Goal: Information Seeking & Learning: Learn about a topic

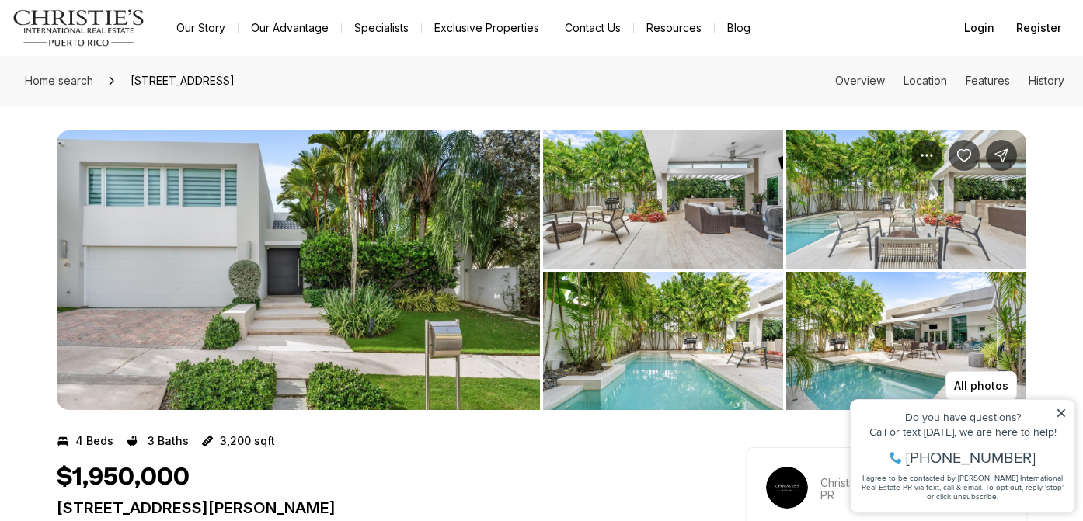
click at [634, 218] on img "View image gallery" at bounding box center [663, 200] width 240 height 138
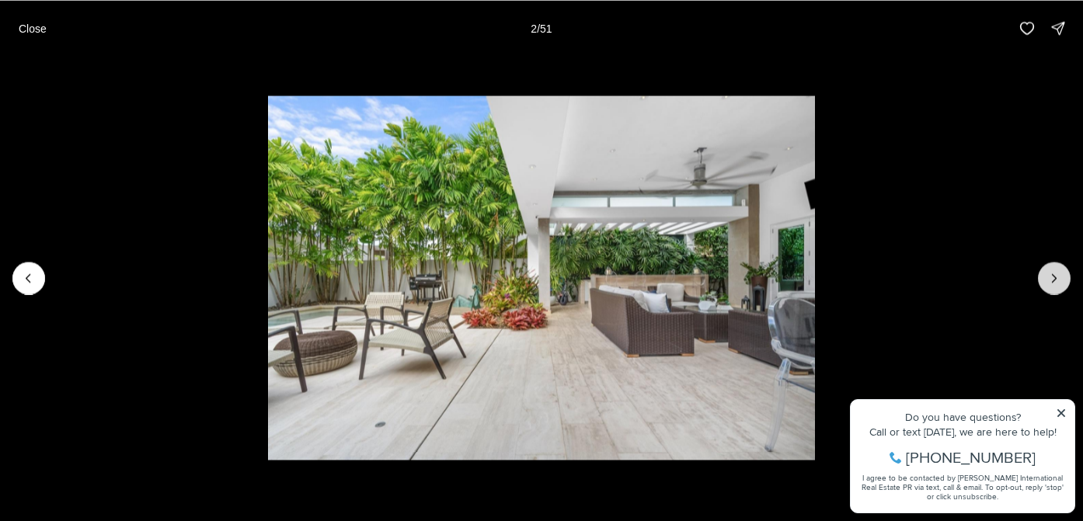
click at [1058, 277] on icon "Next slide" at bounding box center [1055, 278] width 16 height 16
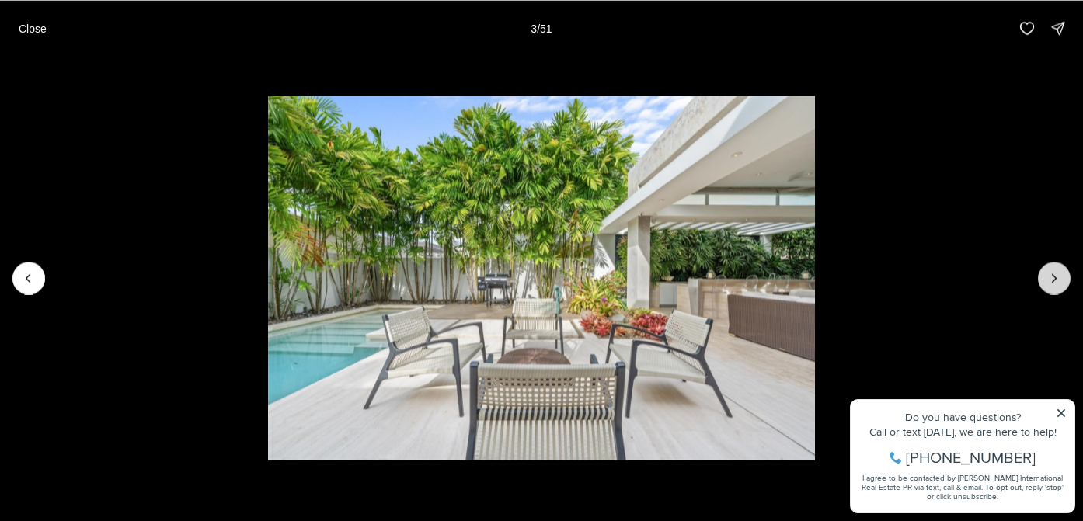
click at [1058, 277] on icon "Next slide" at bounding box center [1055, 278] width 16 height 16
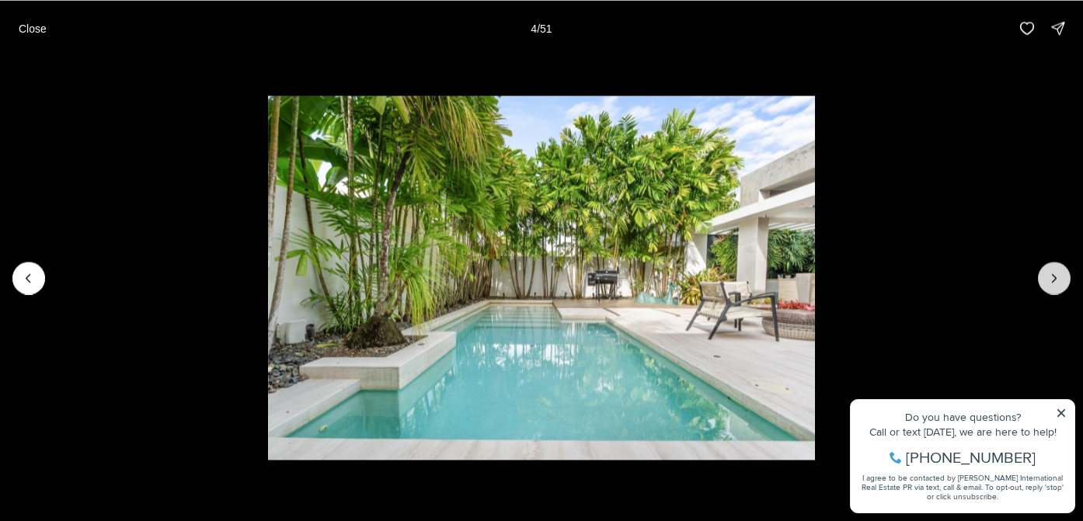
click at [1058, 276] on icon "Next slide" at bounding box center [1055, 278] width 16 height 16
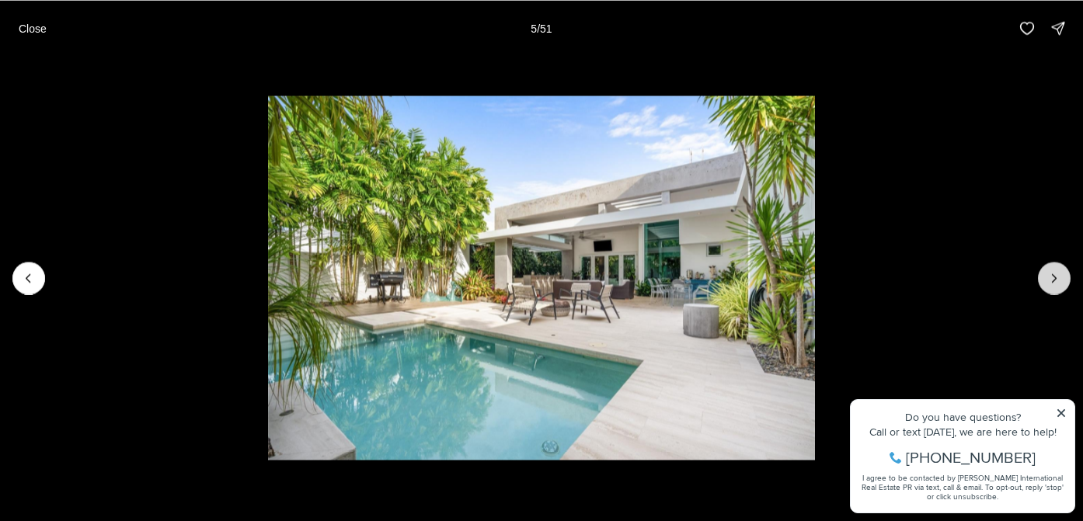
click at [1055, 279] on icon "Next slide" at bounding box center [1055, 278] width 4 height 8
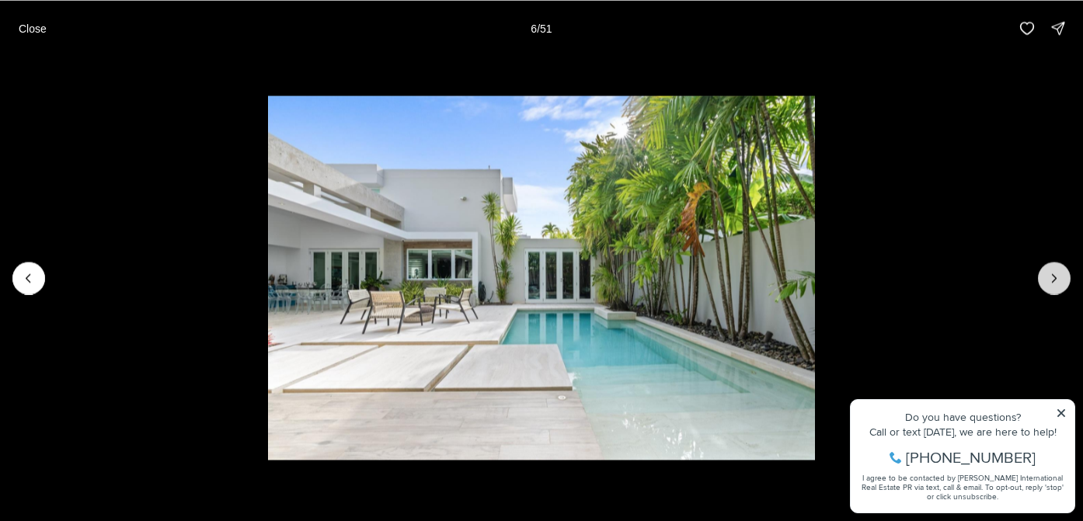
click at [1055, 279] on icon "Next slide" at bounding box center [1055, 278] width 4 height 8
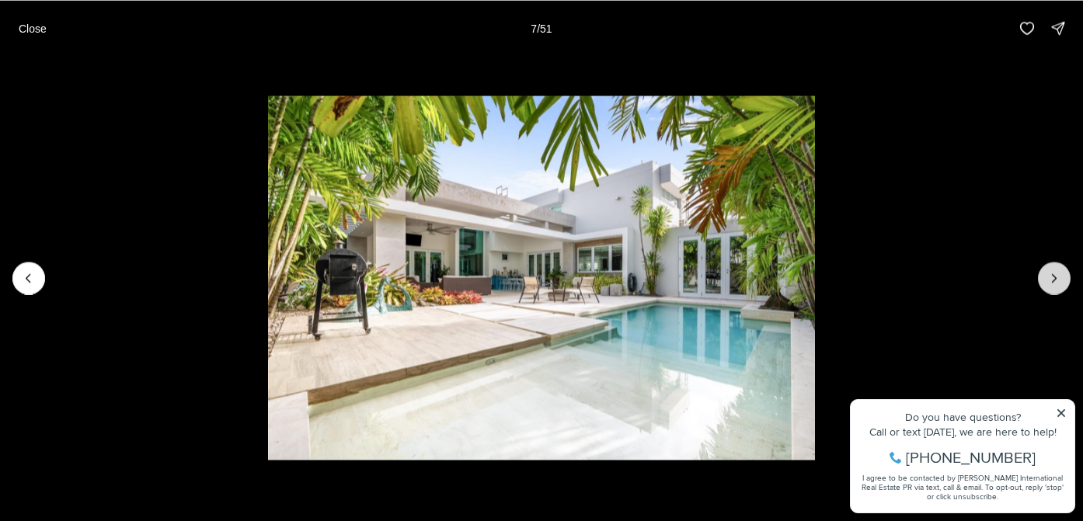
click at [1045, 281] on button "Next slide" at bounding box center [1054, 278] width 33 height 33
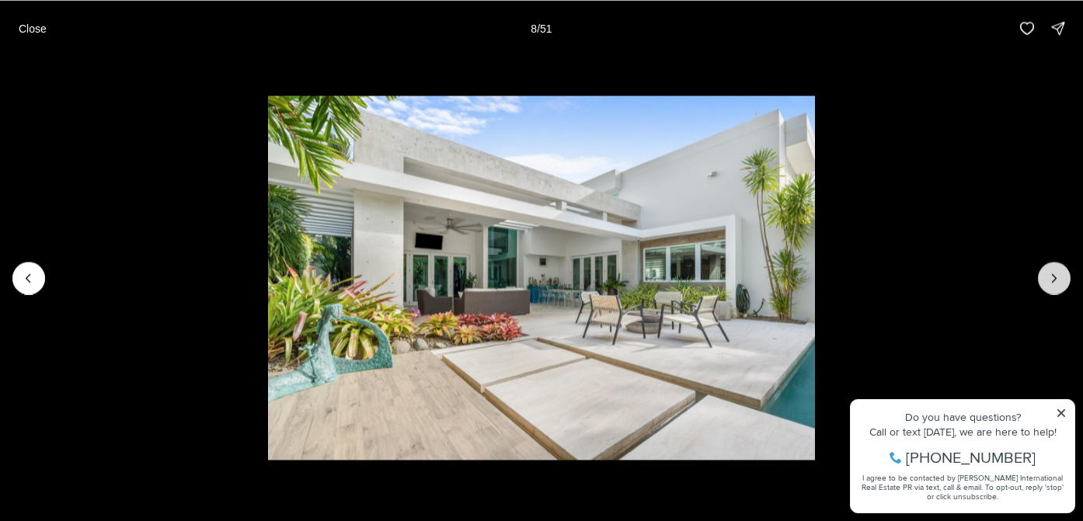
click at [1058, 276] on icon "Next slide" at bounding box center [1055, 278] width 16 height 16
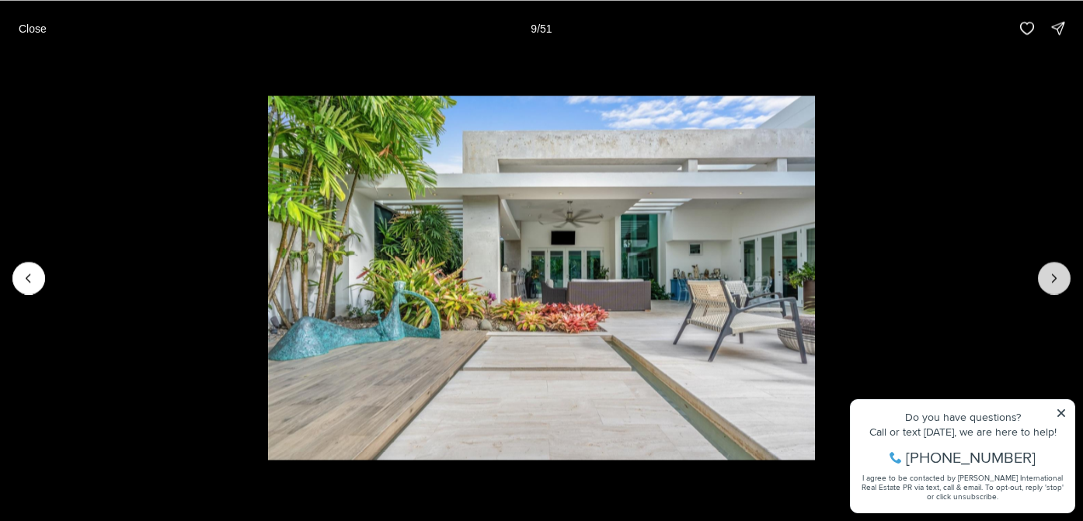
click at [1055, 270] on button "Next slide" at bounding box center [1054, 278] width 33 height 33
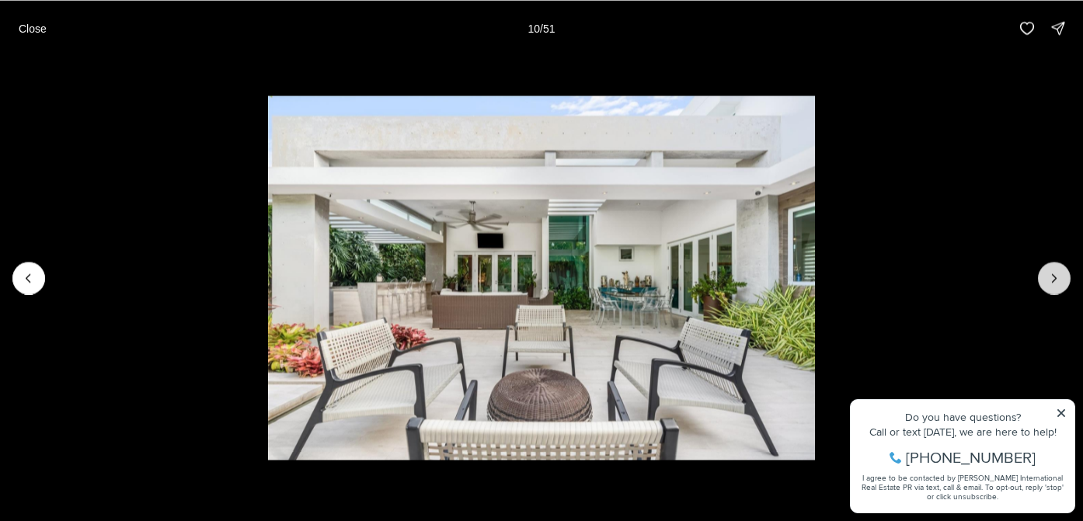
click at [1054, 274] on icon "Next slide" at bounding box center [1055, 278] width 16 height 16
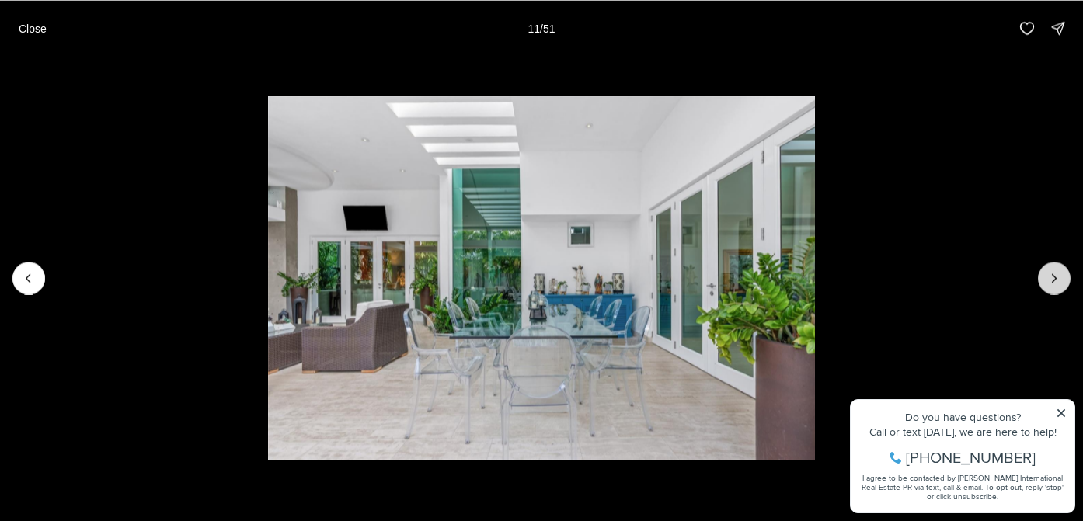
click at [1059, 282] on icon "Next slide" at bounding box center [1055, 278] width 16 height 16
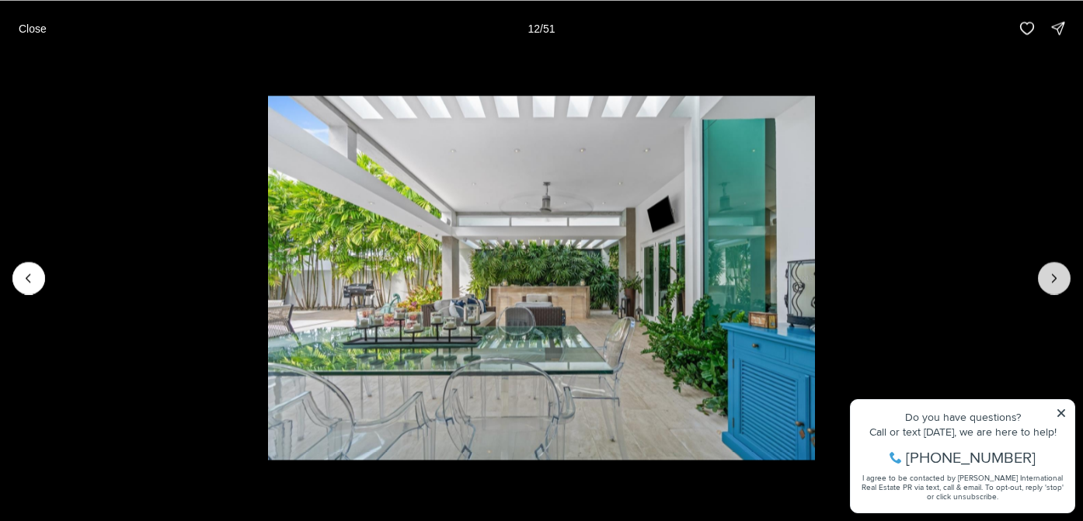
click at [1059, 282] on icon "Next slide" at bounding box center [1055, 278] width 16 height 16
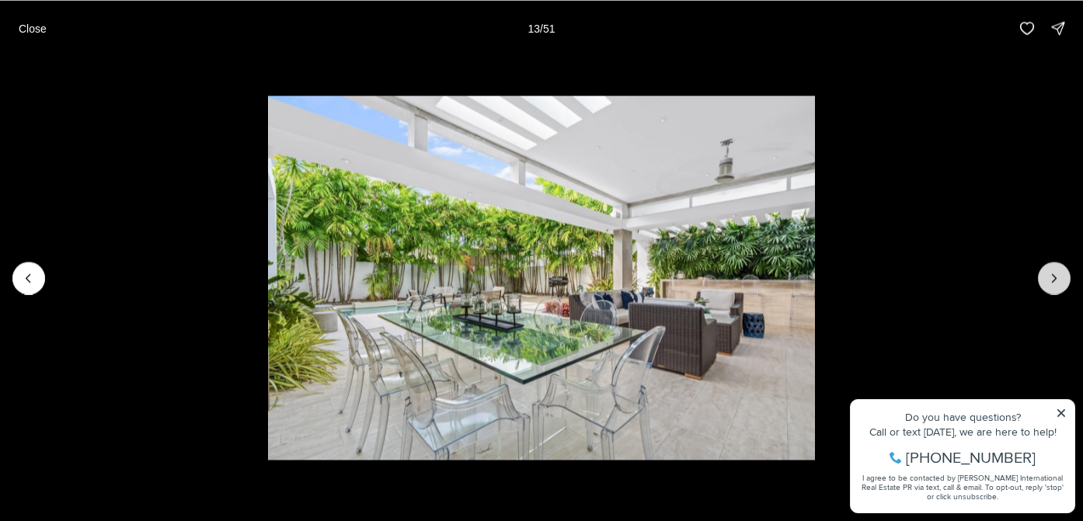
click at [1059, 281] on icon "Next slide" at bounding box center [1055, 278] width 16 height 16
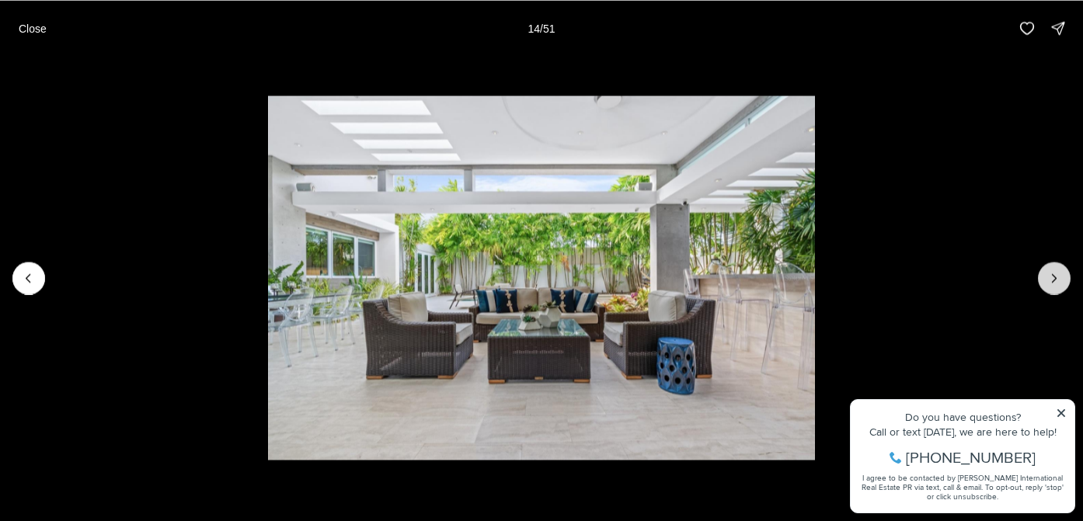
click at [1059, 281] on icon "Next slide" at bounding box center [1055, 278] width 16 height 16
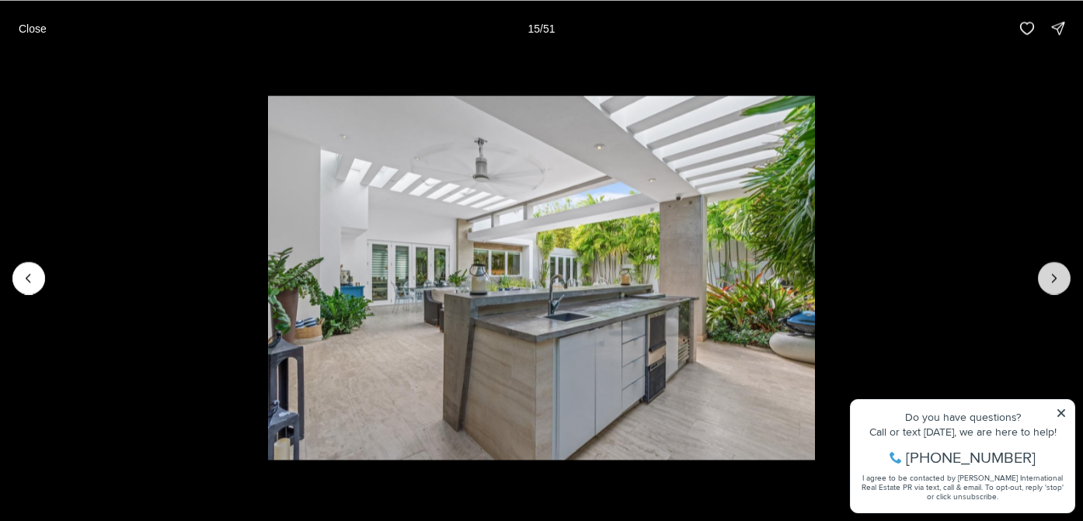
click at [1059, 281] on icon "Next slide" at bounding box center [1055, 278] width 16 height 16
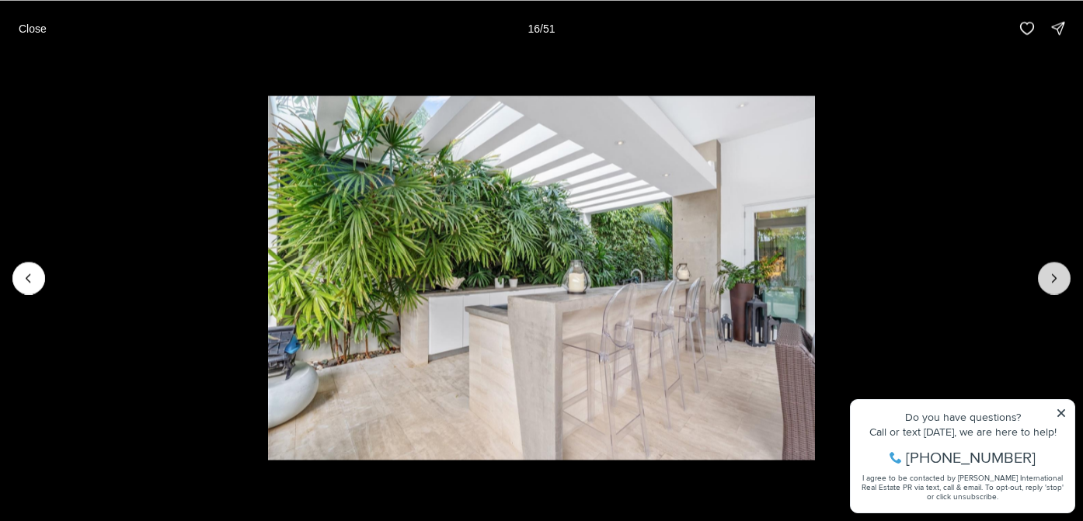
click at [1059, 281] on icon "Next slide" at bounding box center [1055, 278] width 16 height 16
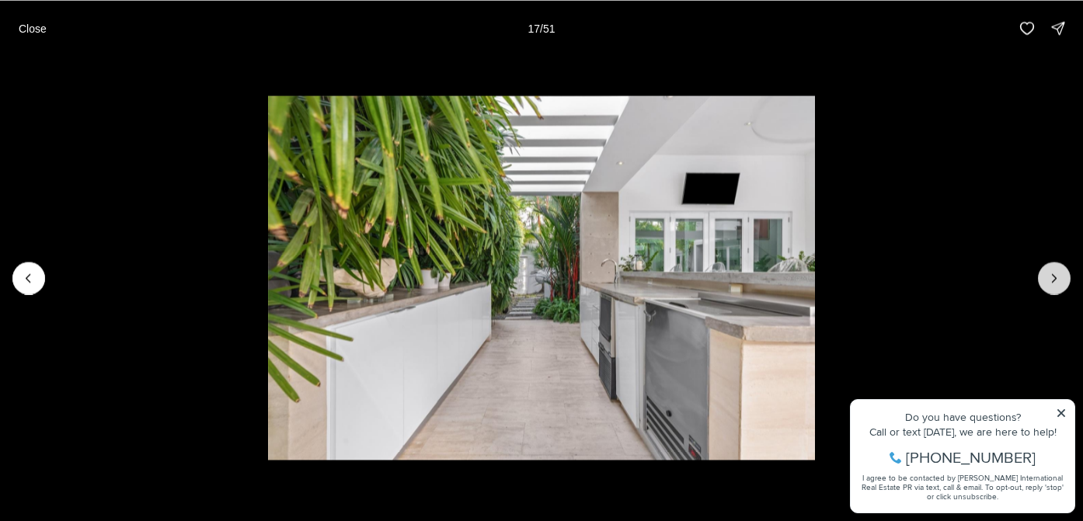
click at [1059, 281] on icon "Next slide" at bounding box center [1055, 278] width 16 height 16
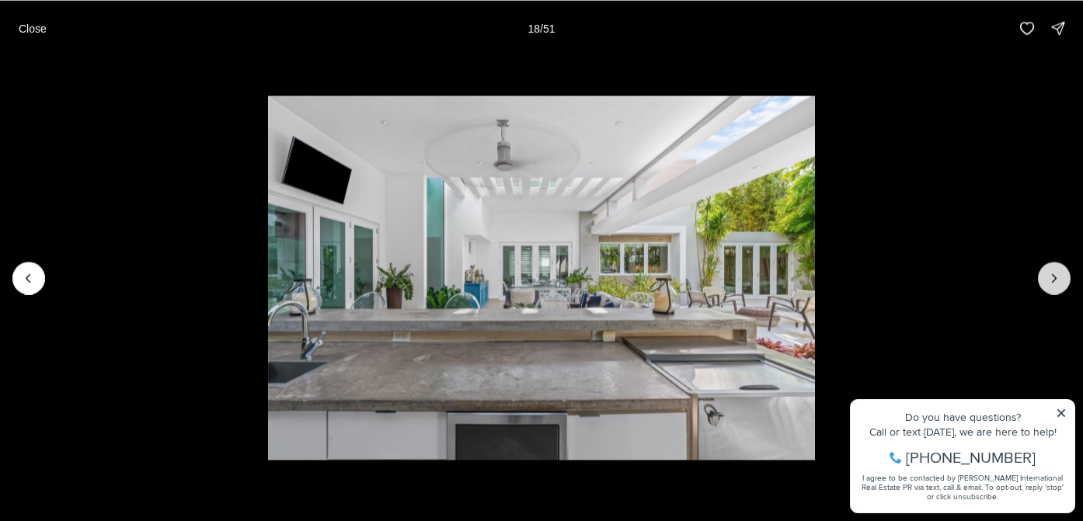
click at [1059, 281] on icon "Next slide" at bounding box center [1055, 278] width 16 height 16
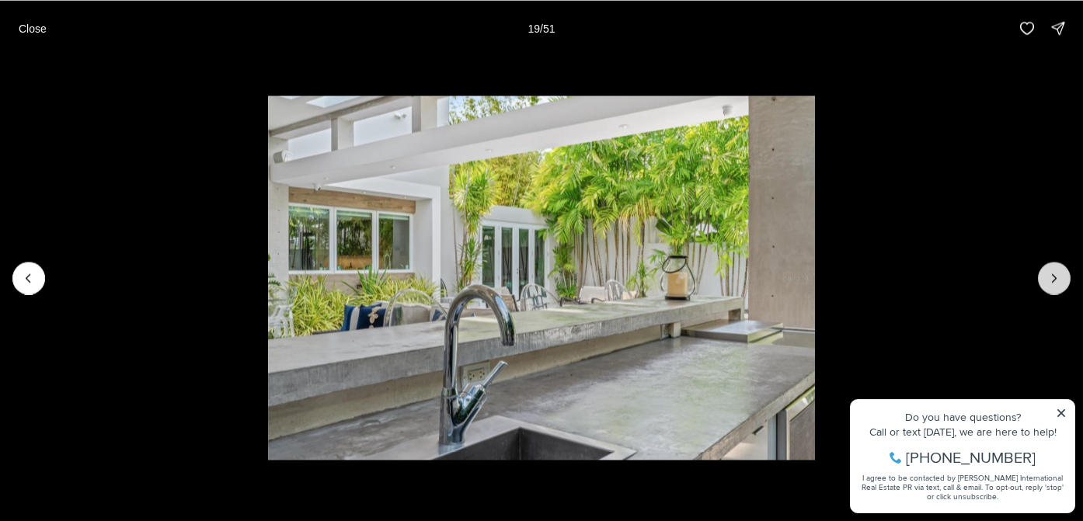
click at [1059, 281] on icon "Next slide" at bounding box center [1055, 278] width 16 height 16
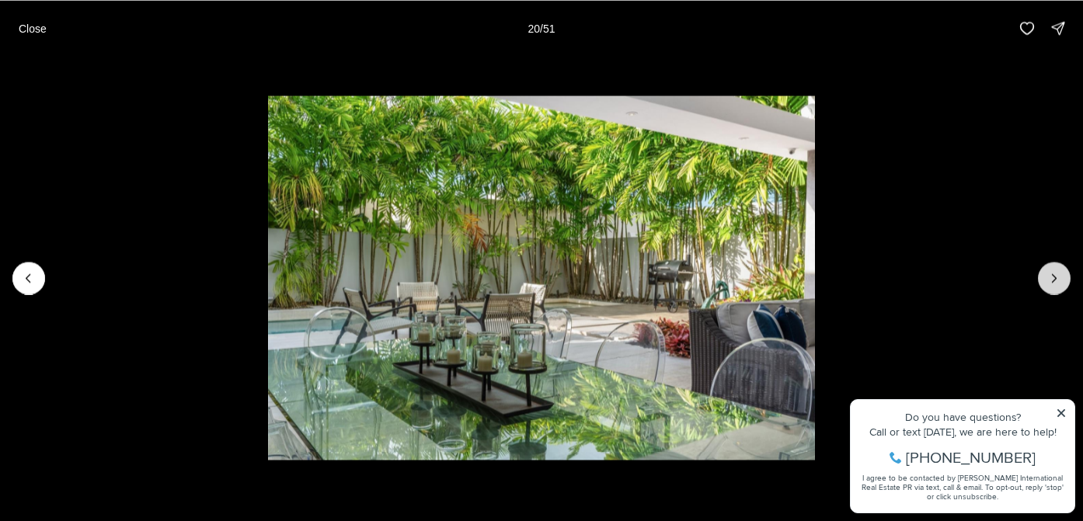
click at [1061, 279] on icon "Next slide" at bounding box center [1055, 278] width 16 height 16
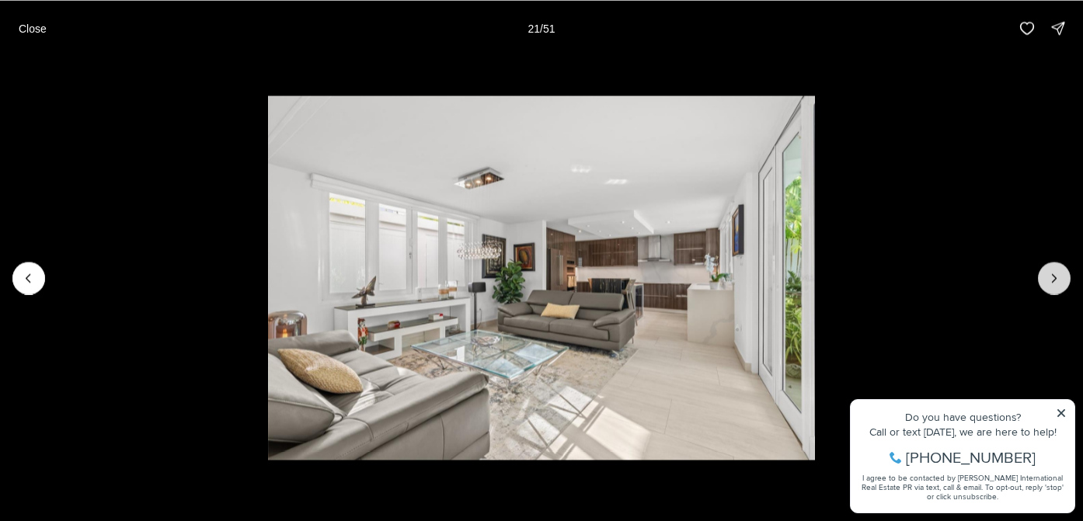
click at [1061, 279] on icon "Next slide" at bounding box center [1055, 278] width 16 height 16
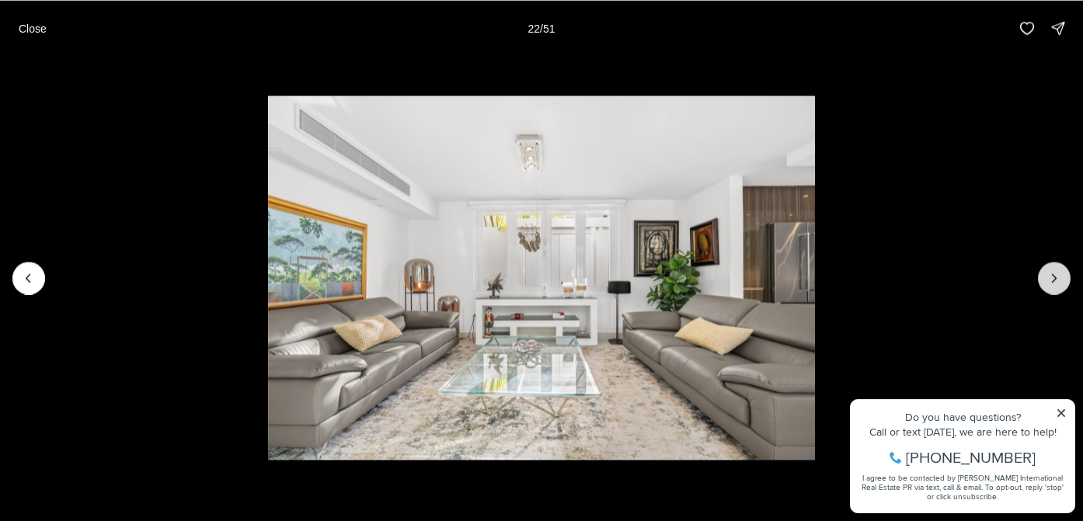
click at [1061, 279] on icon "Next slide" at bounding box center [1055, 278] width 16 height 16
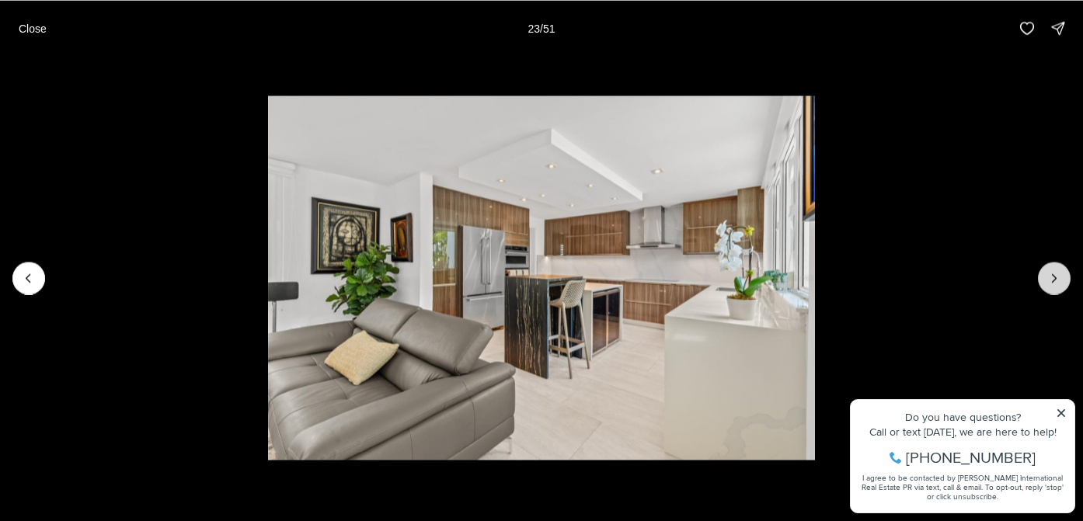
click at [1061, 274] on icon "Next slide" at bounding box center [1055, 278] width 16 height 16
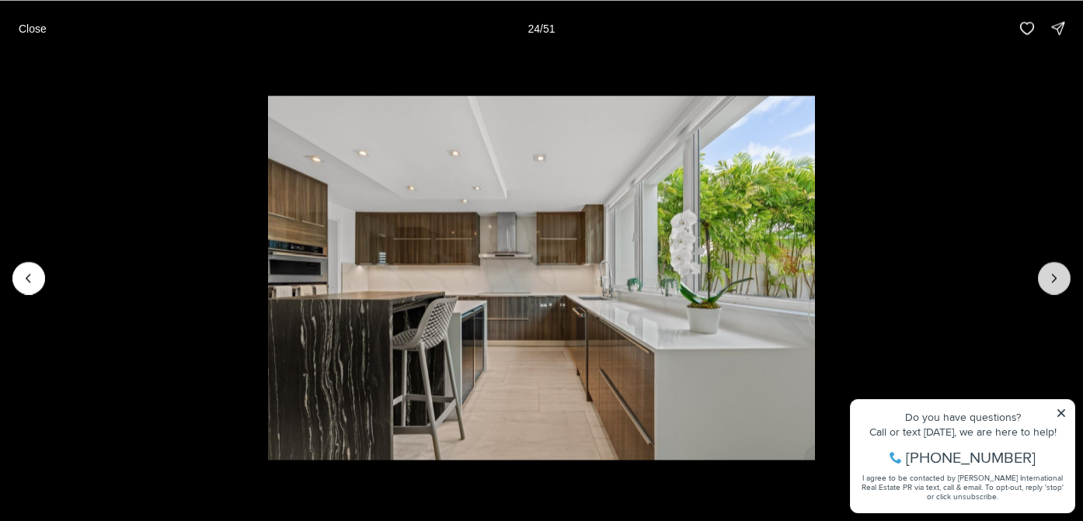
click at [1061, 278] on icon "Next slide" at bounding box center [1055, 278] width 16 height 16
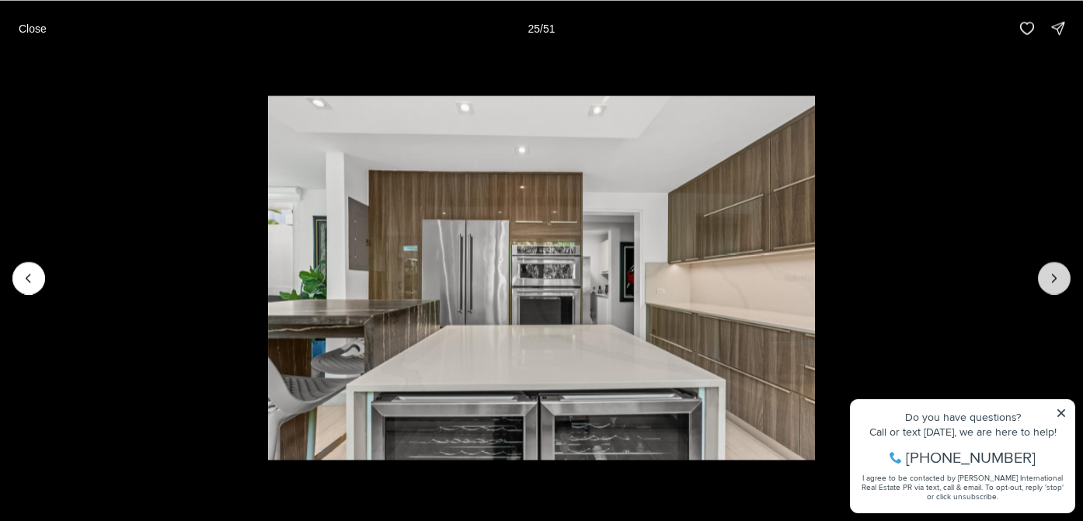
click at [1061, 278] on icon "Next slide" at bounding box center [1055, 278] width 16 height 16
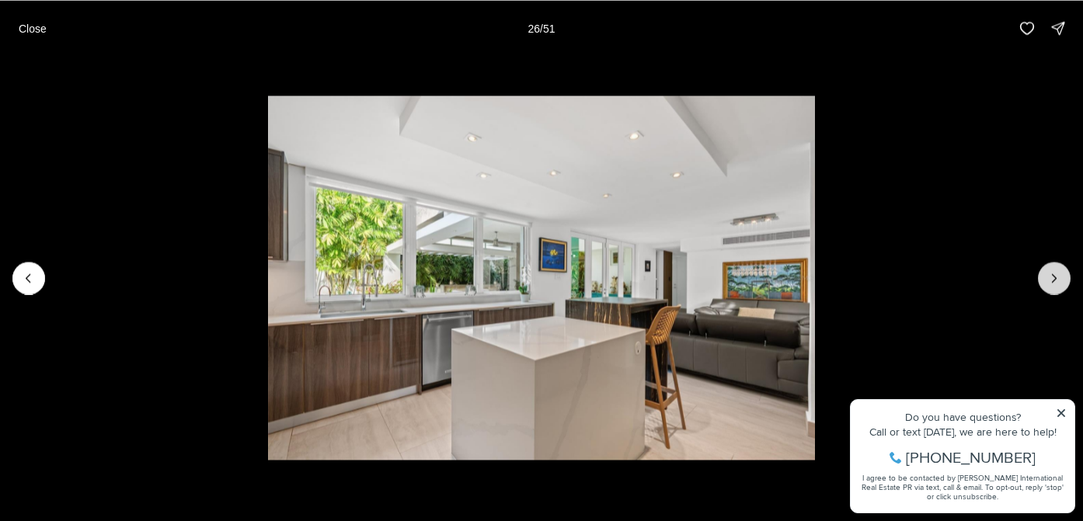
click at [1061, 278] on icon "Next slide" at bounding box center [1055, 278] width 16 height 16
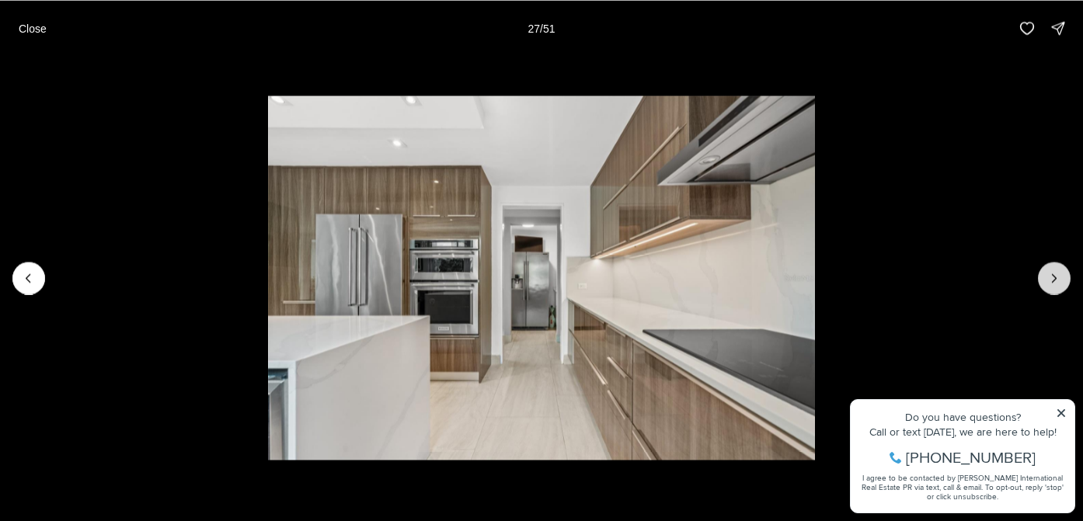
click at [1061, 278] on icon "Next slide" at bounding box center [1055, 278] width 16 height 16
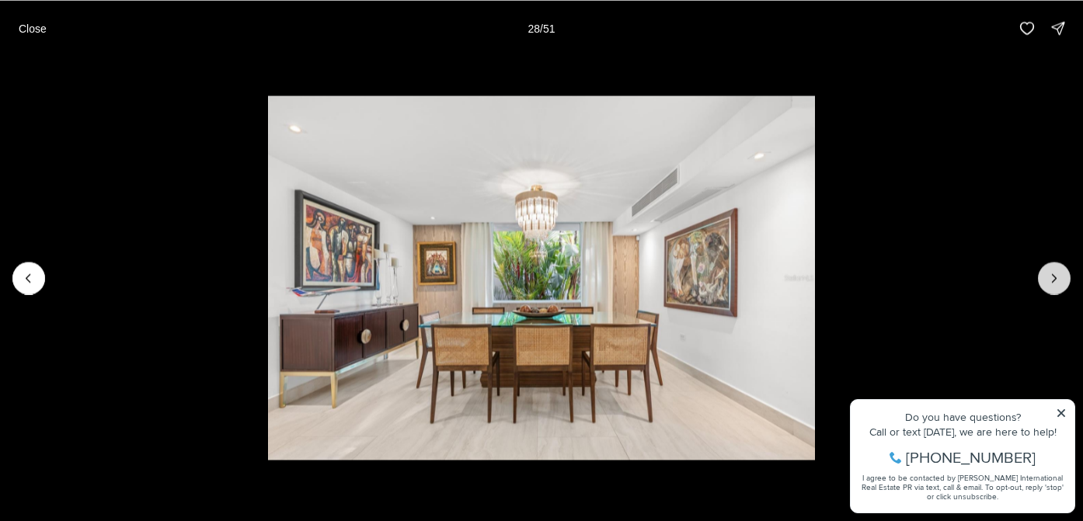
click at [1061, 278] on icon "Next slide" at bounding box center [1055, 278] width 16 height 16
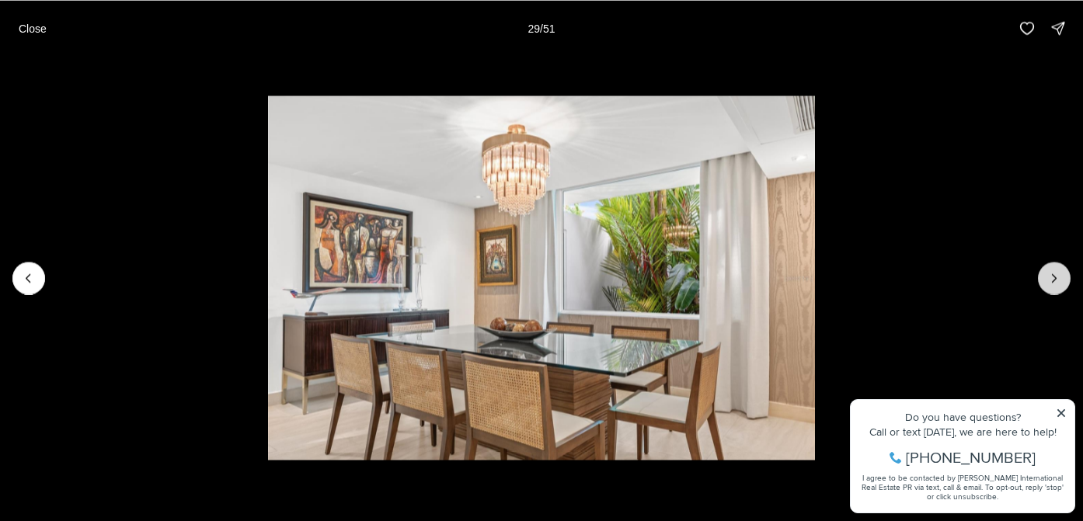
click at [1061, 278] on icon "Next slide" at bounding box center [1055, 278] width 16 height 16
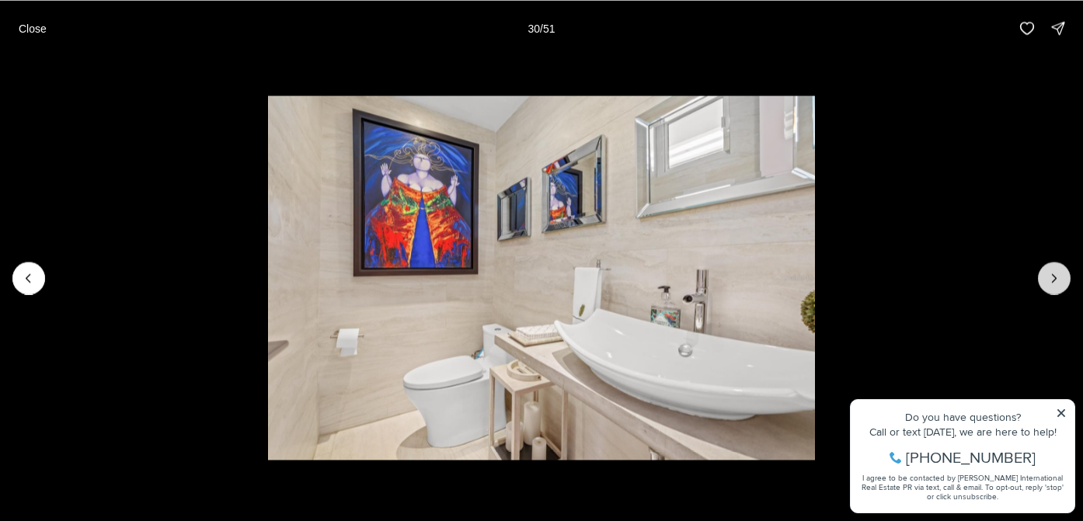
click at [1061, 278] on icon "Next slide" at bounding box center [1055, 278] width 16 height 16
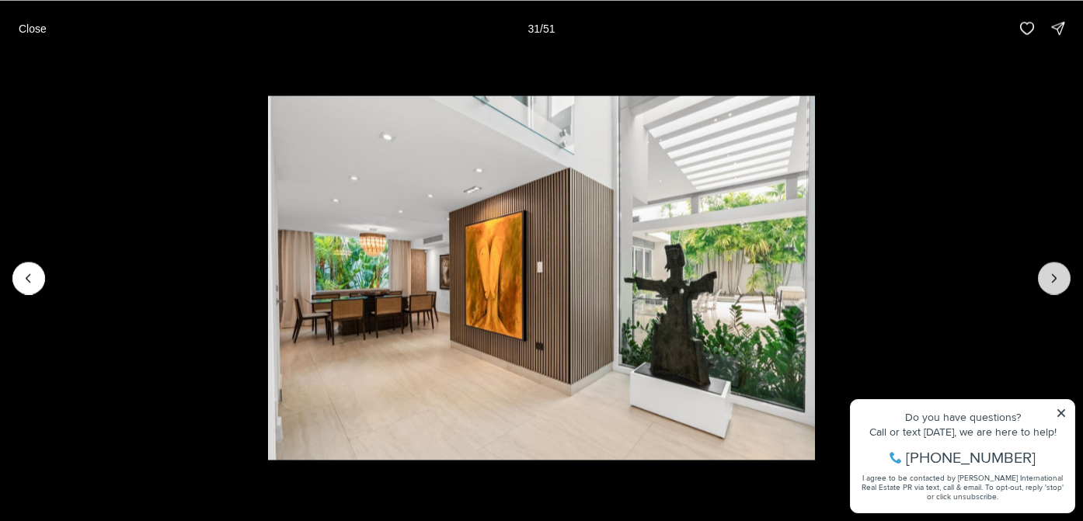
click at [1053, 281] on icon "Next slide" at bounding box center [1055, 278] width 16 height 16
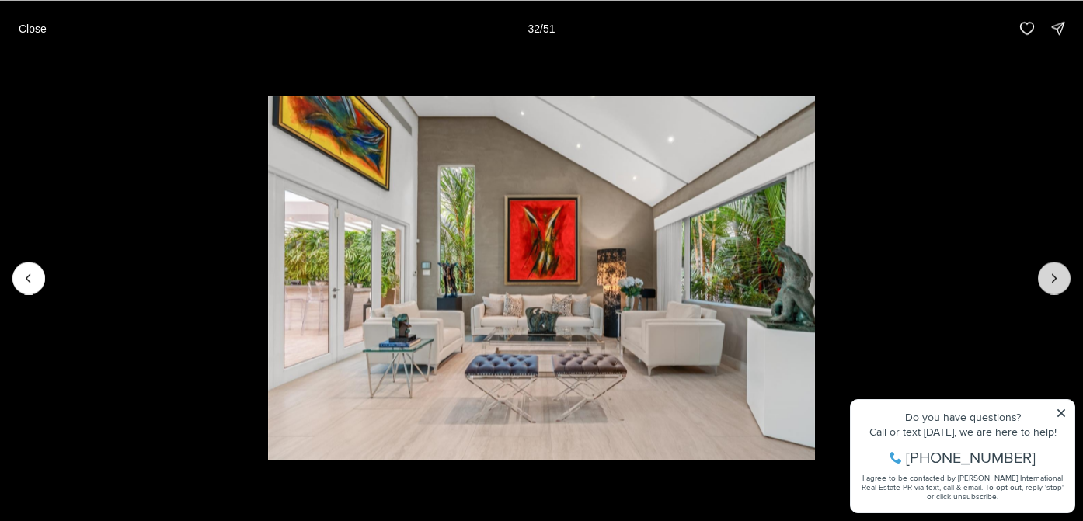
click at [1053, 281] on icon "Next slide" at bounding box center [1055, 278] width 16 height 16
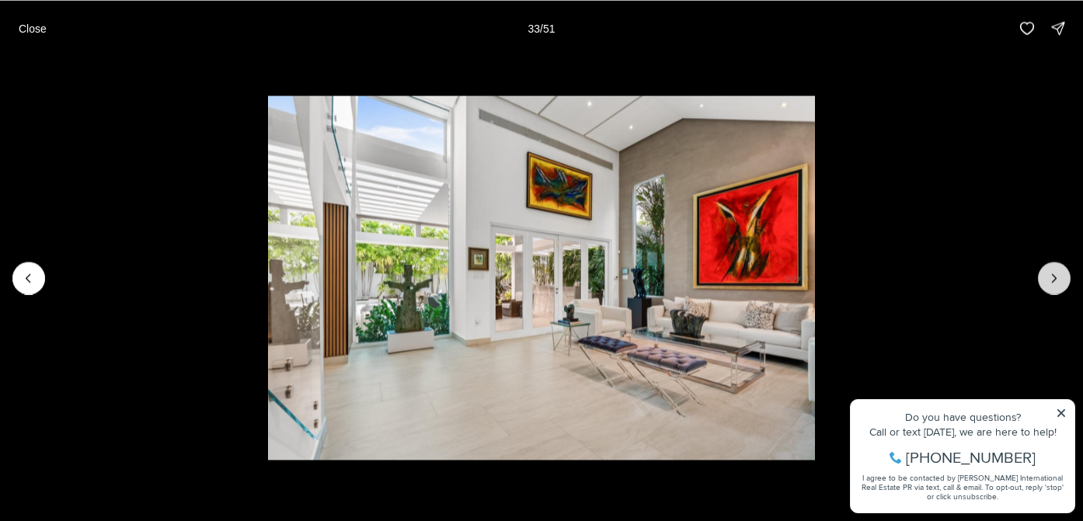
click at [1053, 281] on icon "Next slide" at bounding box center [1055, 278] width 16 height 16
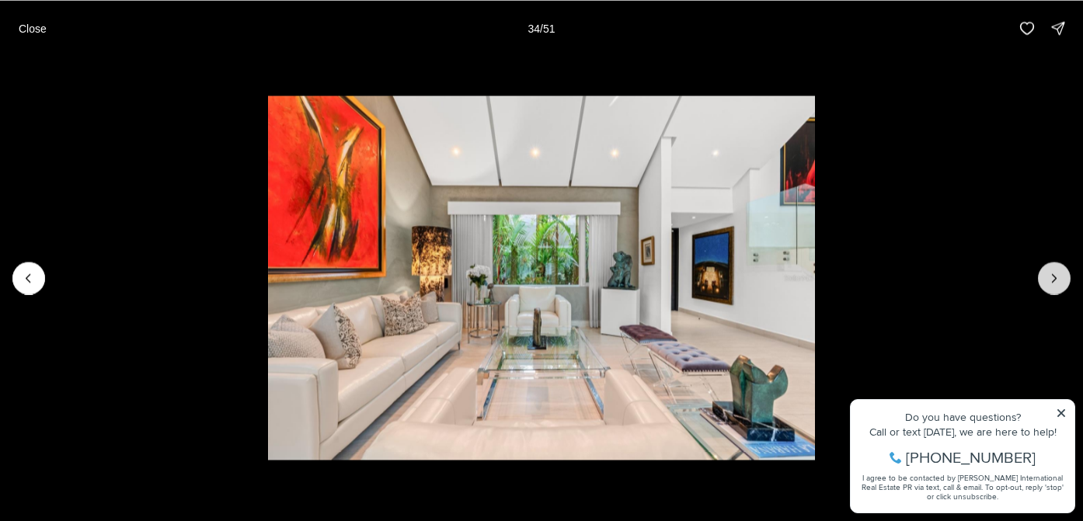
click at [1053, 281] on icon "Next slide" at bounding box center [1055, 278] width 16 height 16
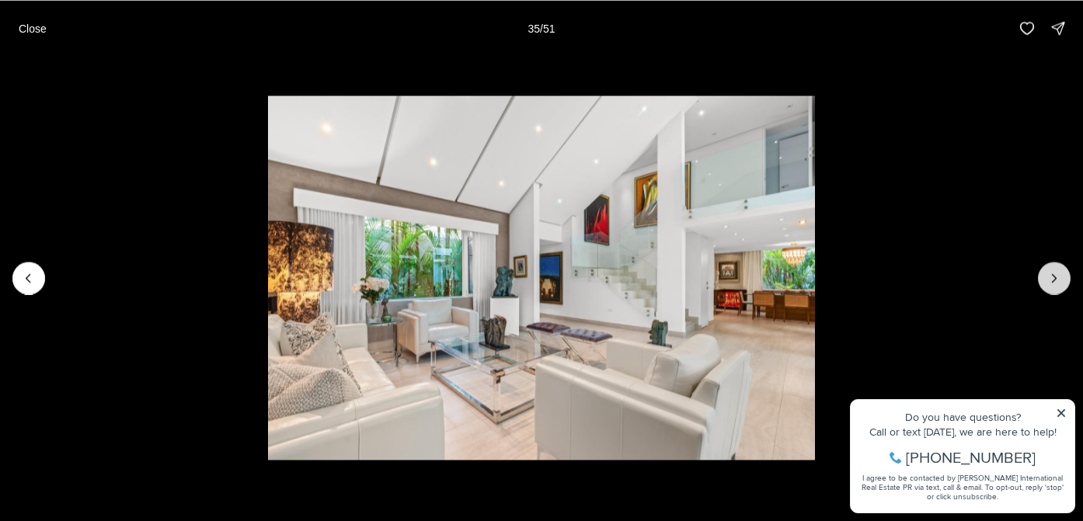
click at [1053, 281] on icon "Next slide" at bounding box center [1055, 278] width 16 height 16
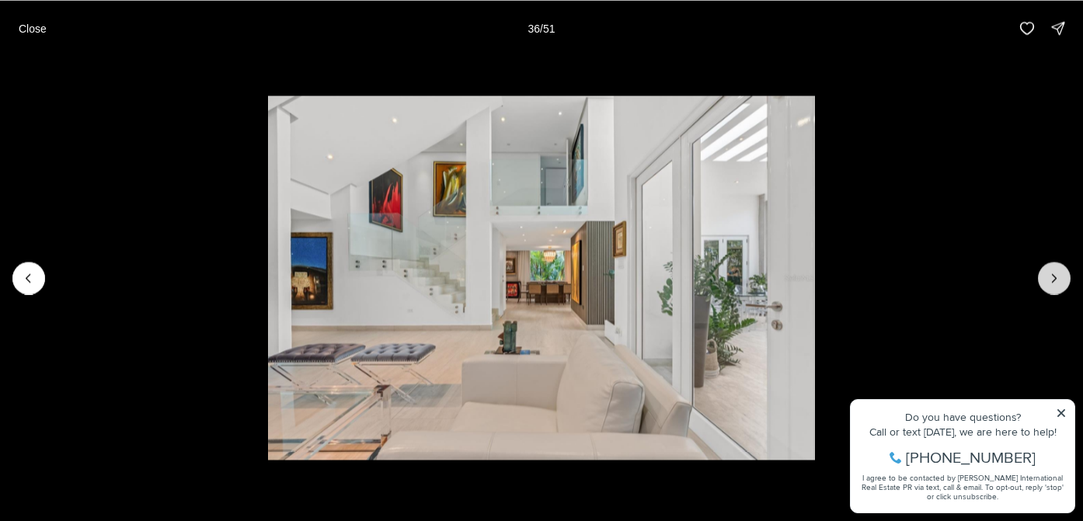
click at [1053, 281] on icon "Next slide" at bounding box center [1055, 278] width 16 height 16
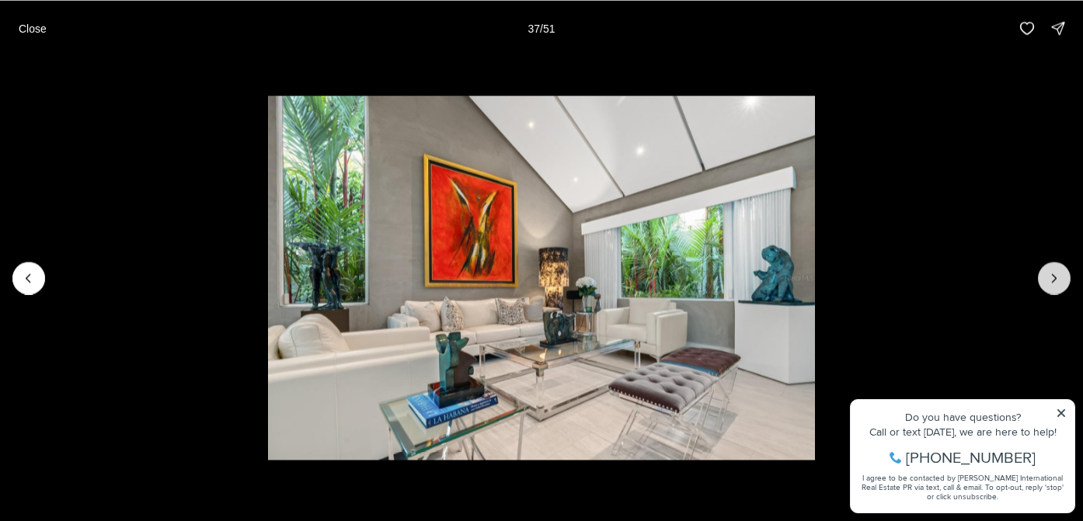
click at [1053, 281] on icon "Next slide" at bounding box center [1055, 278] width 16 height 16
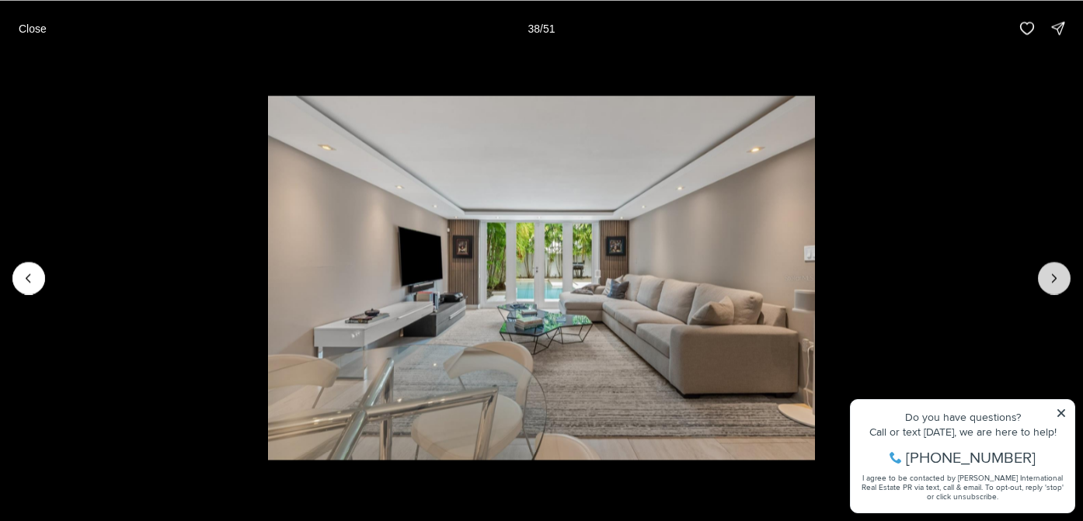
click at [1053, 281] on icon "Next slide" at bounding box center [1055, 278] width 16 height 16
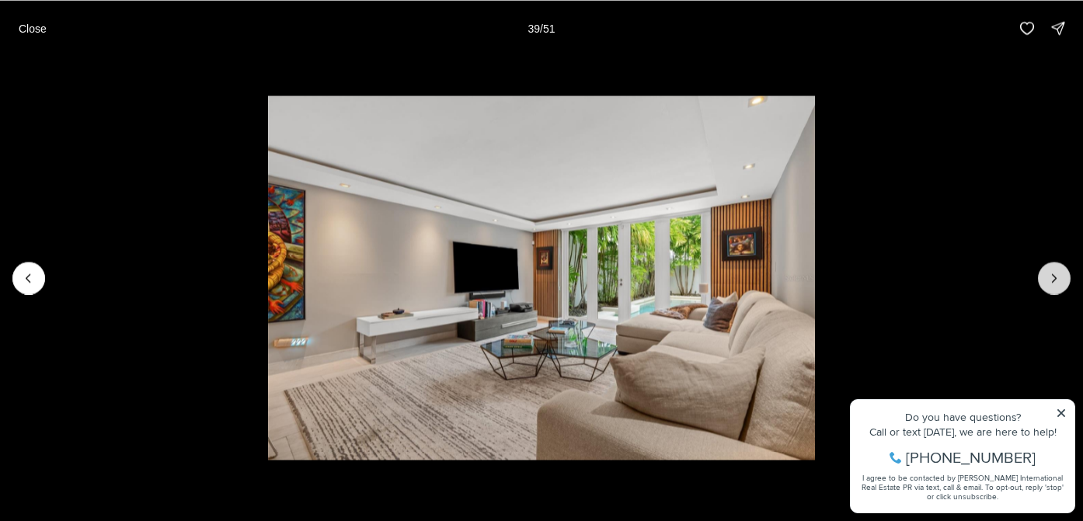
click at [1053, 281] on icon "Next slide" at bounding box center [1055, 278] width 16 height 16
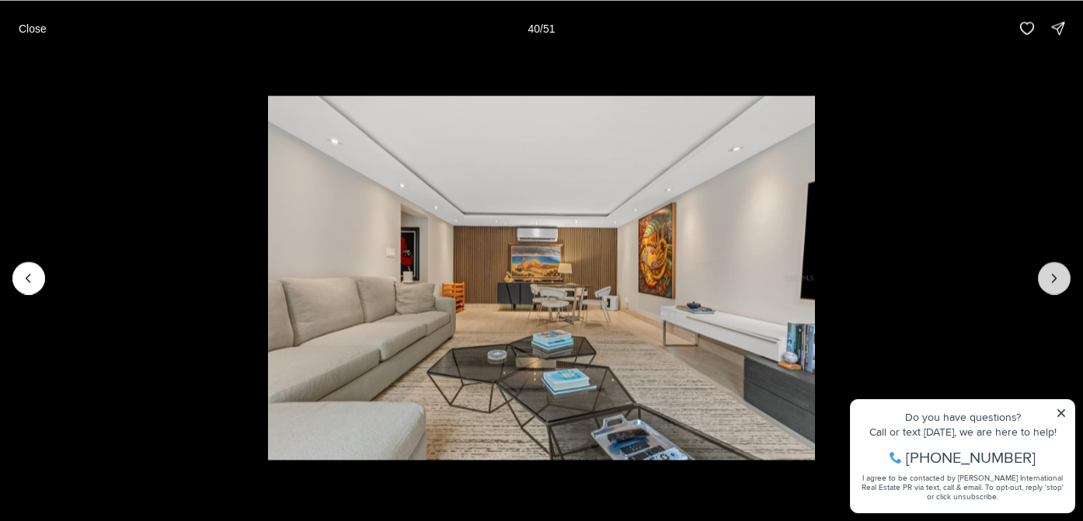
click at [1053, 279] on icon "Next slide" at bounding box center [1055, 278] width 16 height 16
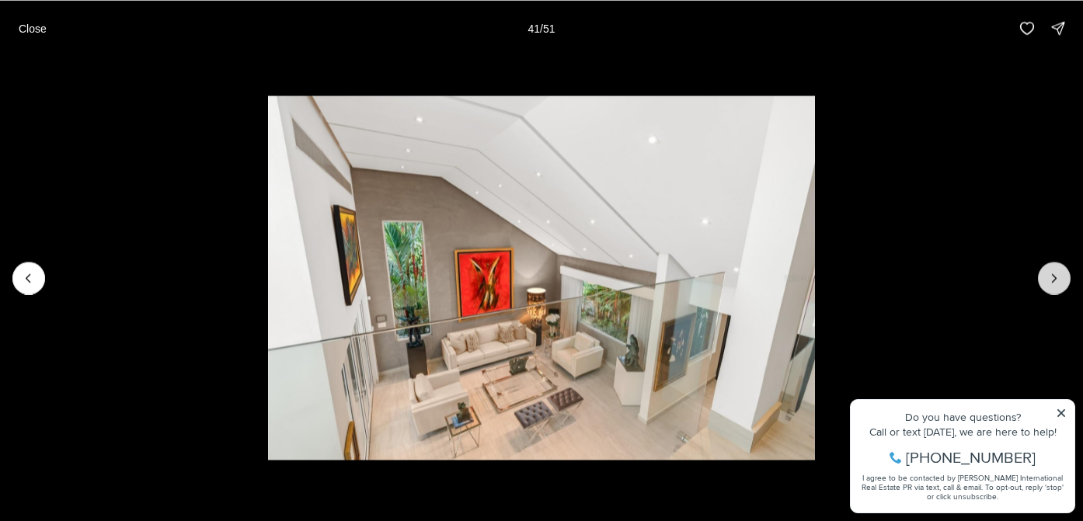
click at [1053, 279] on icon "Next slide" at bounding box center [1055, 278] width 16 height 16
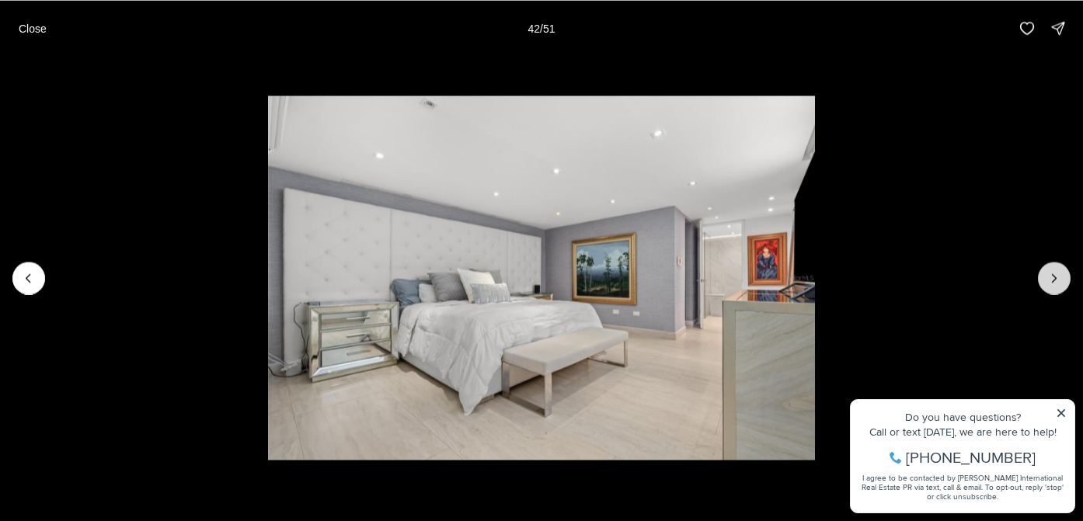
click at [1053, 279] on icon "Next slide" at bounding box center [1055, 278] width 16 height 16
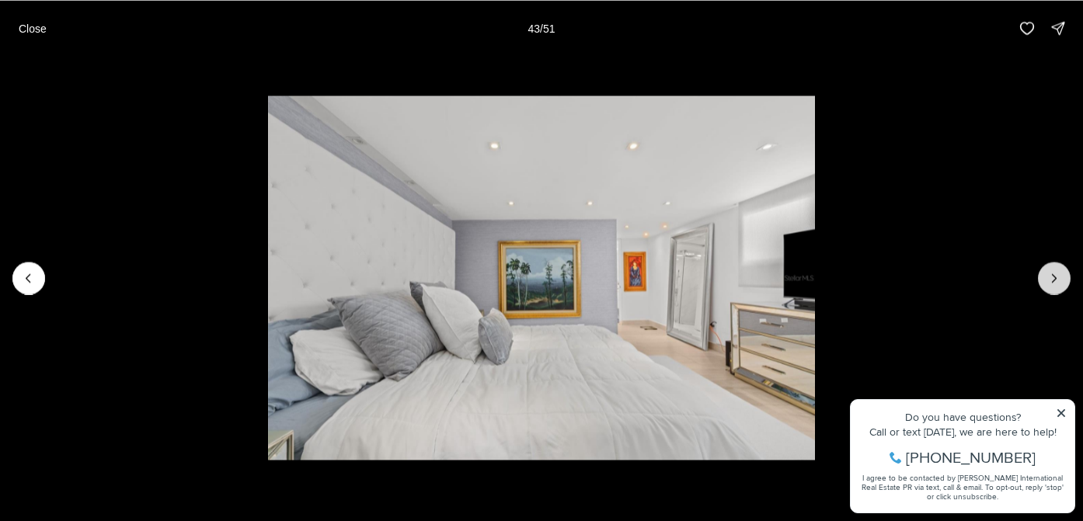
click at [1053, 279] on icon "Next slide" at bounding box center [1055, 278] width 16 height 16
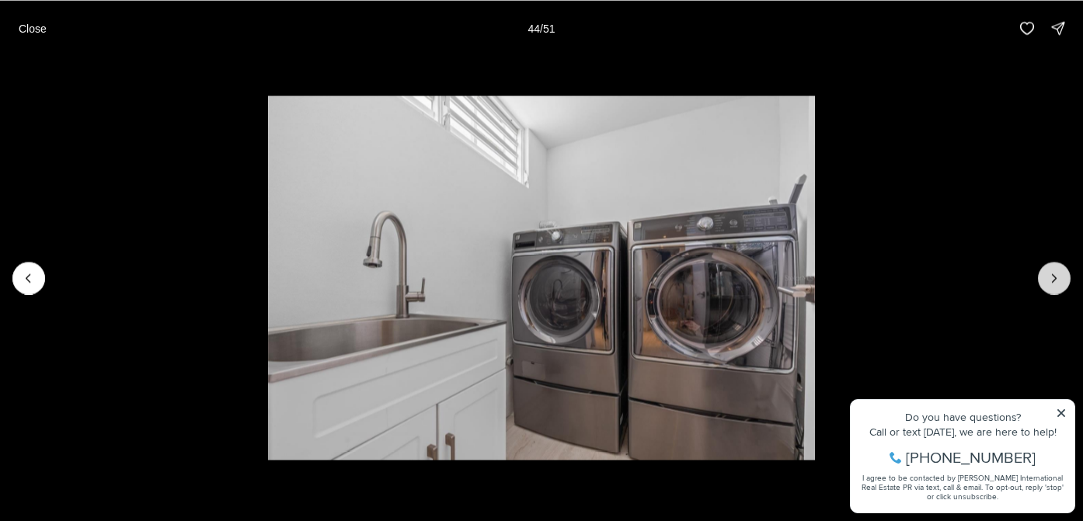
click at [1053, 279] on icon "Next slide" at bounding box center [1055, 278] width 16 height 16
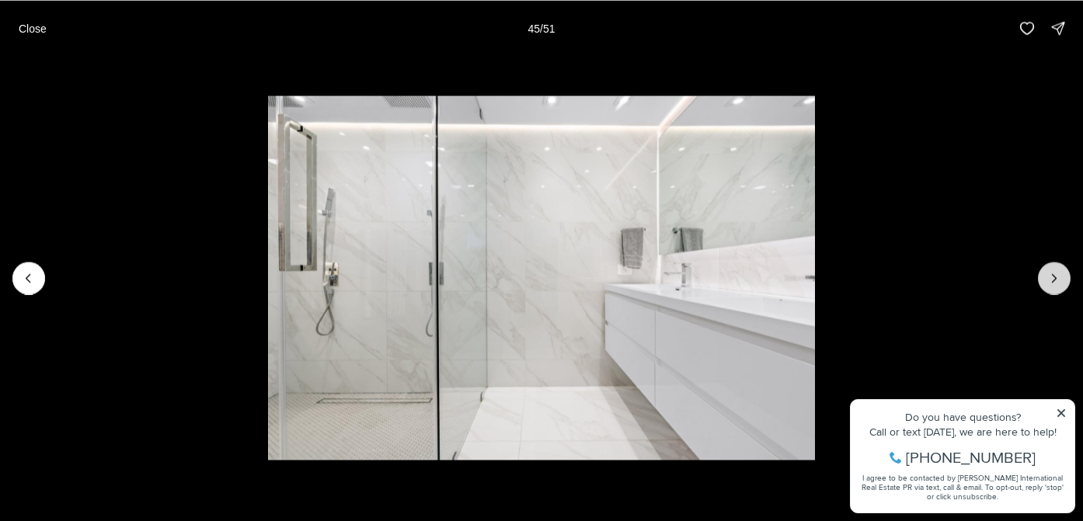
click at [1053, 279] on icon "Next slide" at bounding box center [1055, 278] width 16 height 16
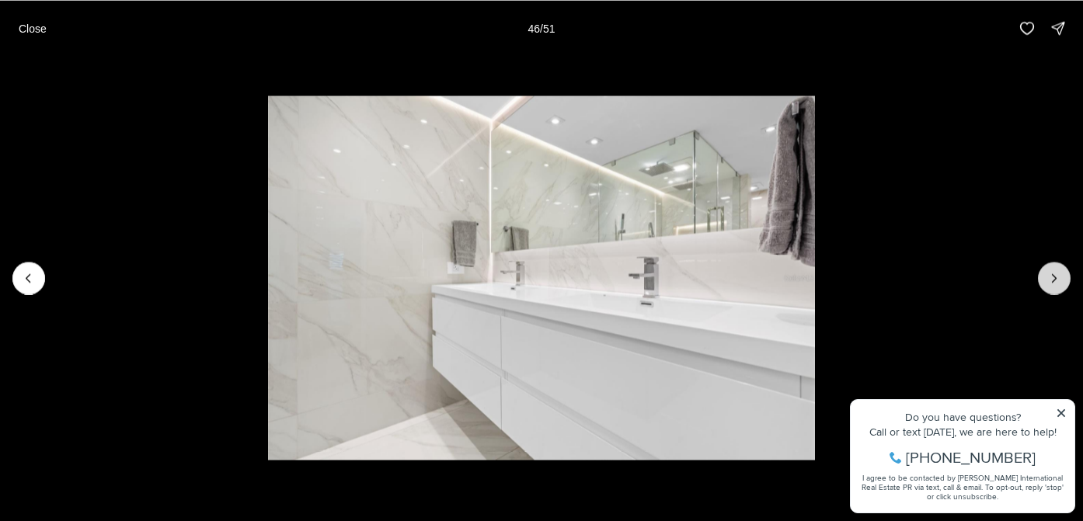
click at [1053, 279] on icon "Next slide" at bounding box center [1055, 278] width 16 height 16
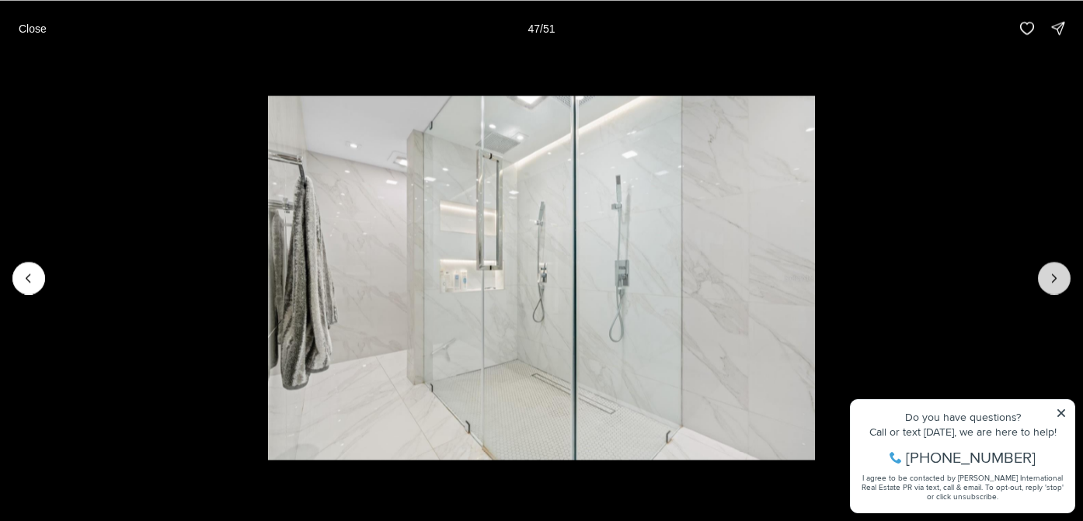
click at [1053, 279] on icon "Next slide" at bounding box center [1055, 278] width 16 height 16
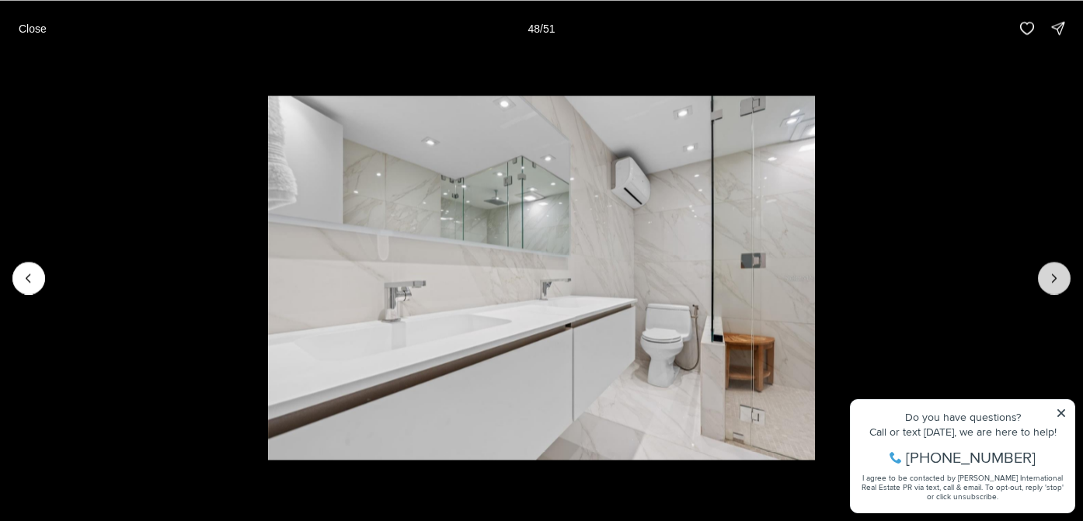
click at [1053, 279] on icon "Next slide" at bounding box center [1055, 278] width 16 height 16
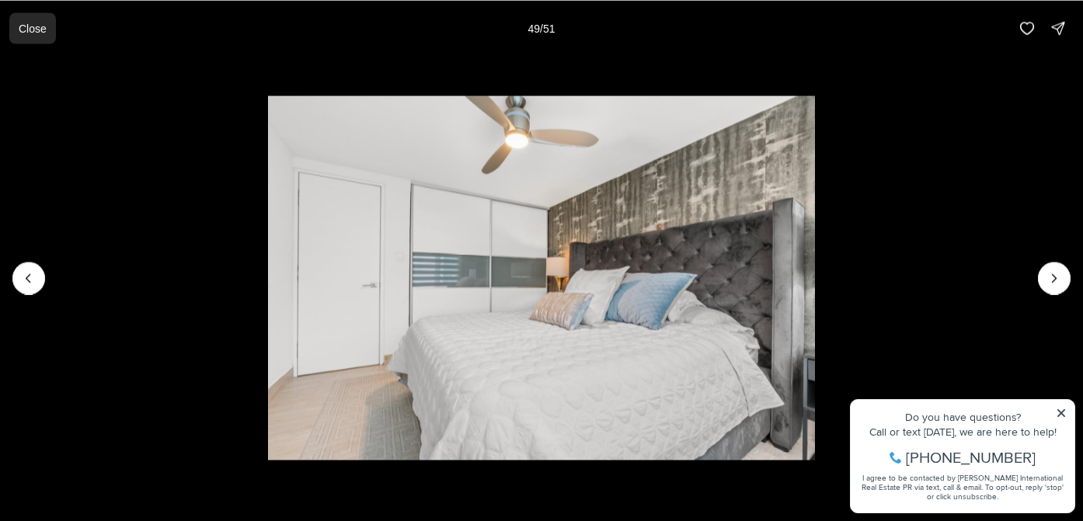
click at [36, 28] on p "Close" at bounding box center [33, 28] width 28 height 12
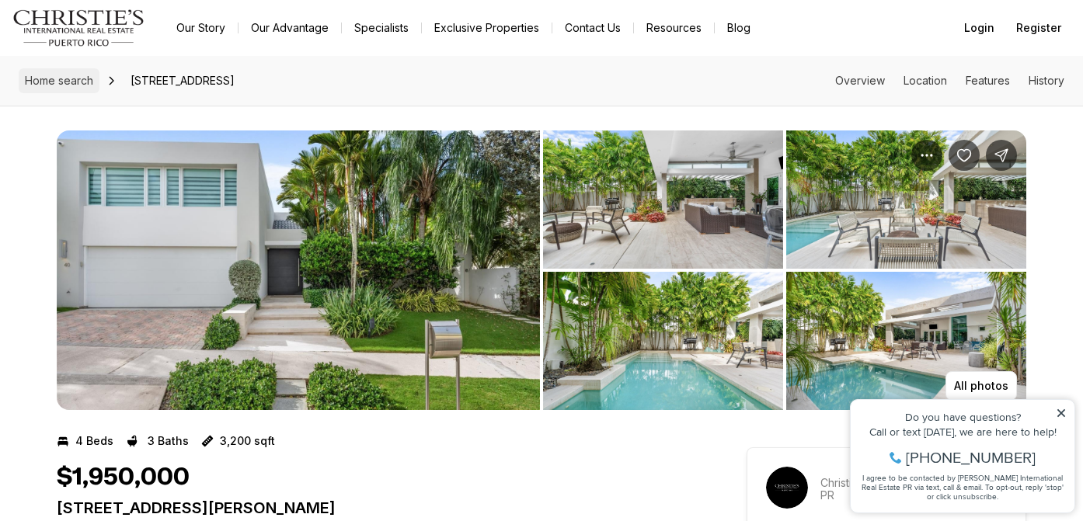
click at [67, 82] on span "Home search" at bounding box center [59, 80] width 68 height 13
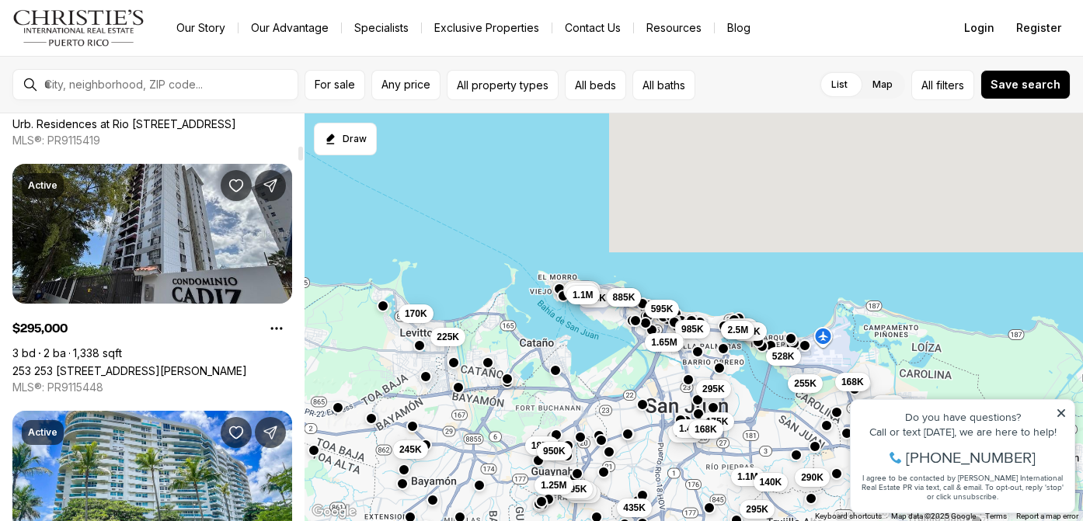
scroll to position [999, 0]
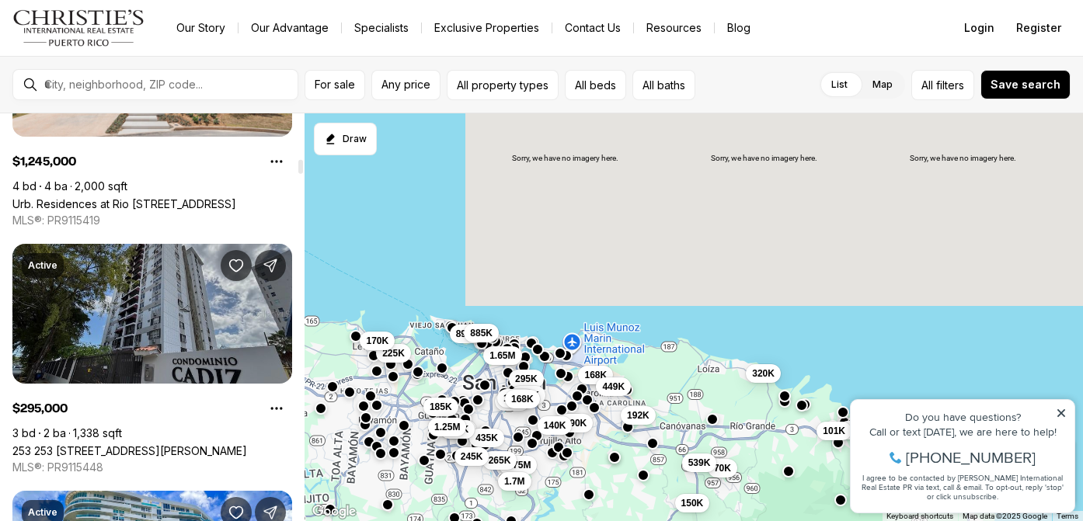
scroll to position [1415, 0]
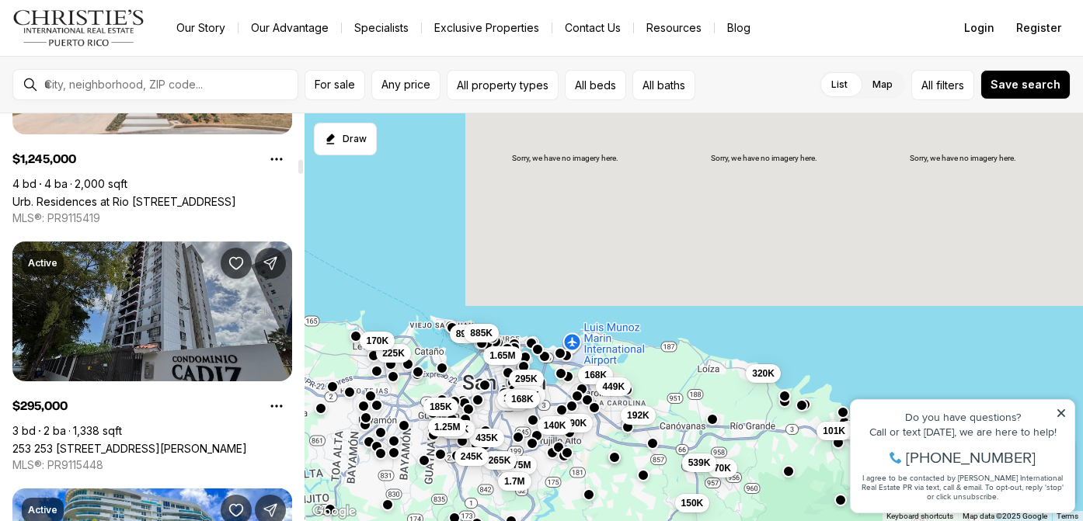
click at [155, 442] on link "[STREET_ADDRESS][PERSON_NAME]" at bounding box center [129, 448] width 235 height 13
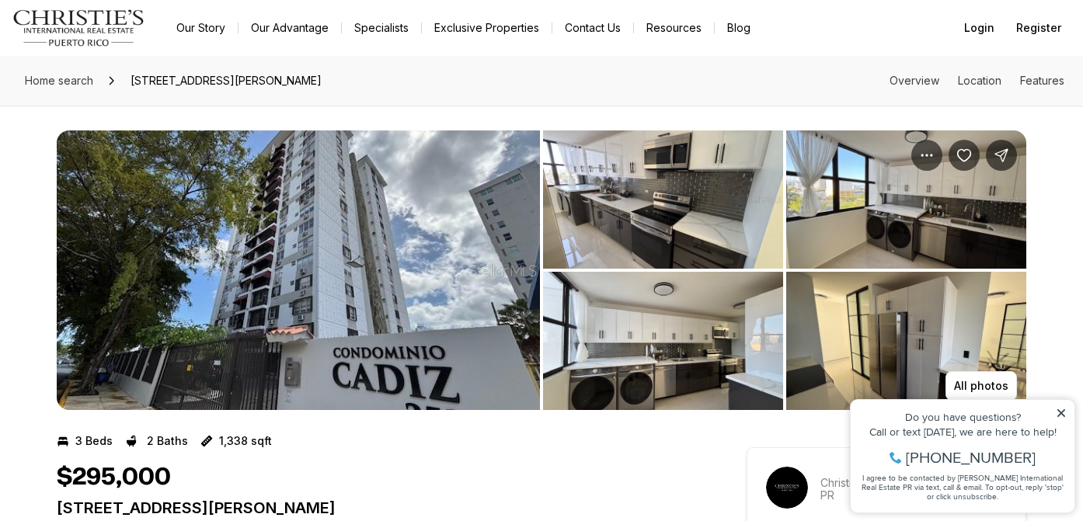
click at [605, 197] on img "View image gallery" at bounding box center [663, 200] width 240 height 138
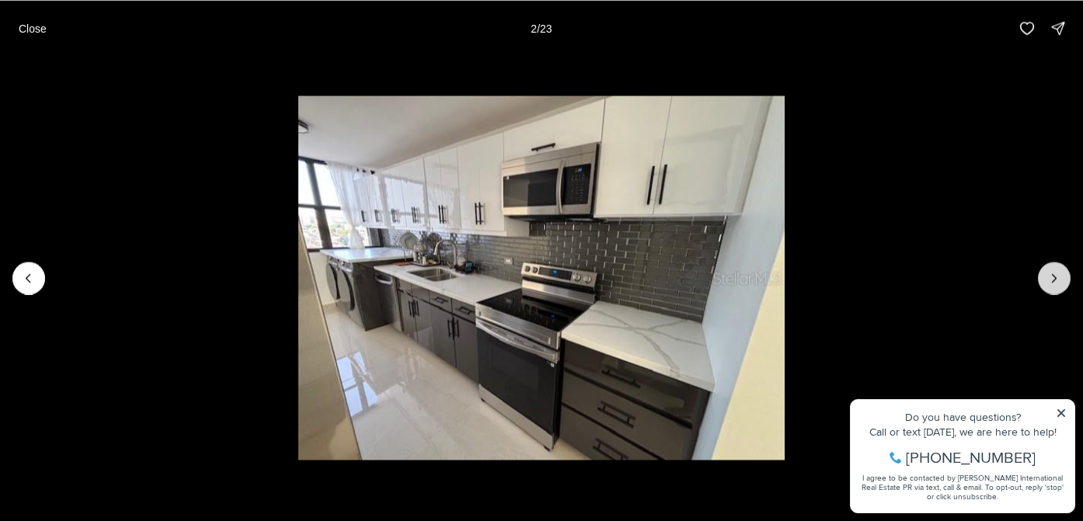
click at [1062, 271] on button "Next slide" at bounding box center [1054, 278] width 33 height 33
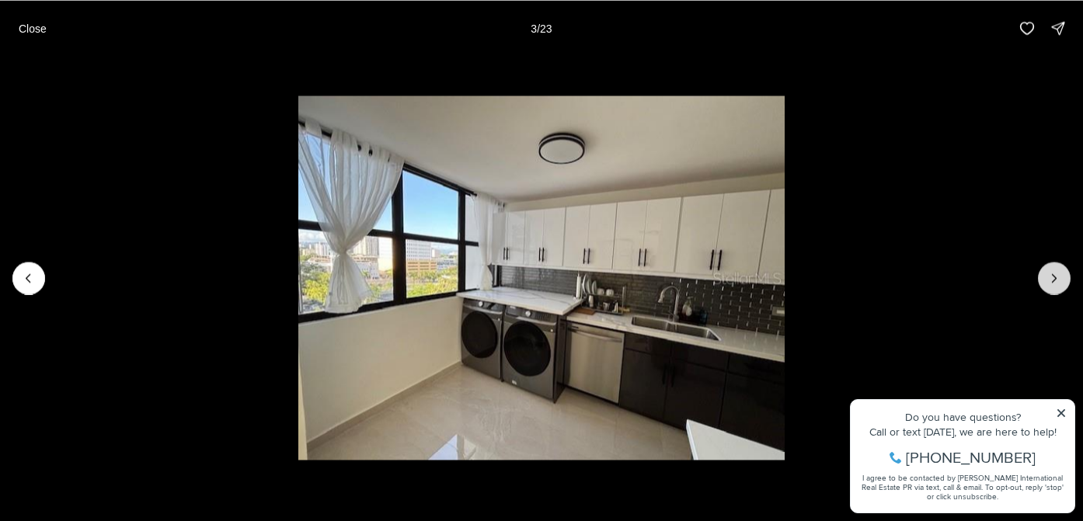
click at [1062, 271] on button "Next slide" at bounding box center [1054, 278] width 33 height 33
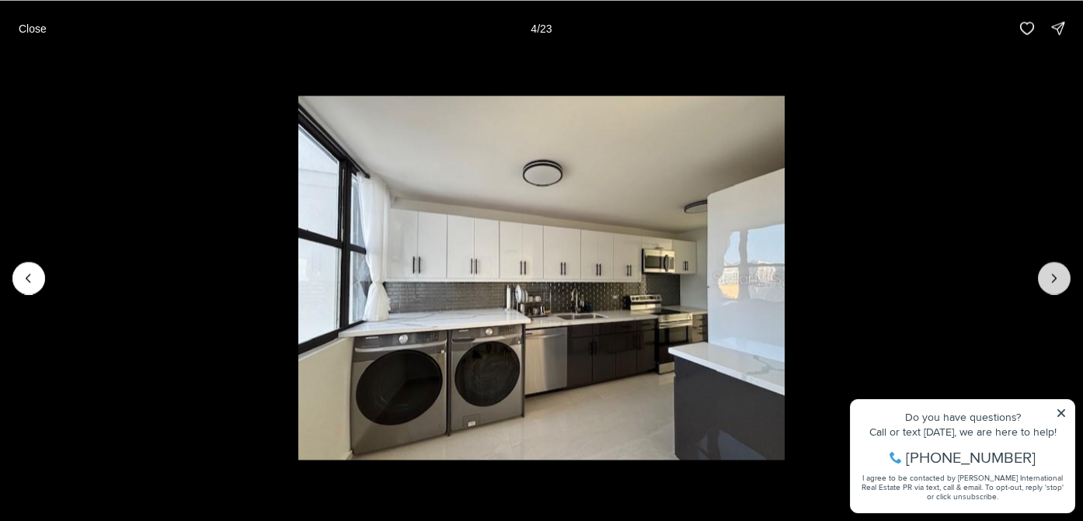
click at [1058, 281] on icon "Next slide" at bounding box center [1055, 278] width 16 height 16
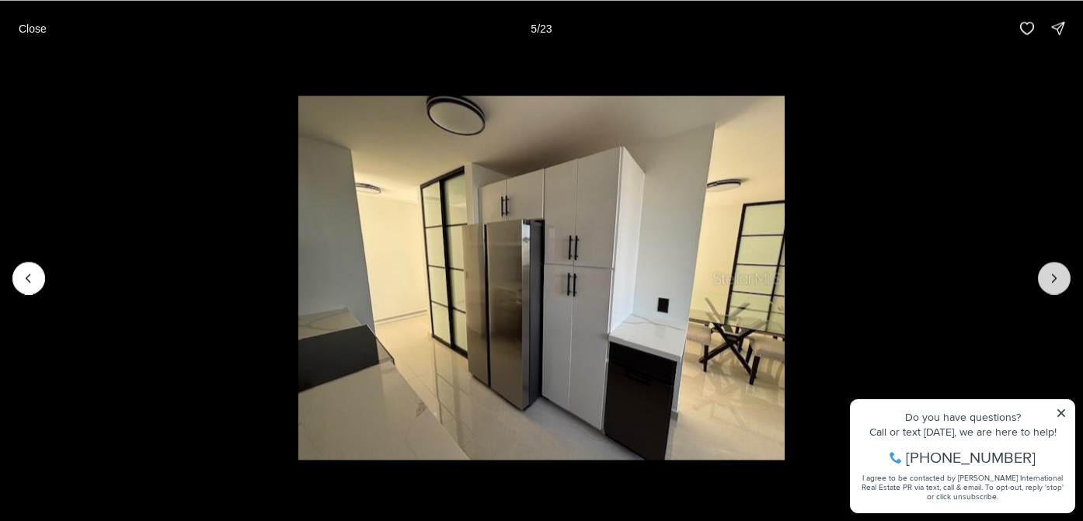
click at [1058, 281] on icon "Next slide" at bounding box center [1055, 278] width 16 height 16
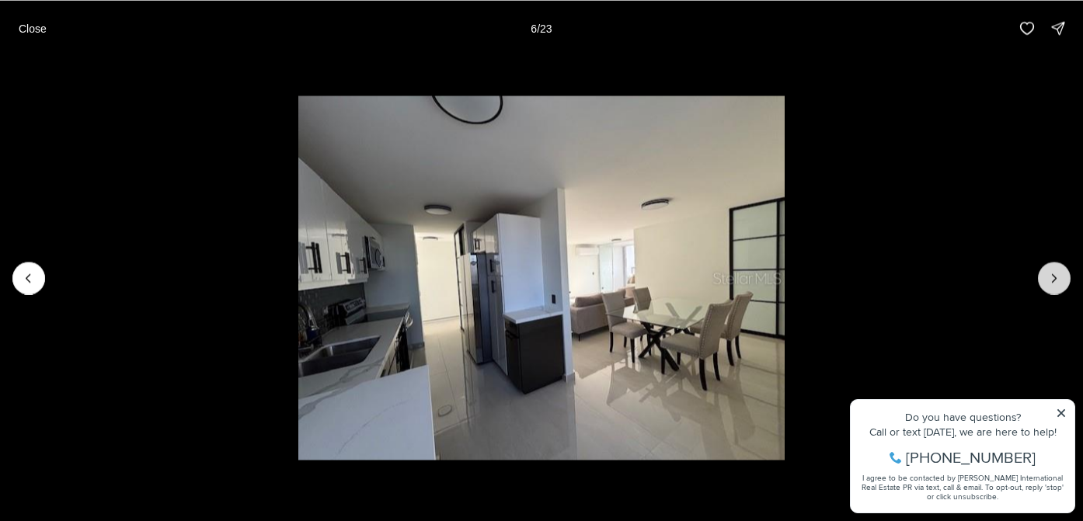
click at [1058, 281] on icon "Next slide" at bounding box center [1055, 278] width 16 height 16
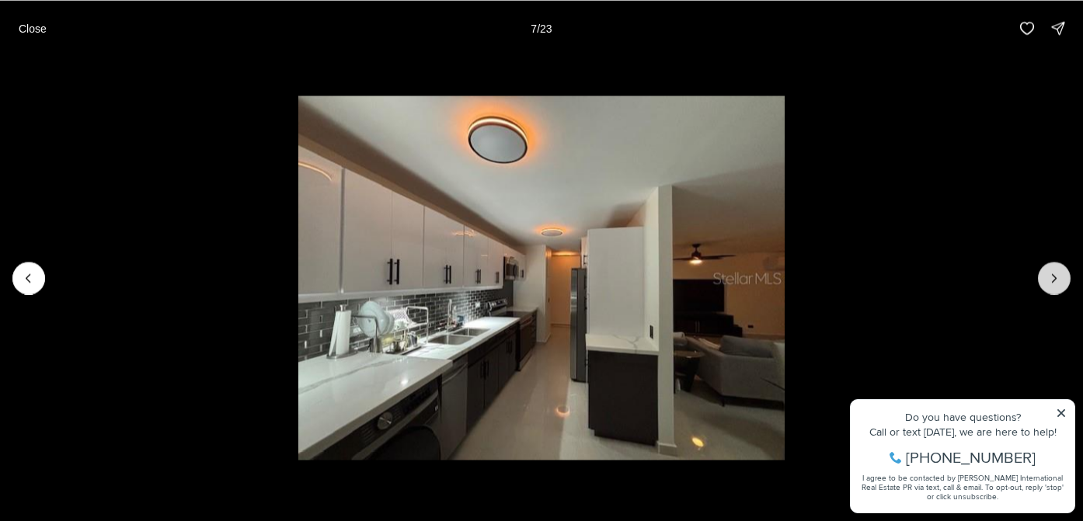
click at [1058, 281] on icon "Next slide" at bounding box center [1055, 278] width 16 height 16
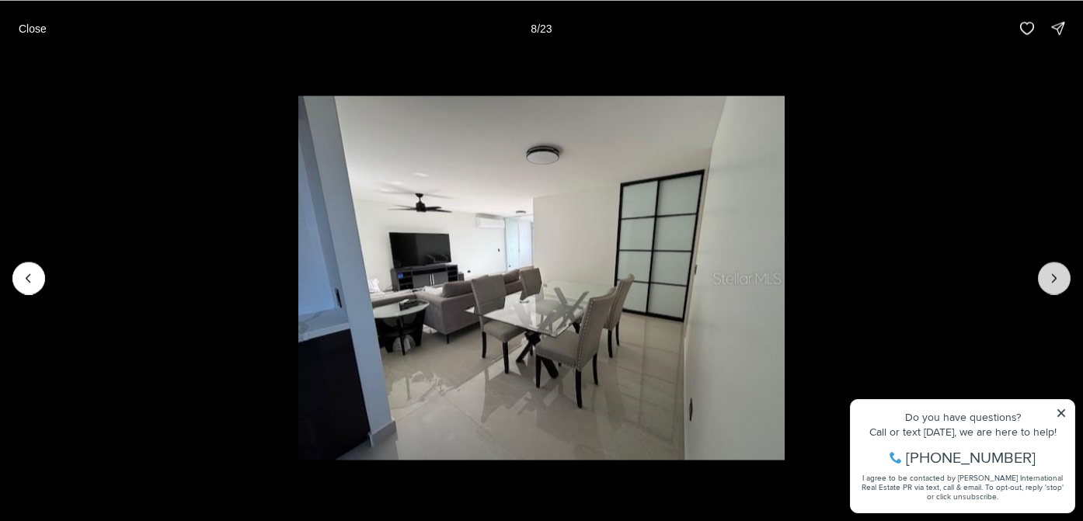
click at [1058, 281] on icon "Next slide" at bounding box center [1055, 278] width 16 height 16
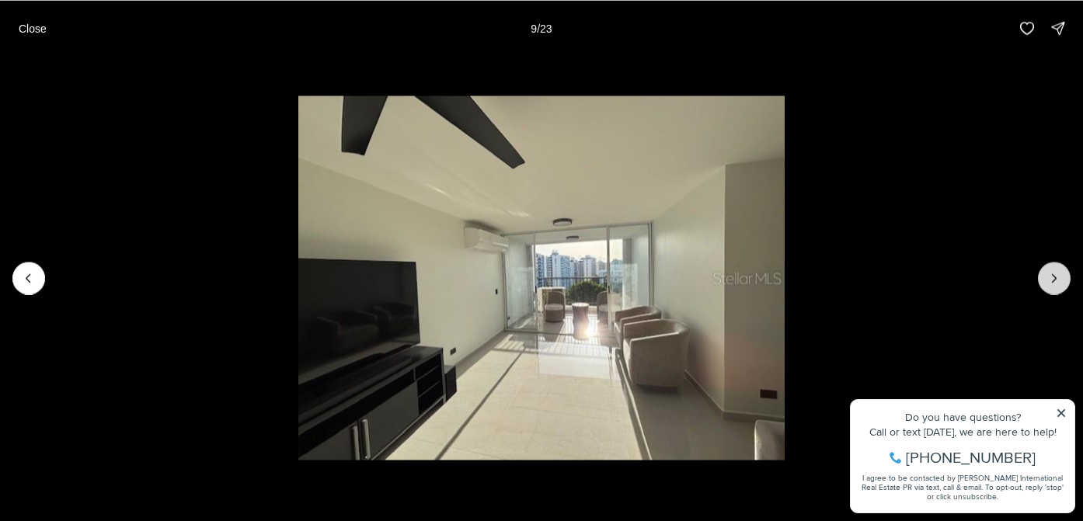
click at [1054, 279] on icon "Next slide" at bounding box center [1055, 278] width 16 height 16
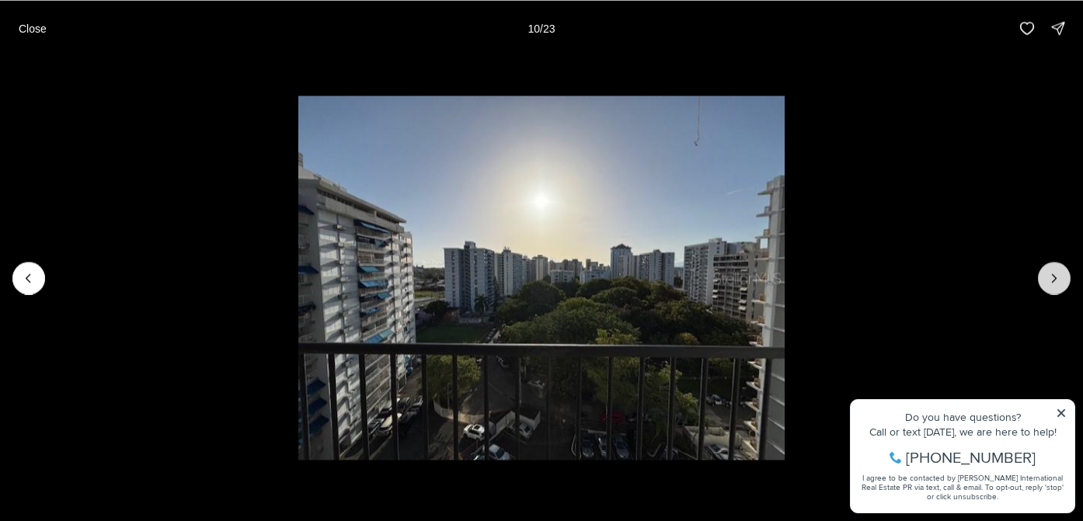
click at [1054, 279] on icon "Next slide" at bounding box center [1055, 278] width 16 height 16
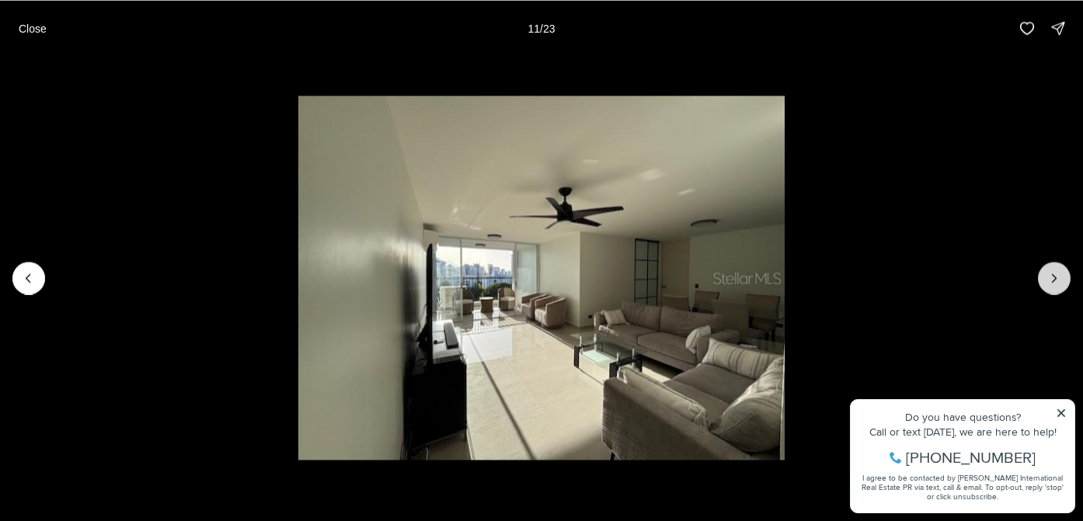
click at [1059, 284] on icon "Next slide" at bounding box center [1055, 278] width 16 height 16
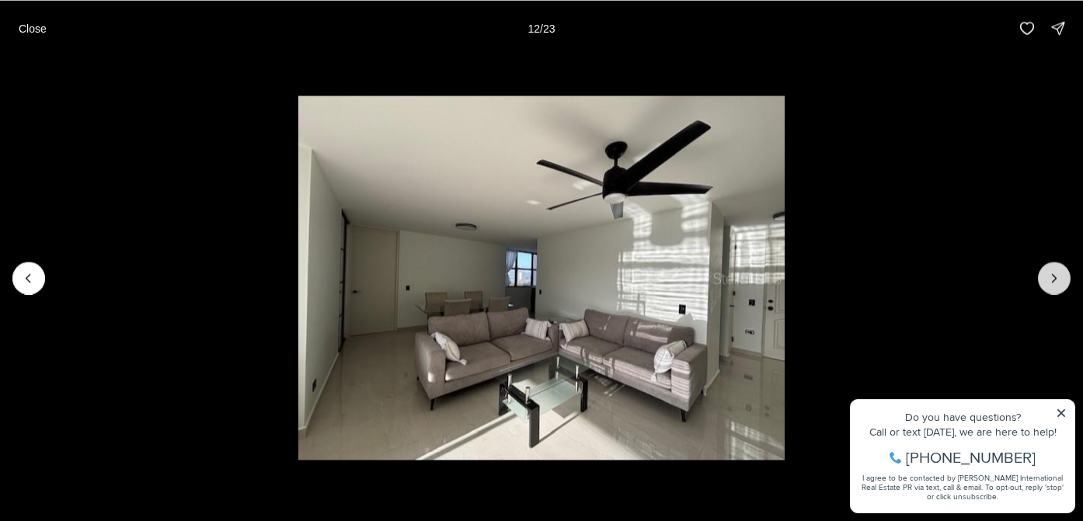
click at [1058, 284] on icon "Next slide" at bounding box center [1055, 278] width 16 height 16
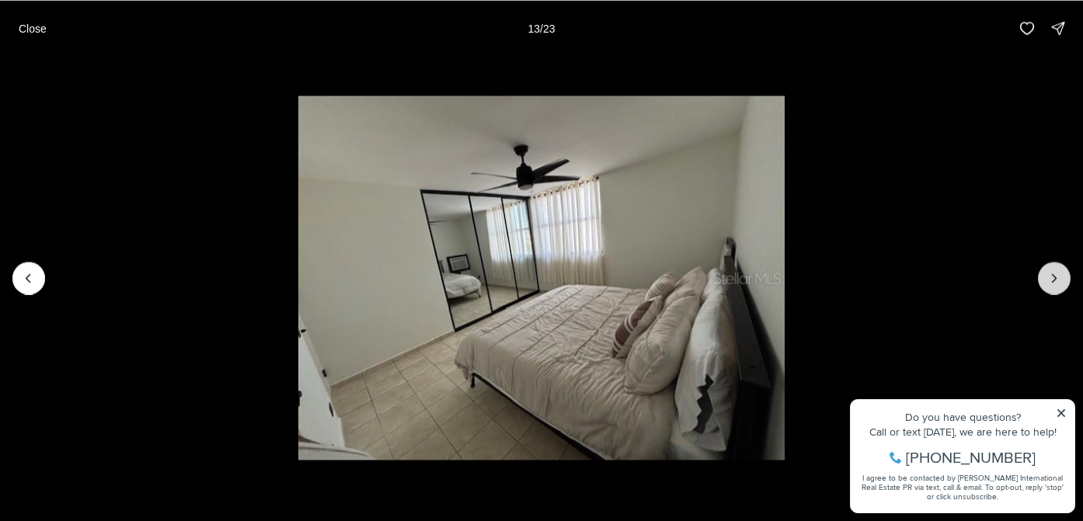
click at [1058, 284] on icon "Next slide" at bounding box center [1055, 278] width 16 height 16
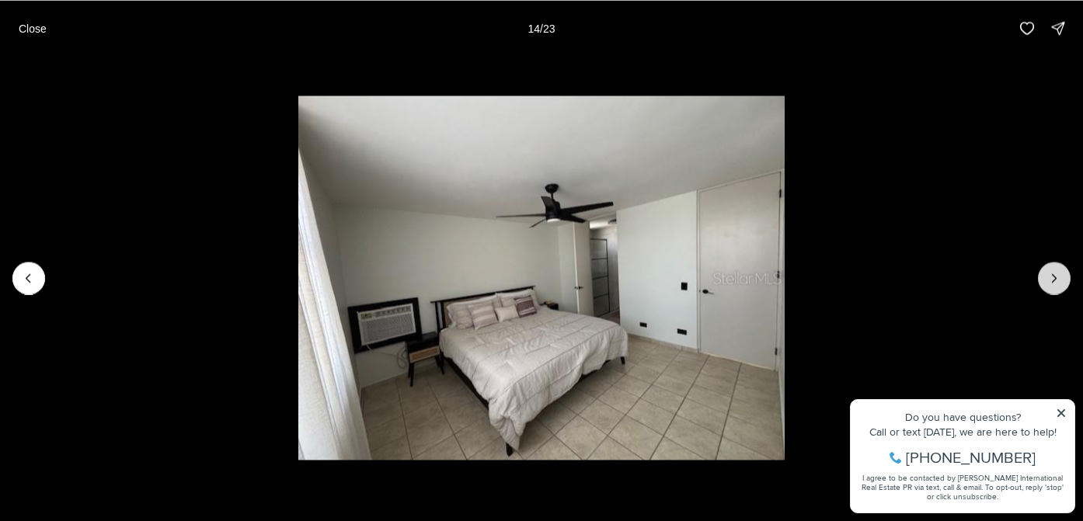
click at [1058, 284] on icon "Next slide" at bounding box center [1055, 278] width 16 height 16
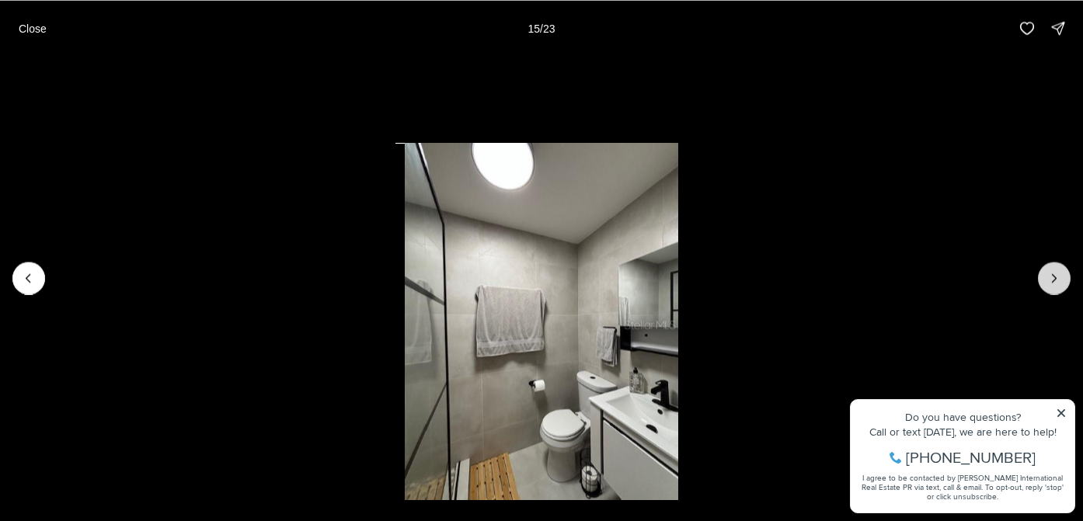
click at [1058, 284] on icon "Next slide" at bounding box center [1055, 278] width 16 height 16
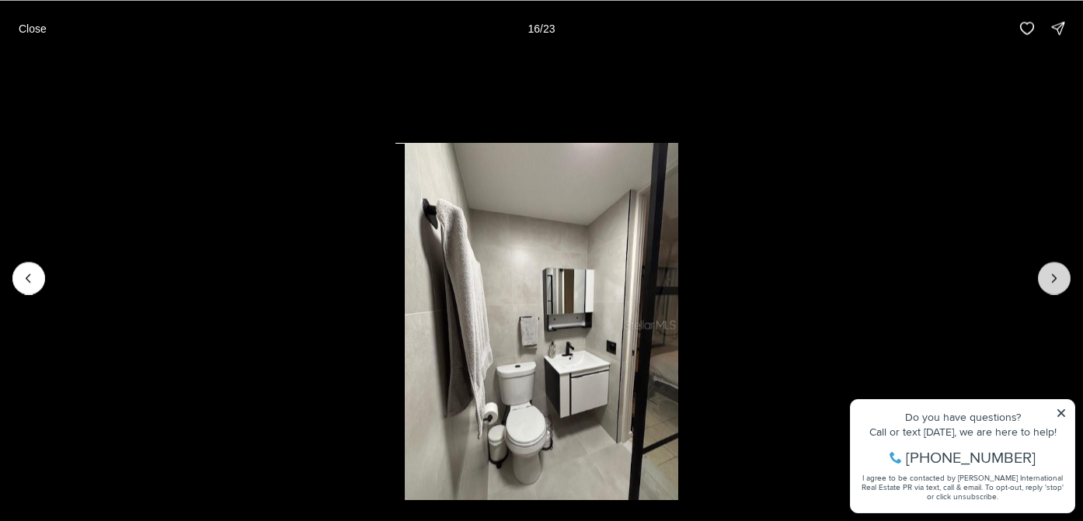
click at [1058, 284] on icon "Next slide" at bounding box center [1055, 278] width 16 height 16
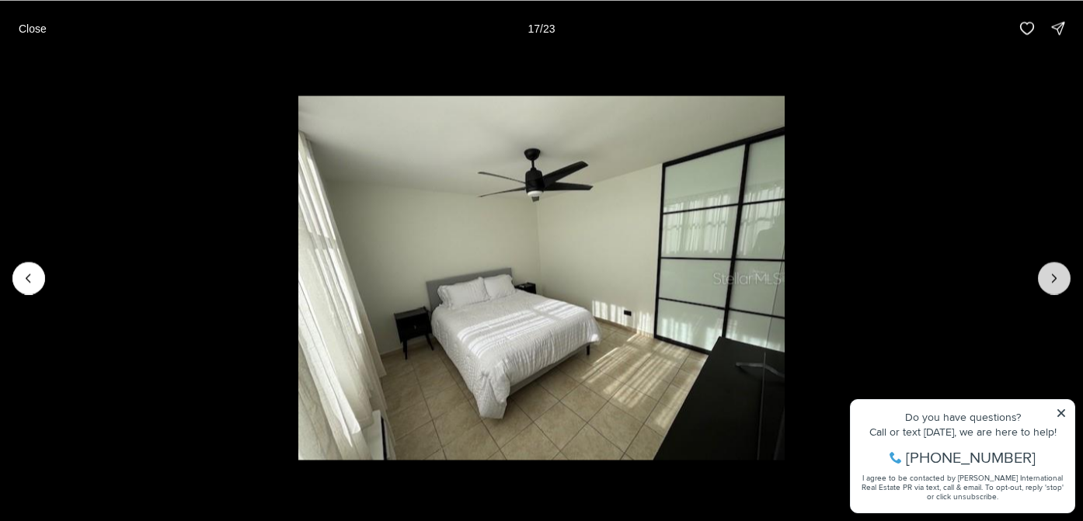
click at [1058, 284] on icon "Next slide" at bounding box center [1055, 278] width 16 height 16
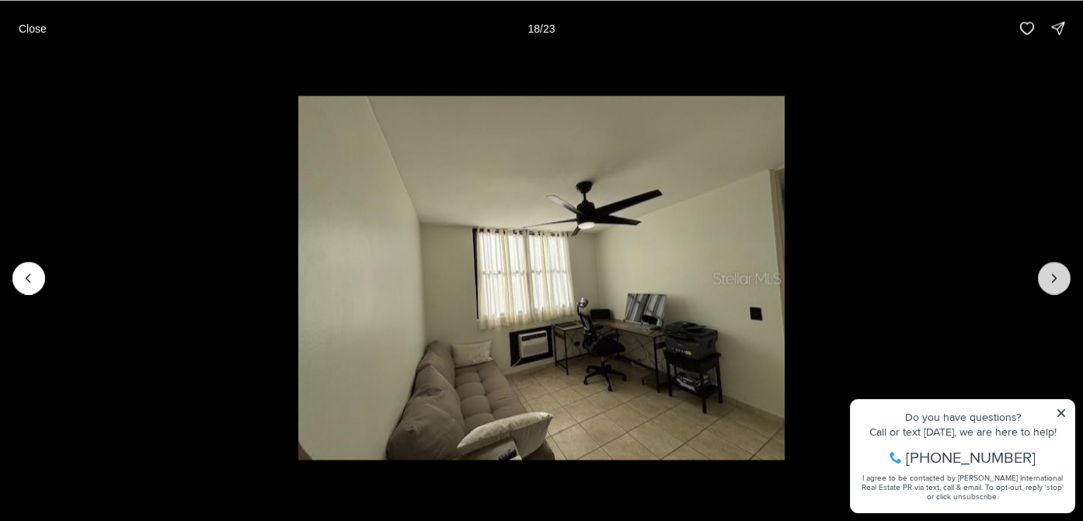
click at [1058, 280] on icon "Next slide" at bounding box center [1055, 278] width 16 height 16
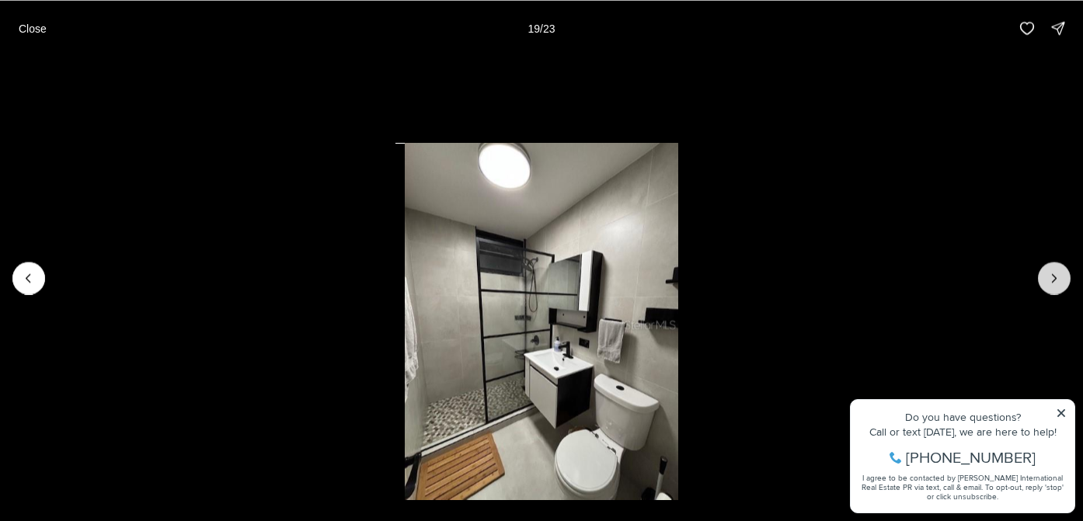
click at [1058, 280] on icon "Next slide" at bounding box center [1055, 278] width 16 height 16
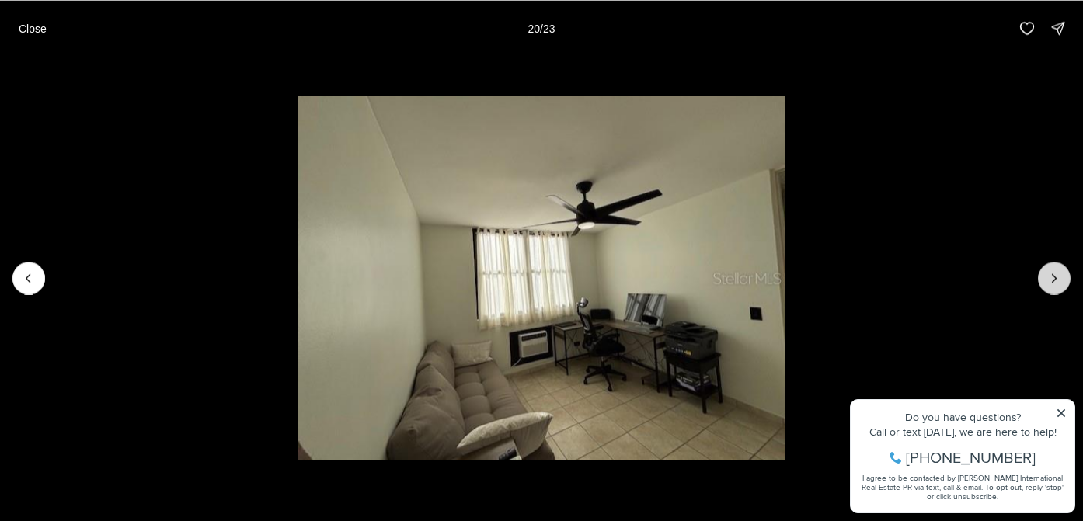
click at [1058, 280] on icon "Next slide" at bounding box center [1055, 278] width 16 height 16
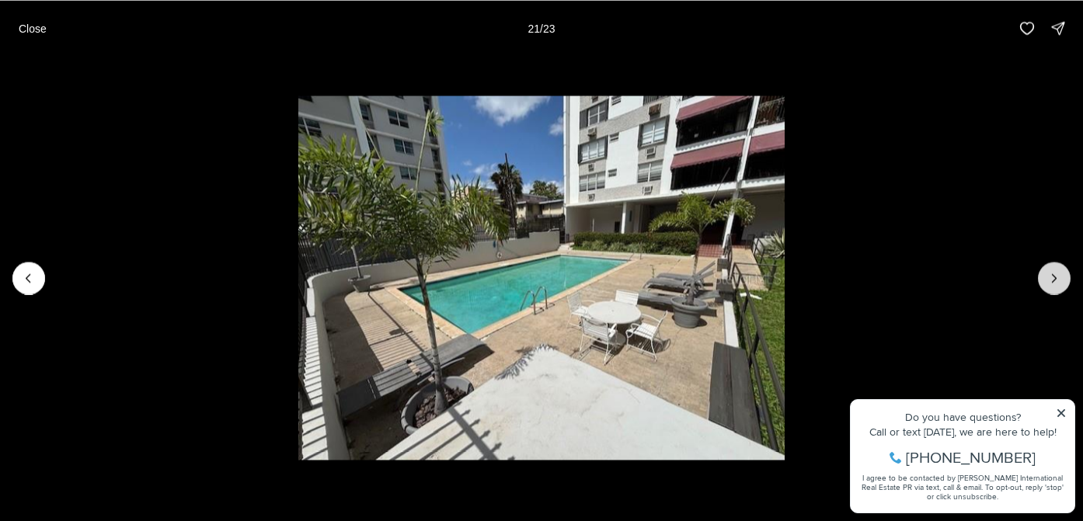
click at [1058, 280] on icon "Next slide" at bounding box center [1055, 278] width 16 height 16
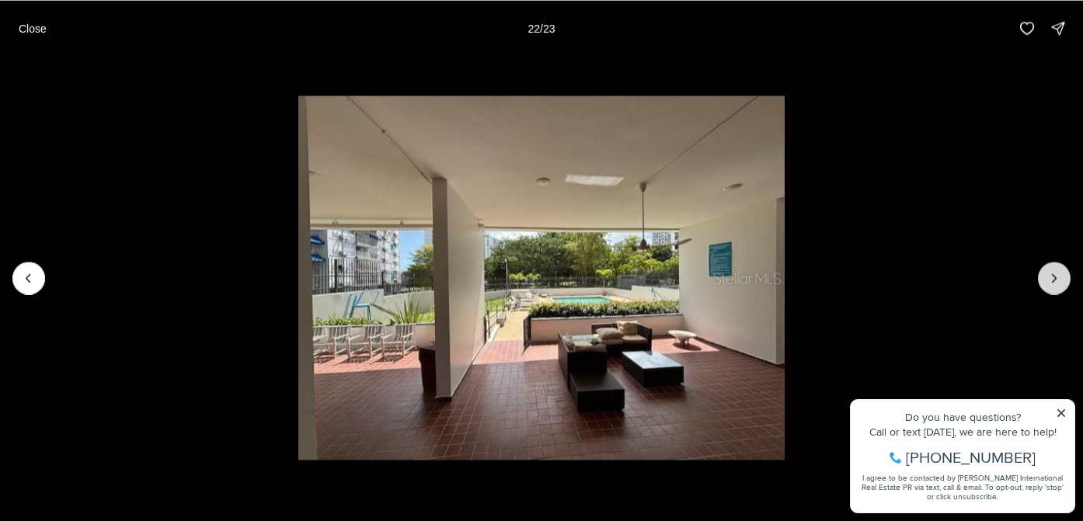
click at [1058, 280] on icon "Next slide" at bounding box center [1055, 278] width 16 height 16
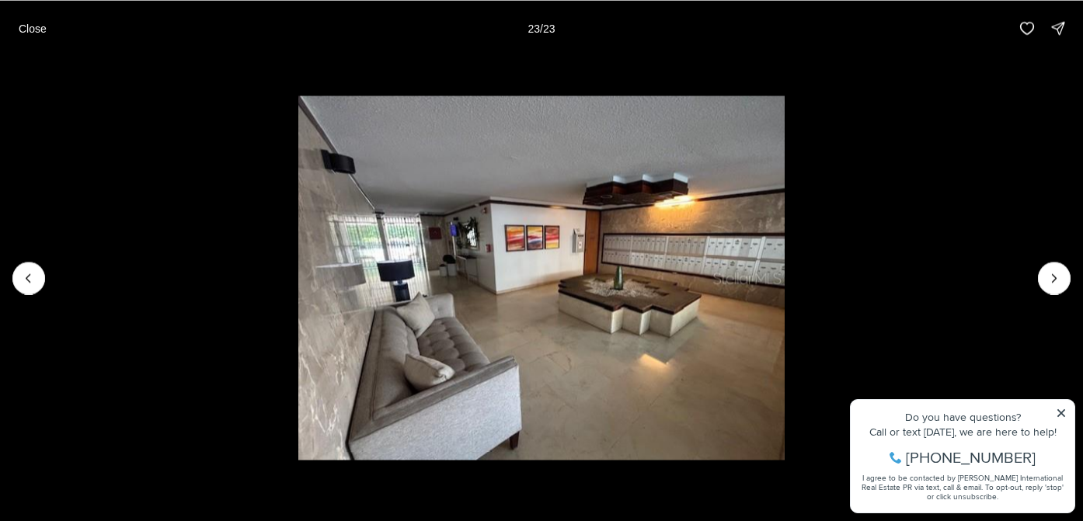
click at [1059, 280] on div at bounding box center [1054, 278] width 33 height 33
click at [37, 30] on p "Close" at bounding box center [33, 28] width 28 height 12
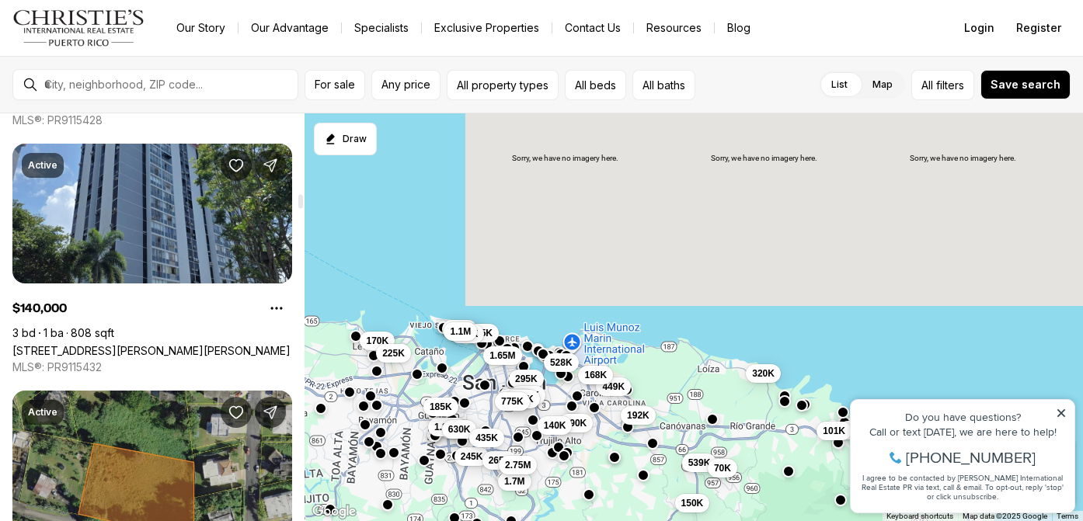
scroll to position [2490, 0]
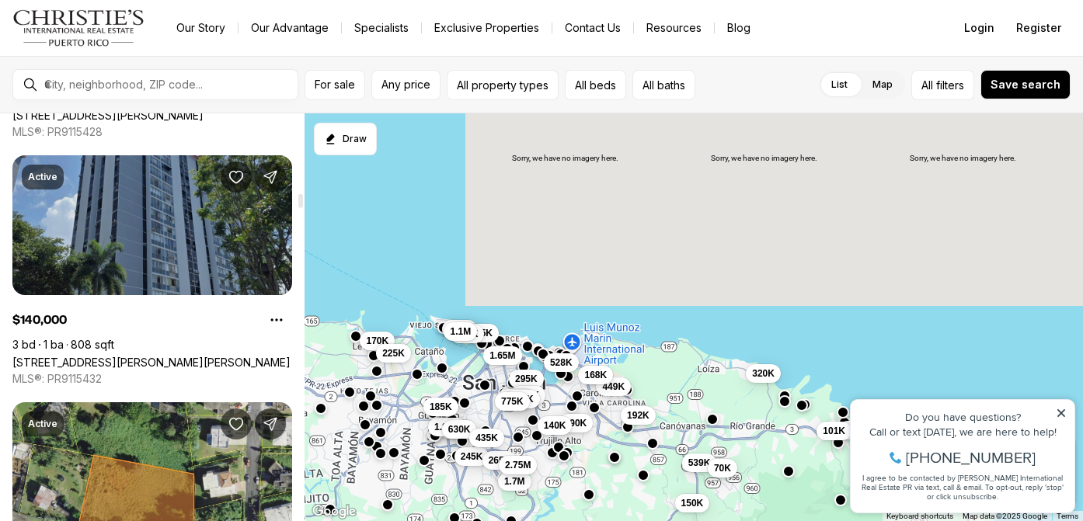
click at [120, 356] on link "2 ALMONTE #411, SAN JUAN PR, 00926" at bounding box center [151, 362] width 278 height 13
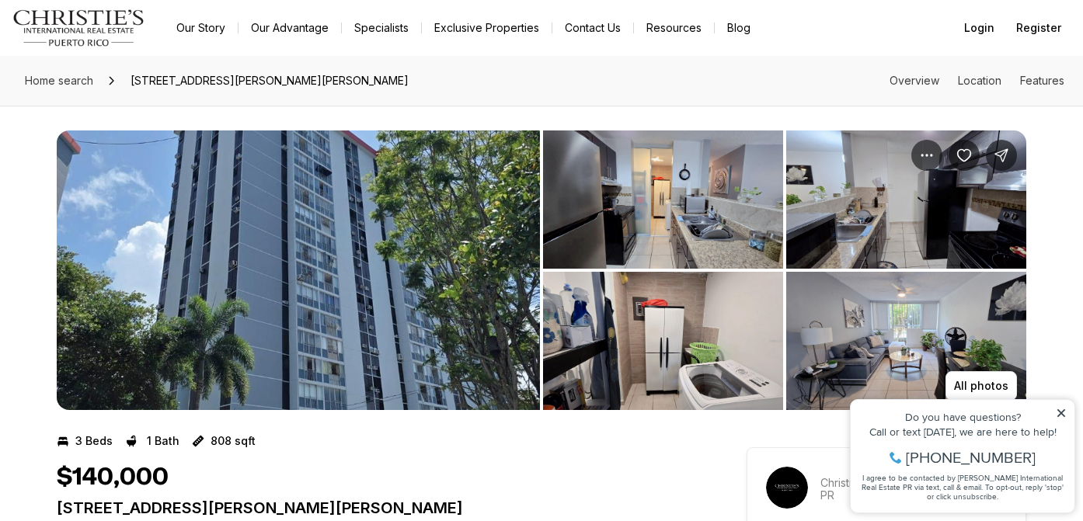
click at [612, 222] on img "View image gallery" at bounding box center [663, 200] width 240 height 138
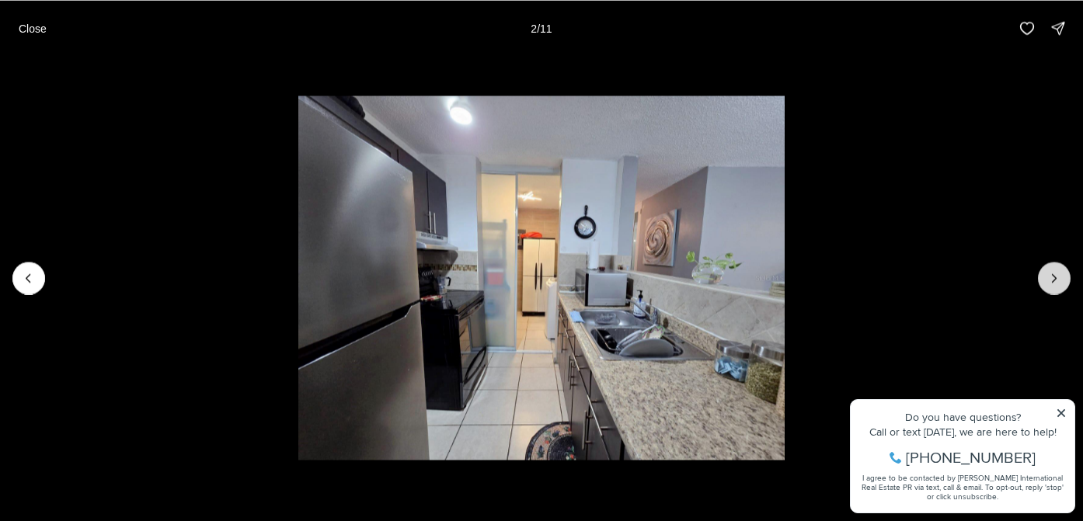
click at [1060, 277] on icon "Next slide" at bounding box center [1055, 278] width 16 height 16
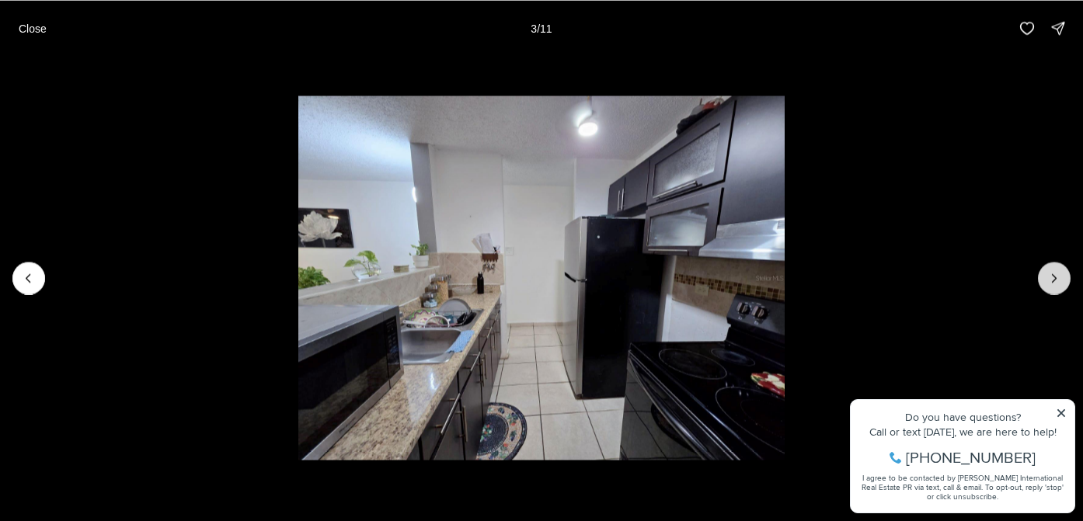
click at [1060, 277] on icon "Next slide" at bounding box center [1055, 278] width 16 height 16
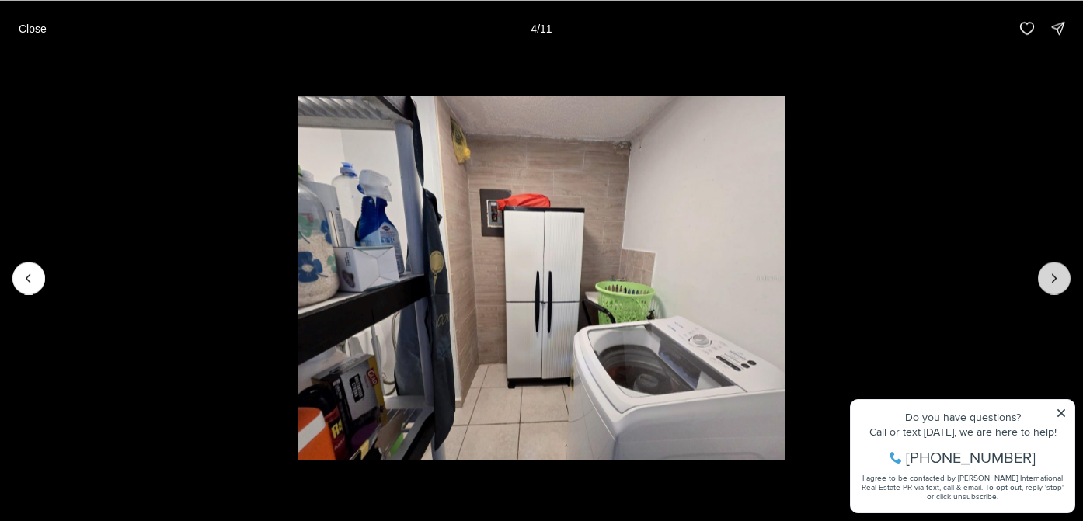
click at [1060, 277] on icon "Next slide" at bounding box center [1055, 278] width 16 height 16
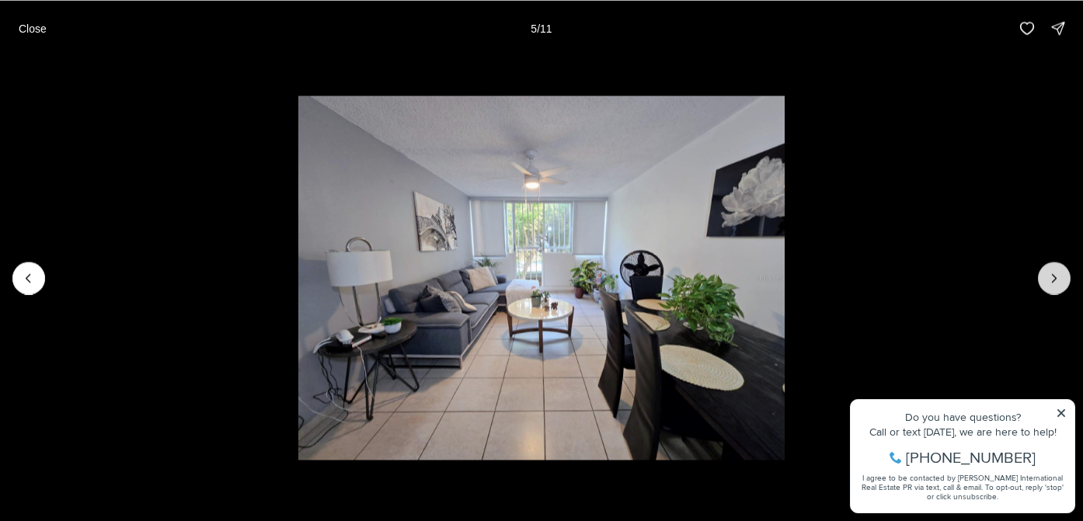
click at [1060, 277] on icon "Next slide" at bounding box center [1055, 278] width 16 height 16
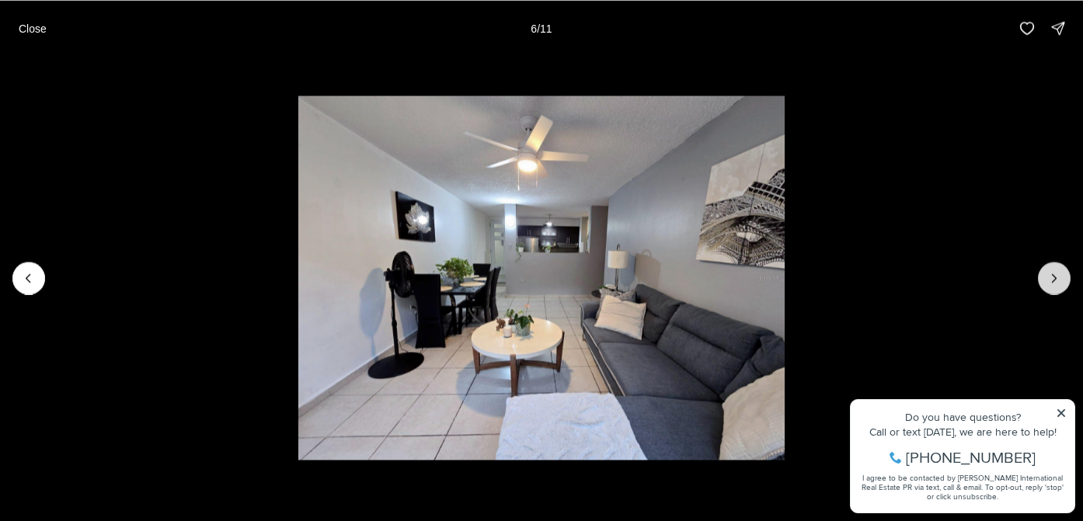
click at [1060, 277] on icon "Next slide" at bounding box center [1055, 278] width 16 height 16
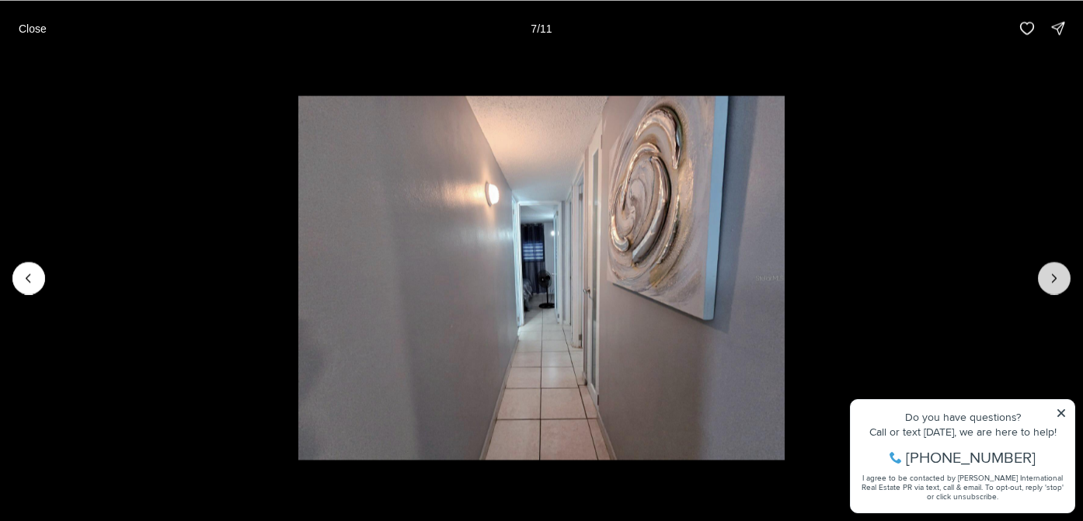
click at [1060, 277] on icon "Next slide" at bounding box center [1055, 278] width 16 height 16
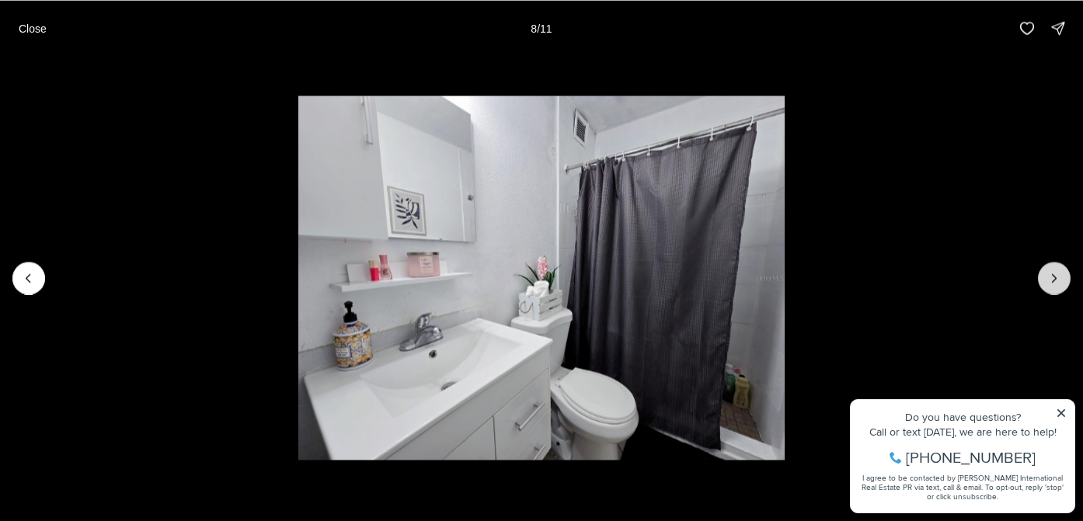
click at [1060, 277] on icon "Next slide" at bounding box center [1055, 278] width 16 height 16
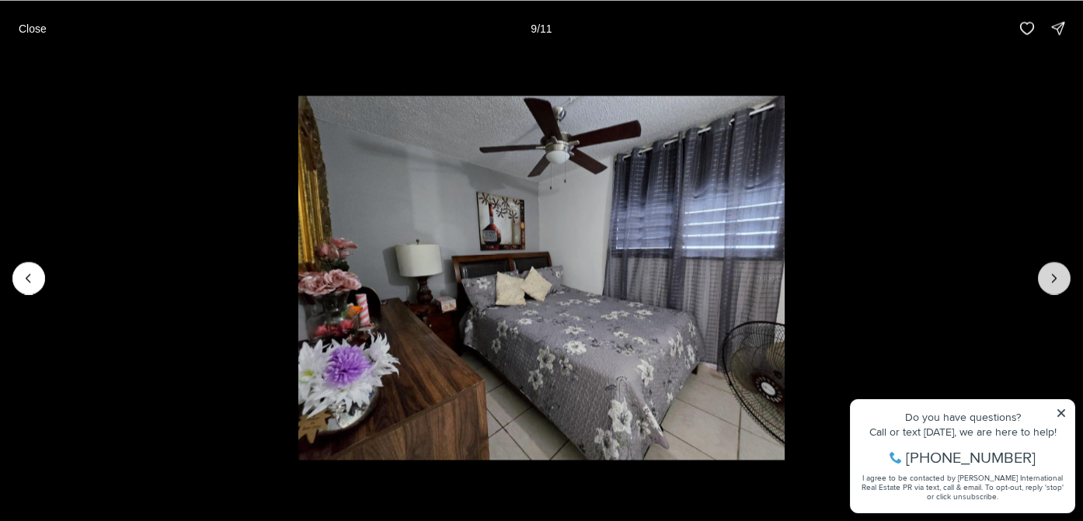
click at [1060, 273] on icon "Next slide" at bounding box center [1055, 278] width 16 height 16
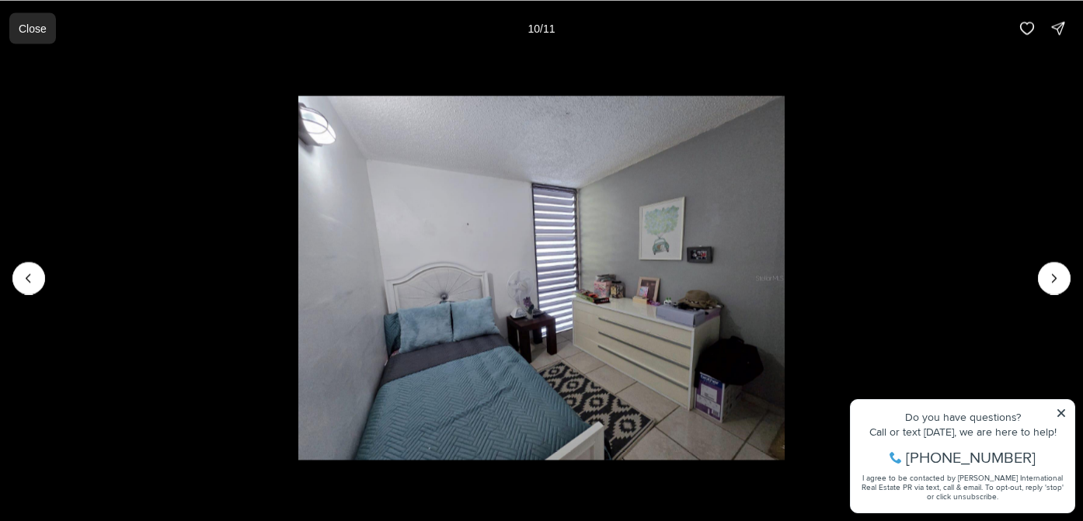
click at [36, 33] on p "Close" at bounding box center [33, 28] width 28 height 12
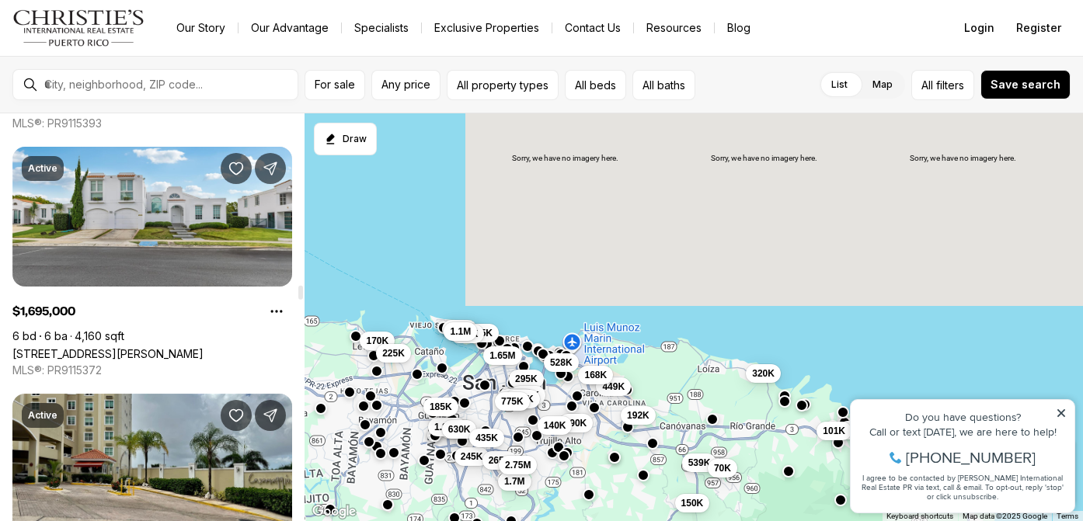
scroll to position [5380, 0]
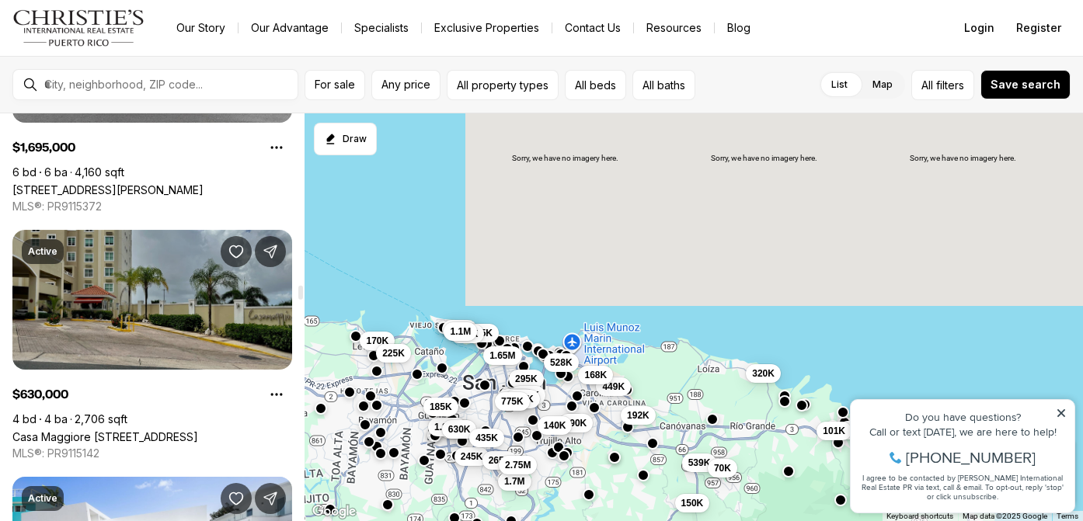
click at [170, 430] on link "Casa Maggiore [STREET_ADDRESS]" at bounding box center [105, 436] width 186 height 13
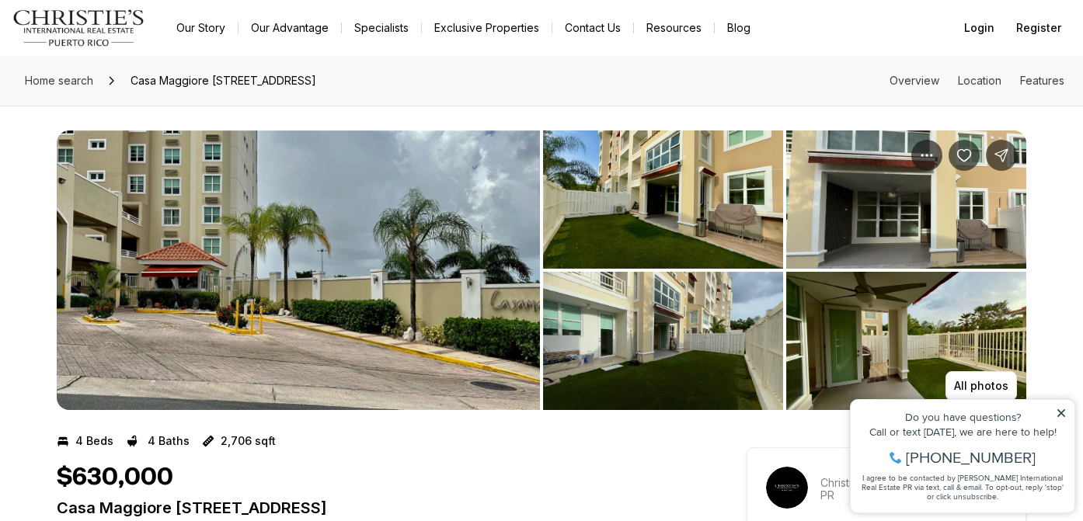
click at [631, 204] on img "View image gallery" at bounding box center [663, 200] width 240 height 138
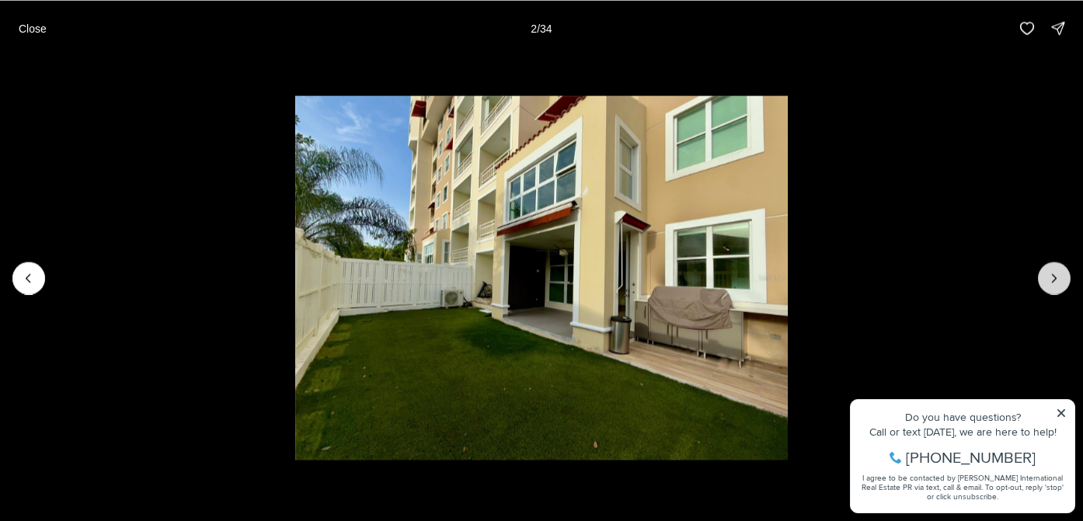
click at [1054, 277] on icon "Next slide" at bounding box center [1055, 278] width 16 height 16
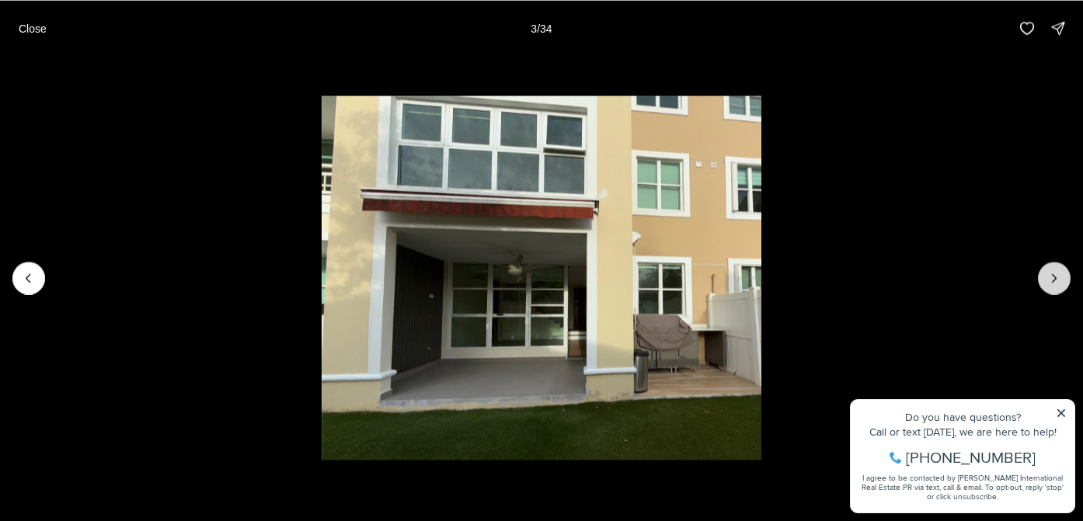
click at [1059, 281] on icon "Next slide" at bounding box center [1055, 278] width 16 height 16
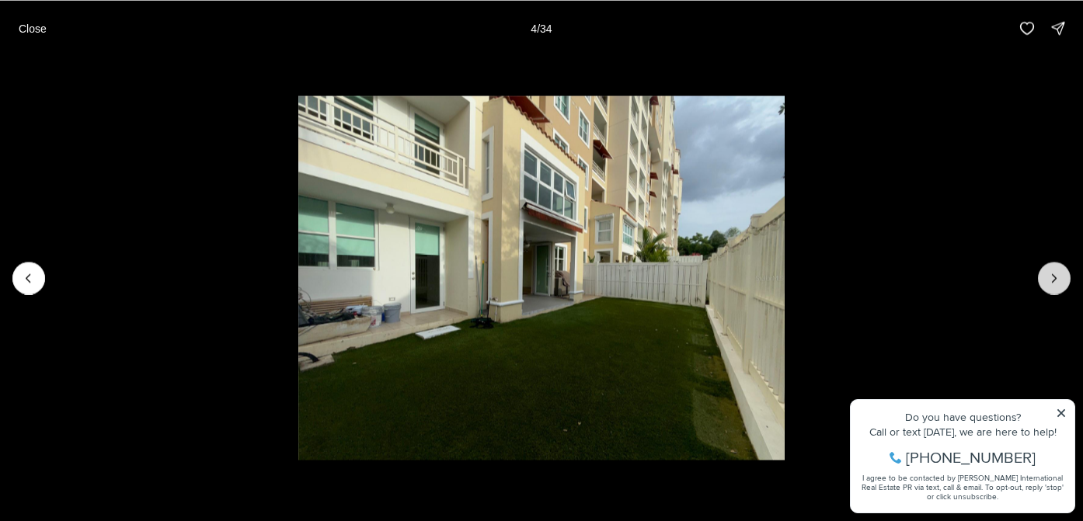
click at [1050, 288] on button "Next slide" at bounding box center [1054, 278] width 33 height 33
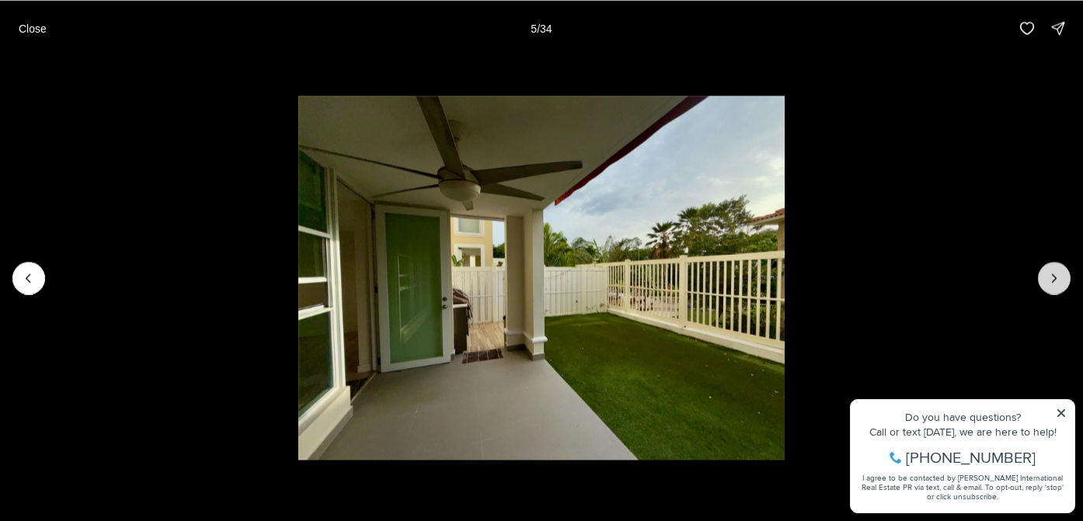
click at [1050, 288] on button "Next slide" at bounding box center [1054, 278] width 33 height 33
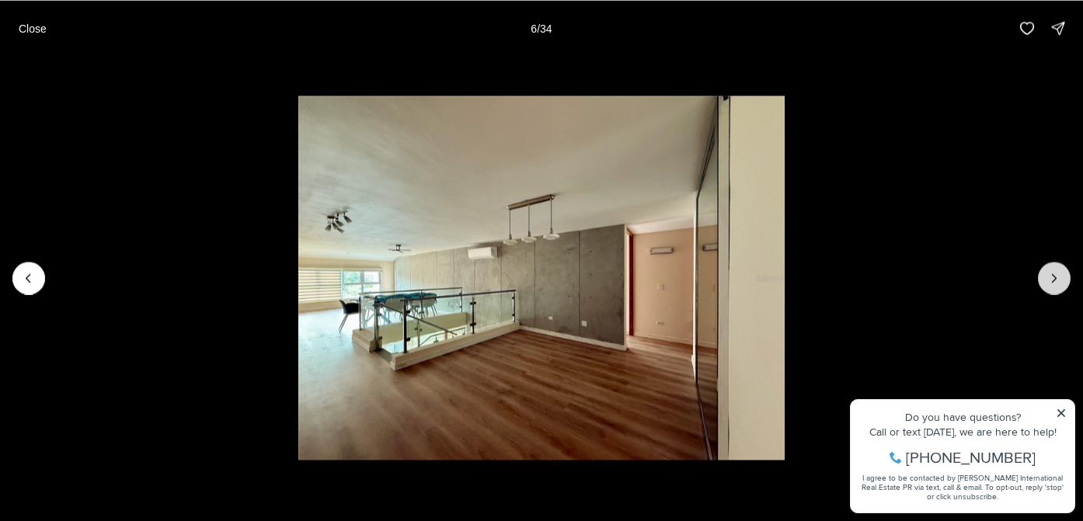
click at [1050, 288] on button "Next slide" at bounding box center [1054, 278] width 33 height 33
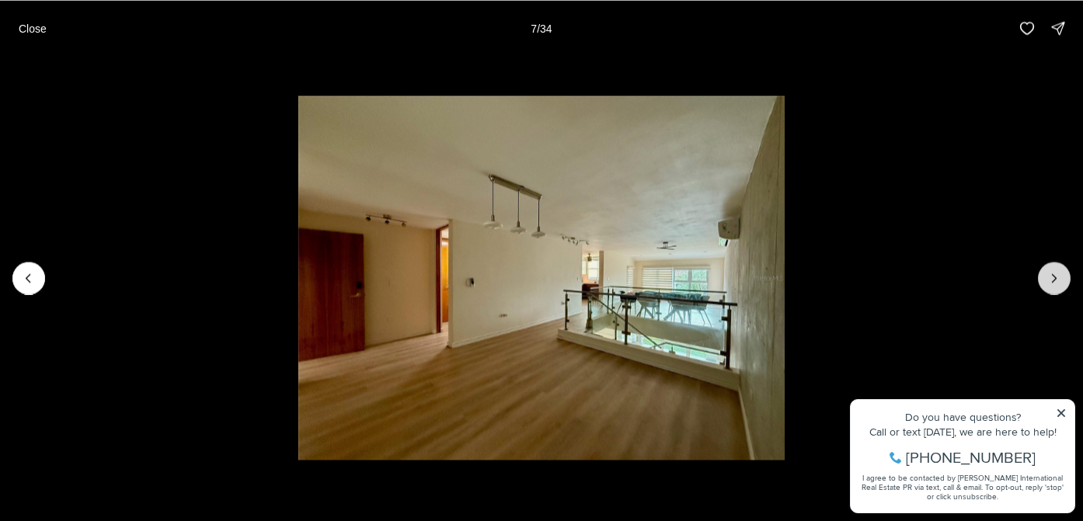
click at [1056, 277] on icon "Next slide" at bounding box center [1055, 278] width 4 height 8
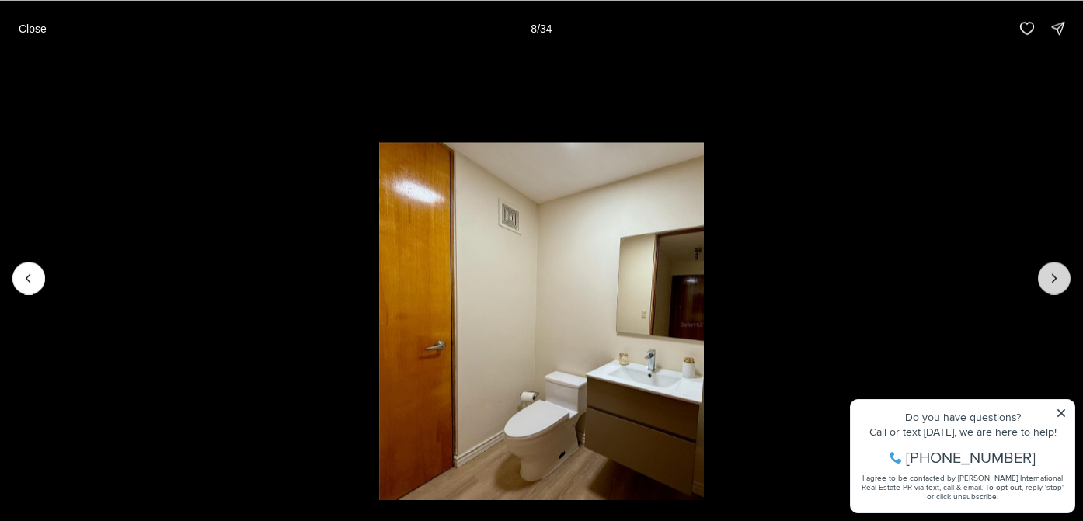
click at [1056, 277] on icon "Next slide" at bounding box center [1055, 278] width 4 height 8
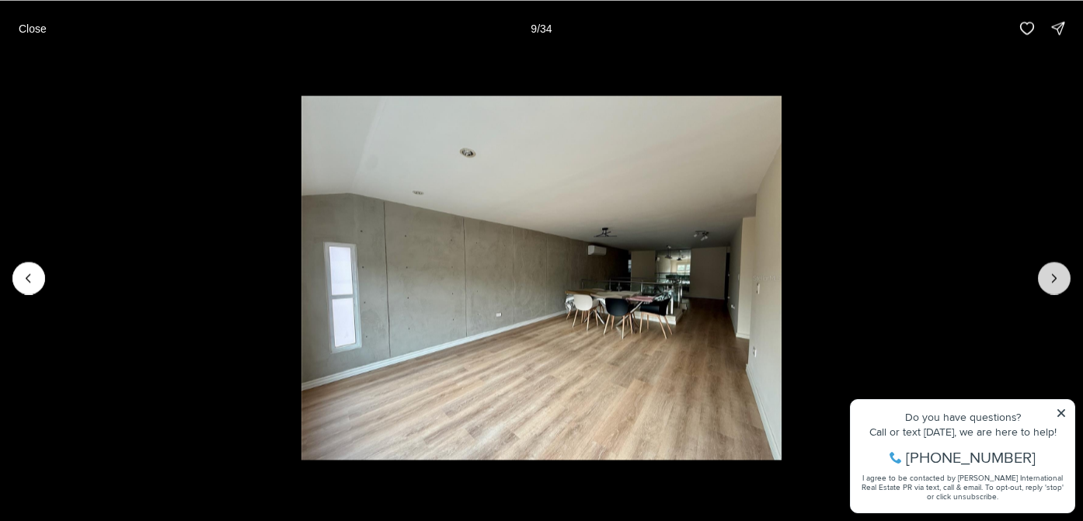
click at [1056, 277] on icon "Next slide" at bounding box center [1055, 278] width 4 height 8
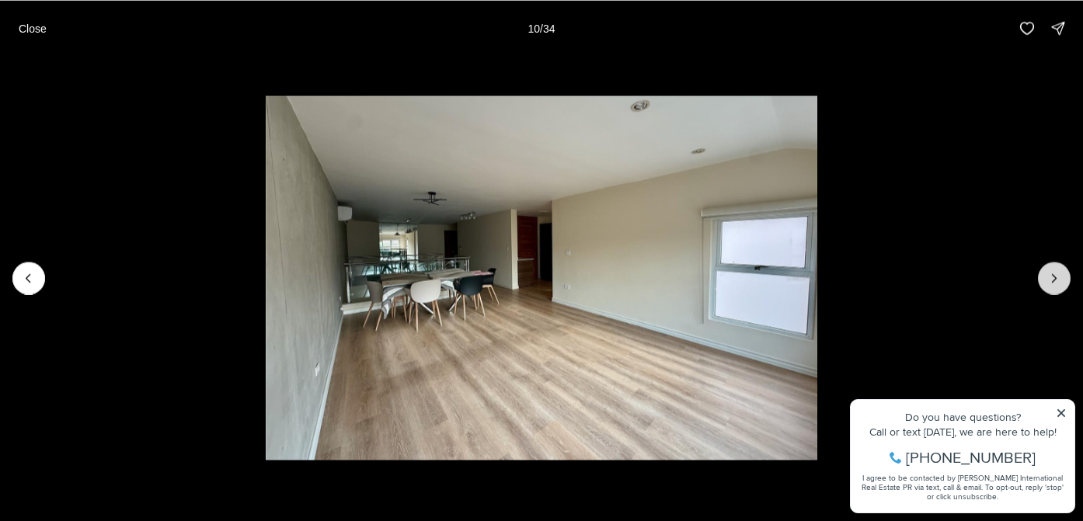
click at [1056, 277] on icon "Next slide" at bounding box center [1055, 278] width 4 height 8
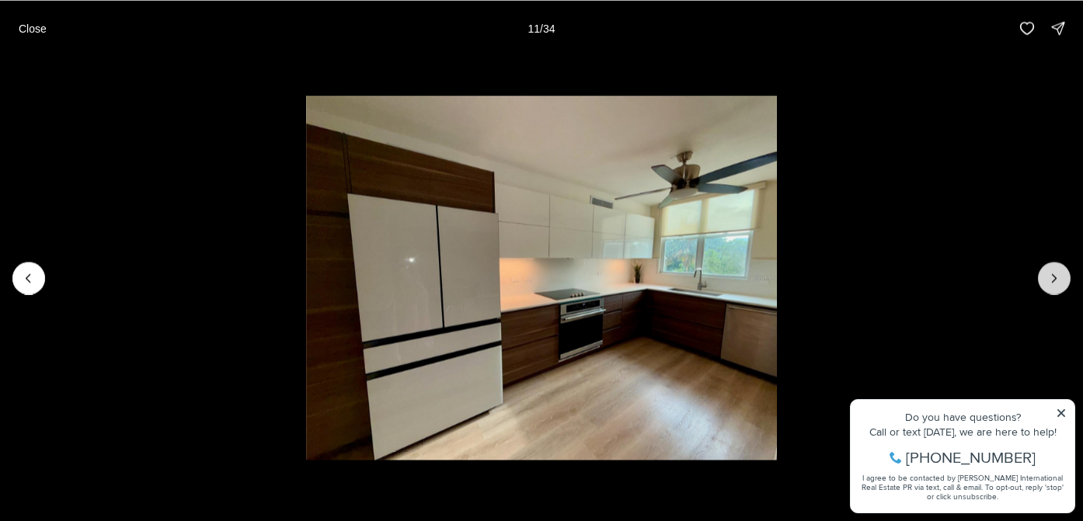
click at [1053, 277] on icon "Next slide" at bounding box center [1055, 278] width 16 height 16
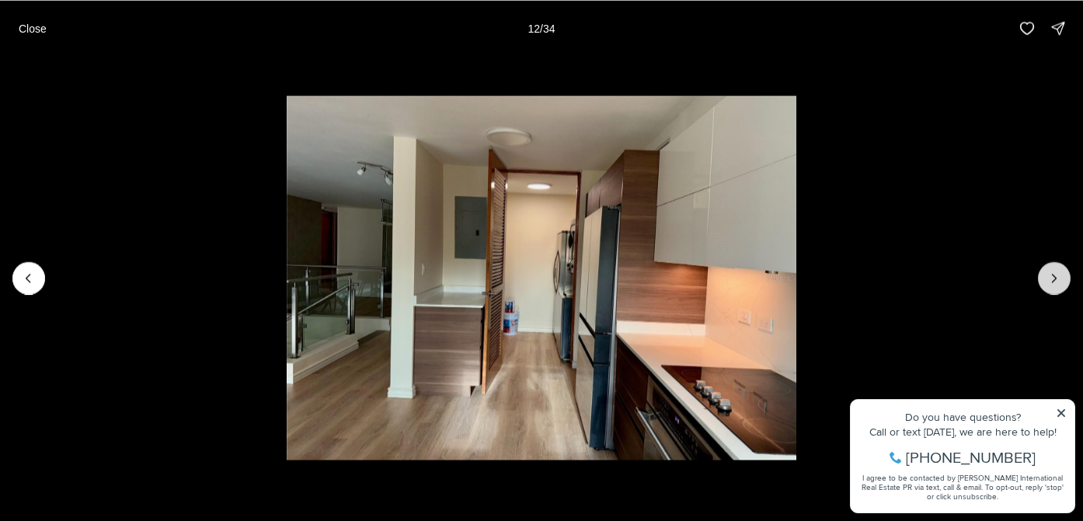
click at [1053, 277] on icon "Next slide" at bounding box center [1055, 278] width 16 height 16
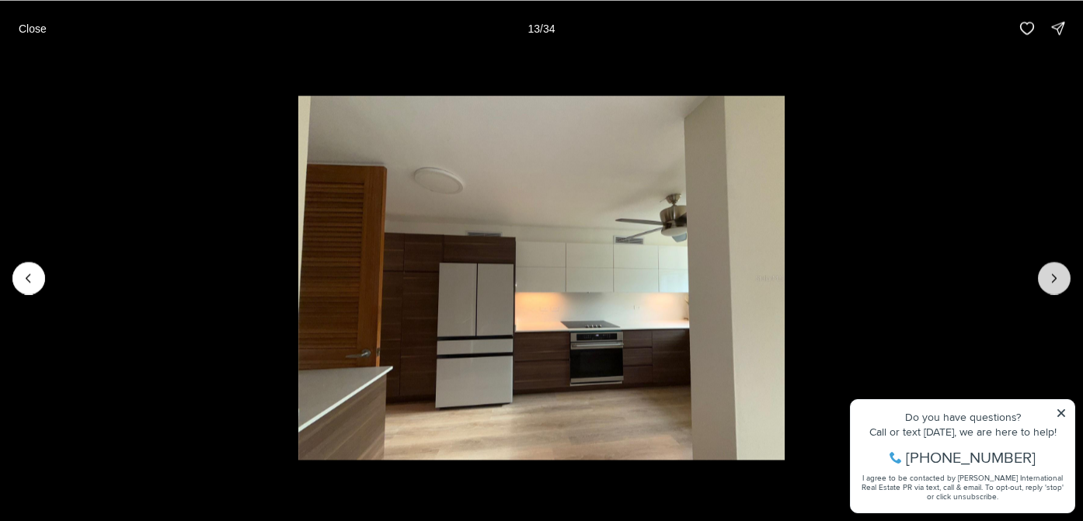
click at [1053, 277] on icon "Next slide" at bounding box center [1055, 278] width 16 height 16
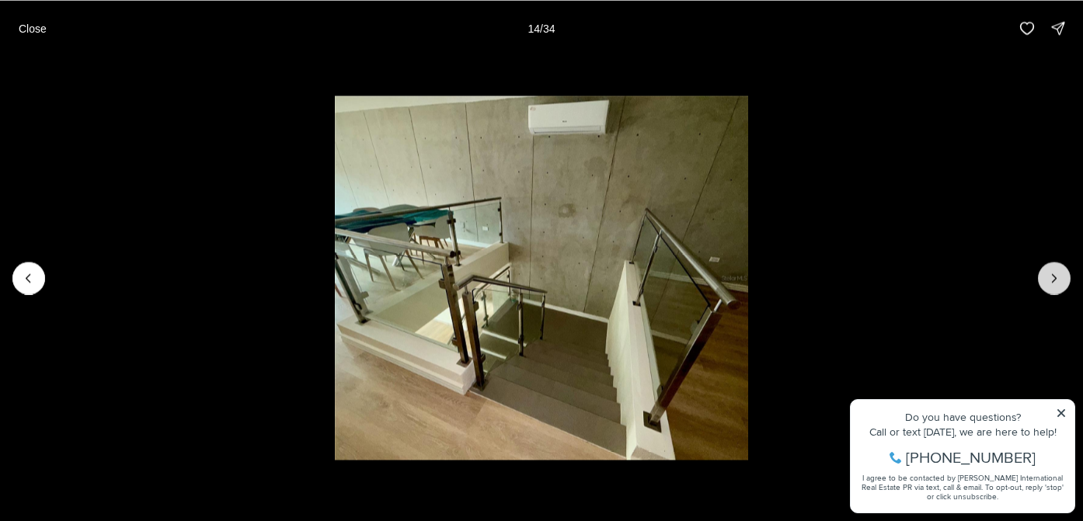
click at [1053, 277] on icon "Next slide" at bounding box center [1055, 278] width 16 height 16
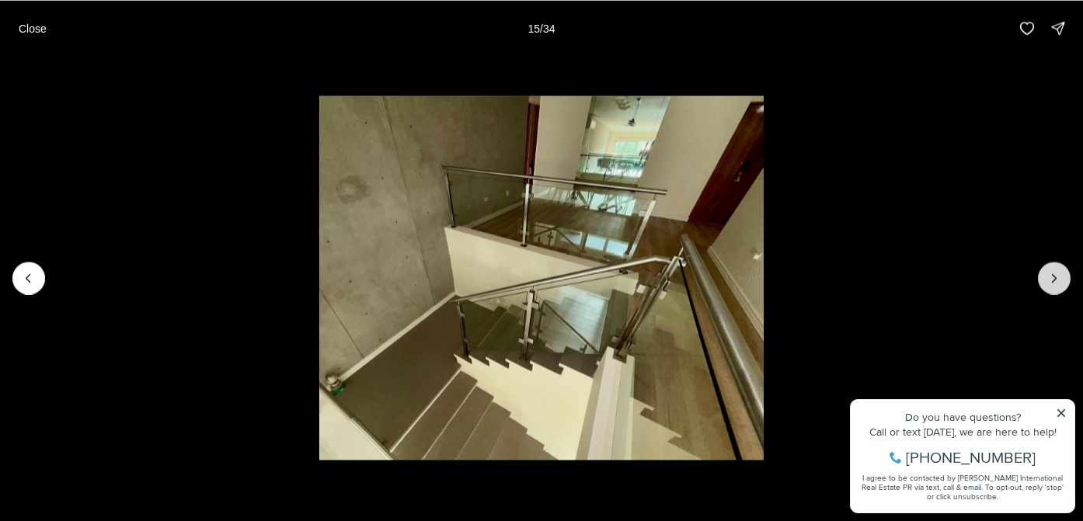
click at [1053, 277] on icon "Next slide" at bounding box center [1055, 278] width 16 height 16
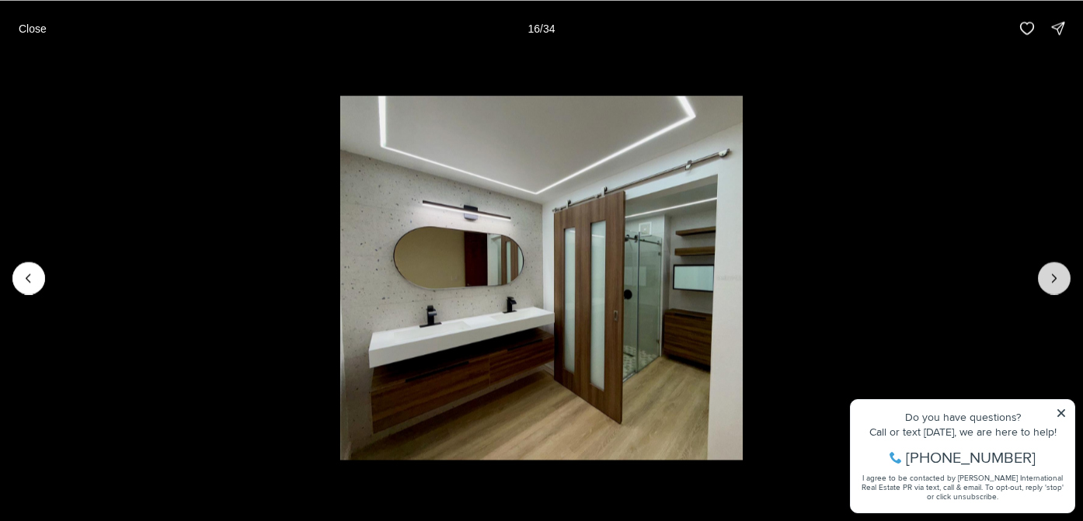
click at [1054, 277] on icon "Next slide" at bounding box center [1055, 278] width 16 height 16
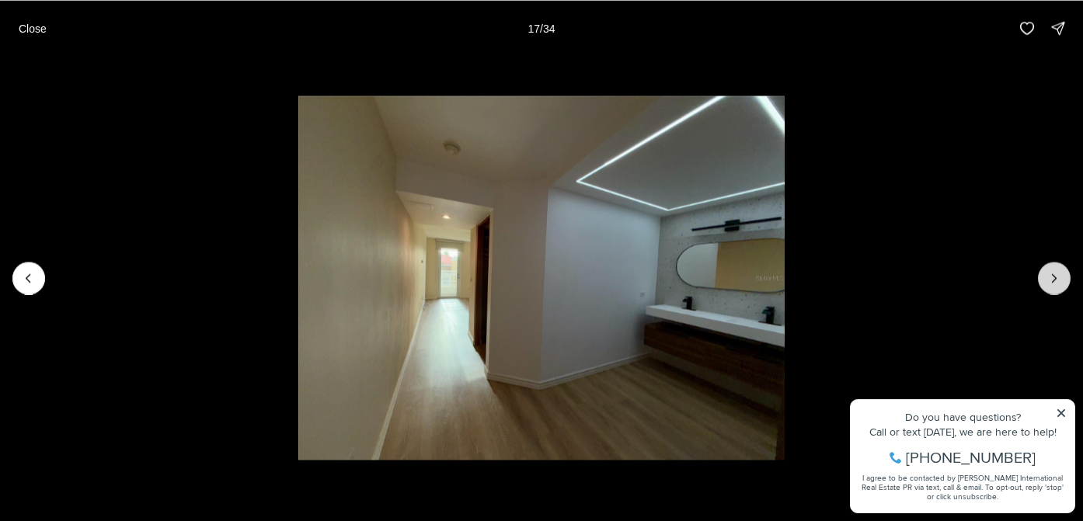
click at [1054, 277] on icon "Next slide" at bounding box center [1055, 278] width 16 height 16
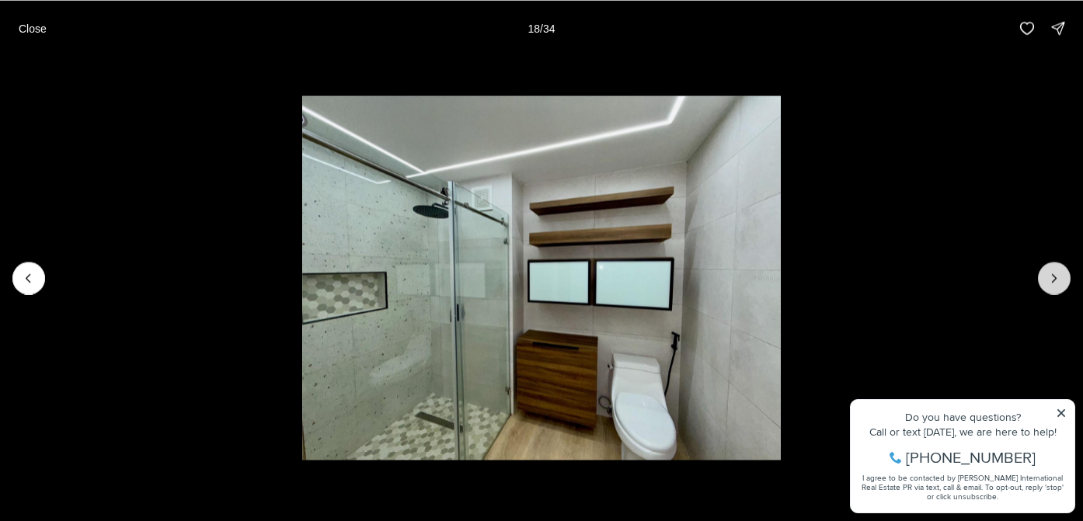
click at [1054, 277] on icon "Next slide" at bounding box center [1055, 278] width 16 height 16
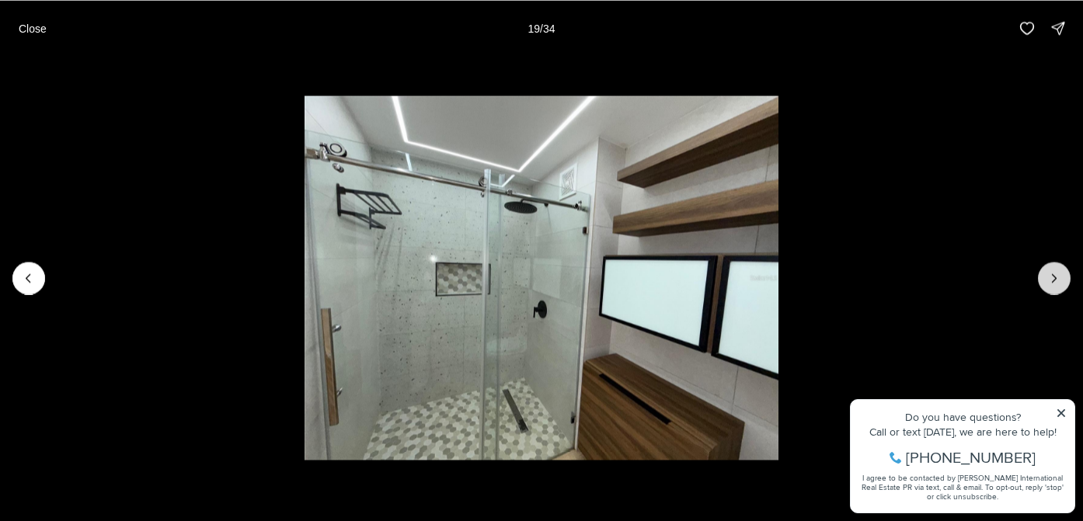
click at [1054, 277] on icon "Next slide" at bounding box center [1055, 278] width 16 height 16
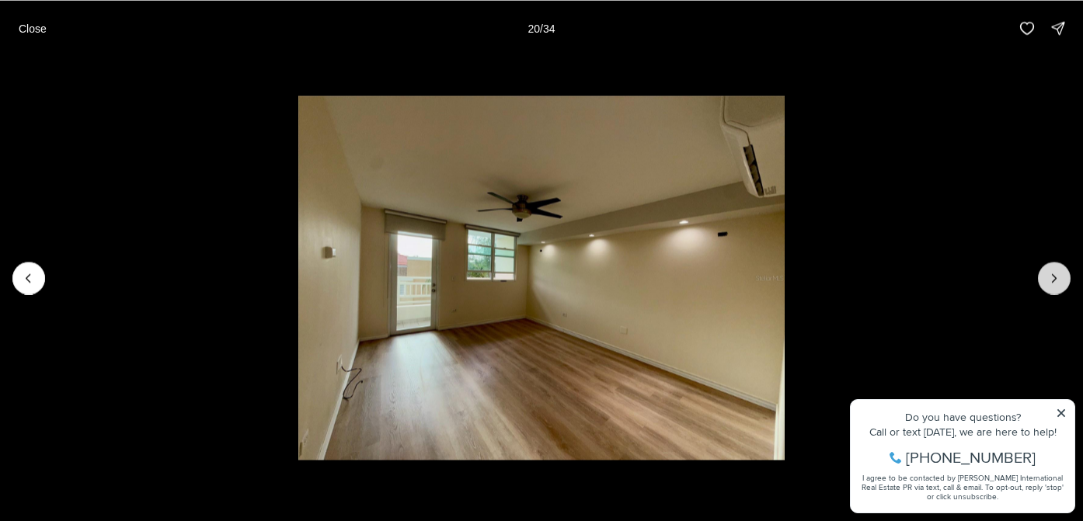
click at [1054, 277] on icon "Next slide" at bounding box center [1055, 278] width 16 height 16
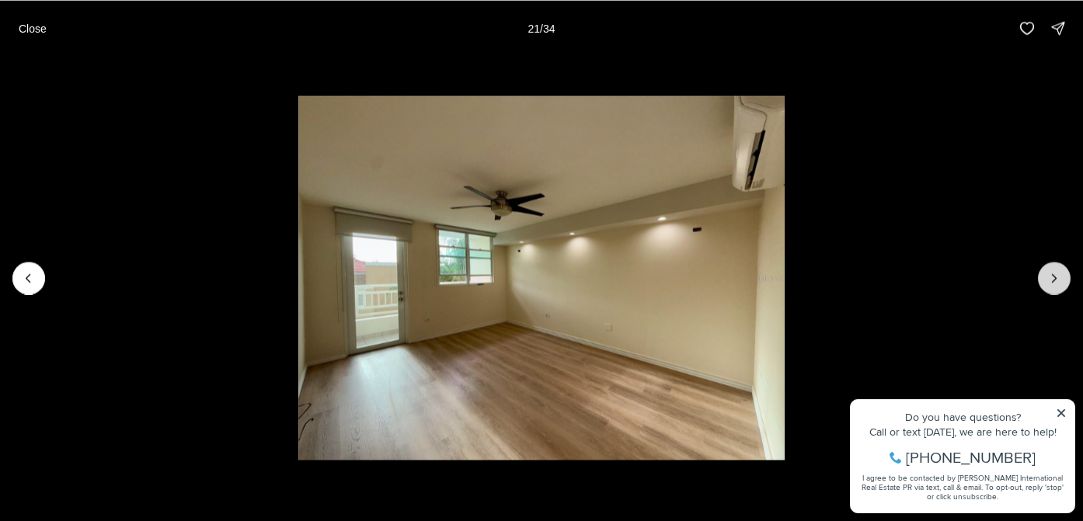
click at [1054, 277] on icon "Next slide" at bounding box center [1055, 278] width 16 height 16
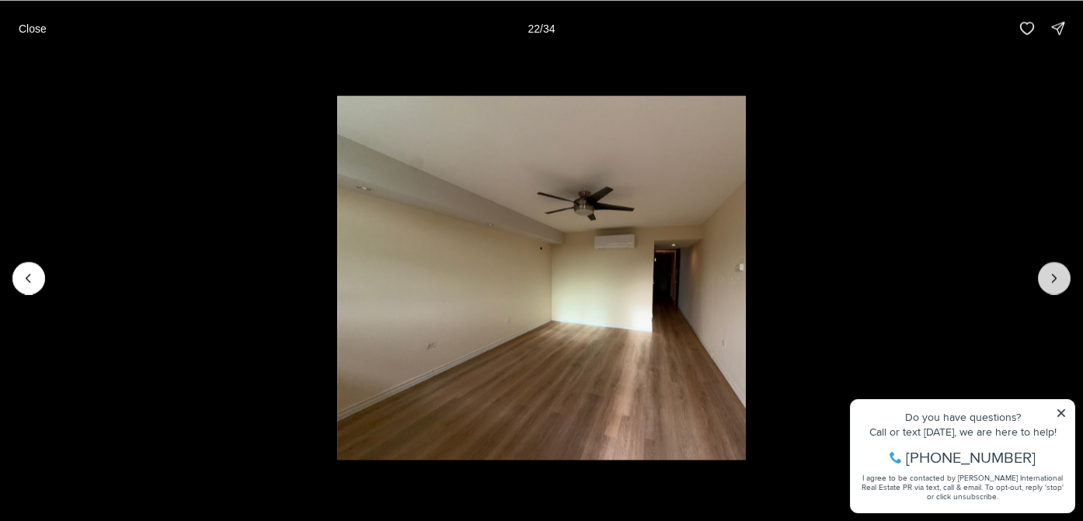
click at [1054, 277] on icon "Next slide" at bounding box center [1055, 278] width 16 height 16
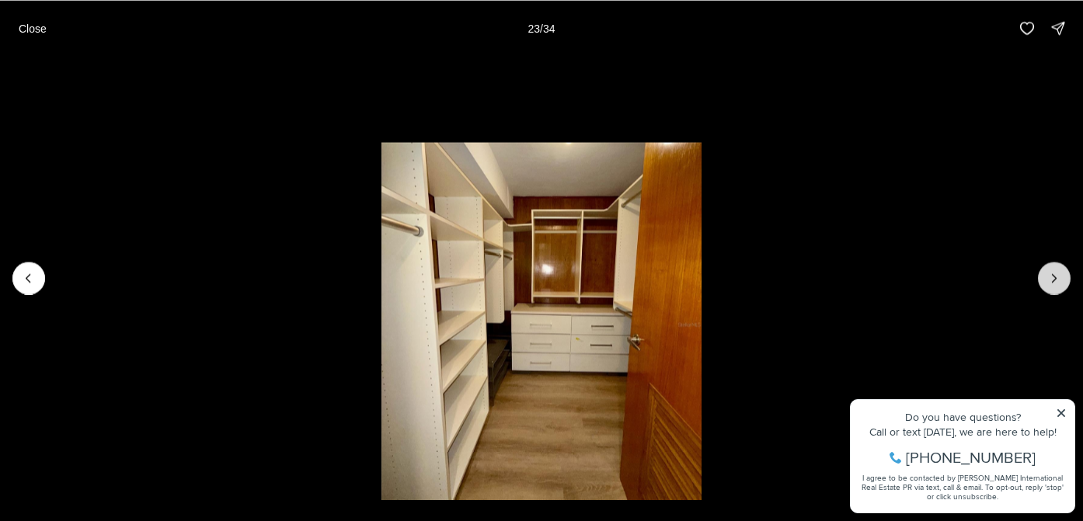
click at [1054, 277] on icon "Next slide" at bounding box center [1055, 278] width 16 height 16
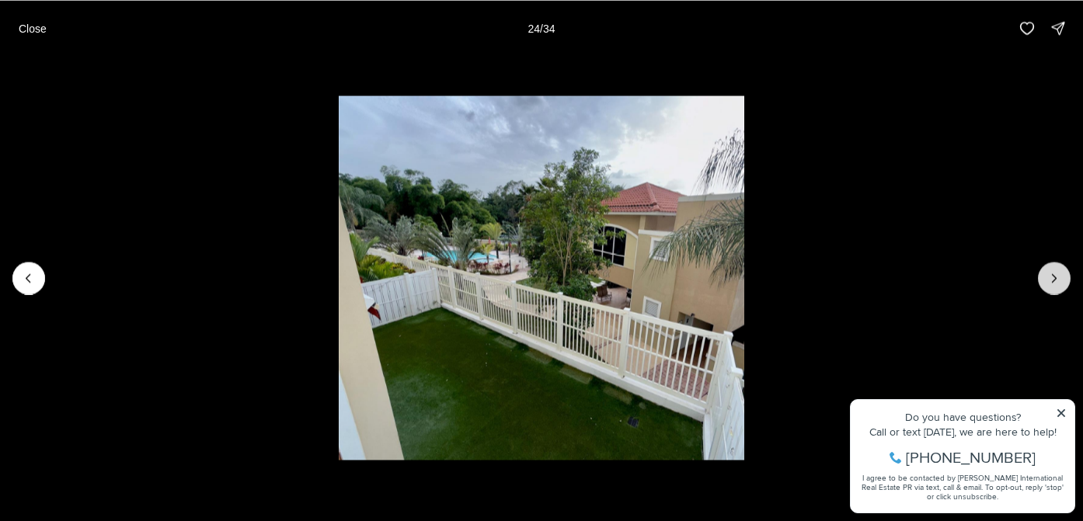
click at [1054, 288] on button "Next slide" at bounding box center [1054, 278] width 33 height 33
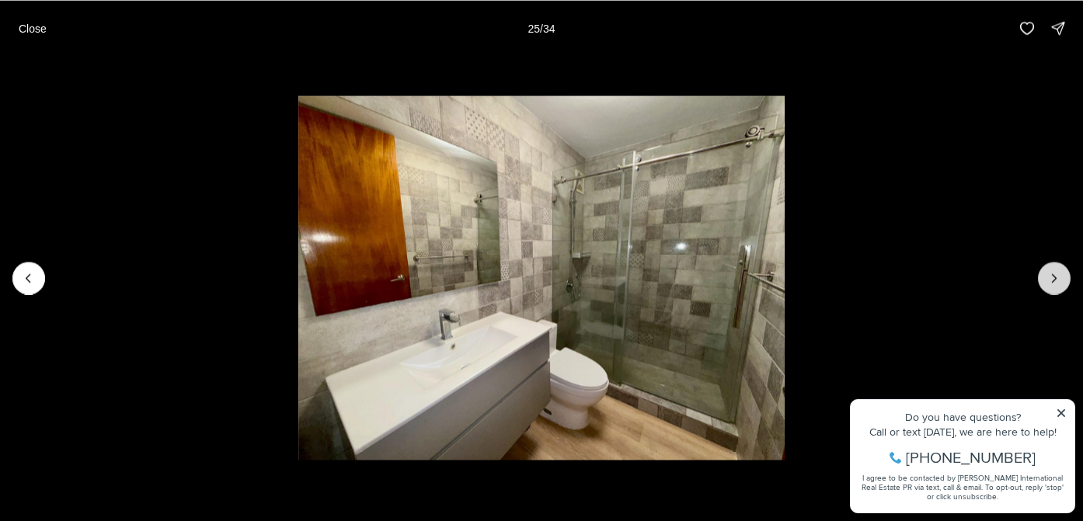
click at [1054, 288] on button "Next slide" at bounding box center [1054, 278] width 33 height 33
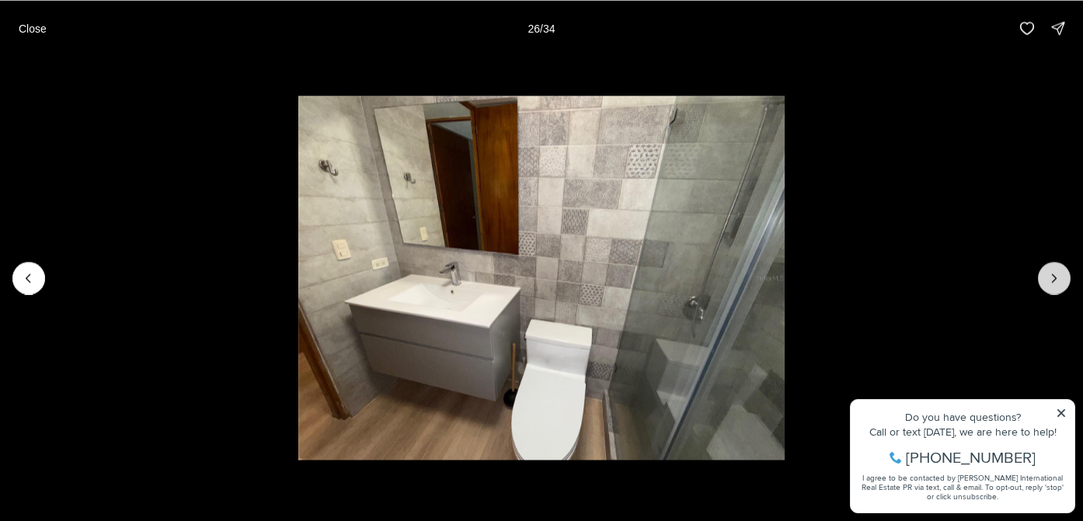
click at [1054, 288] on button "Next slide" at bounding box center [1054, 278] width 33 height 33
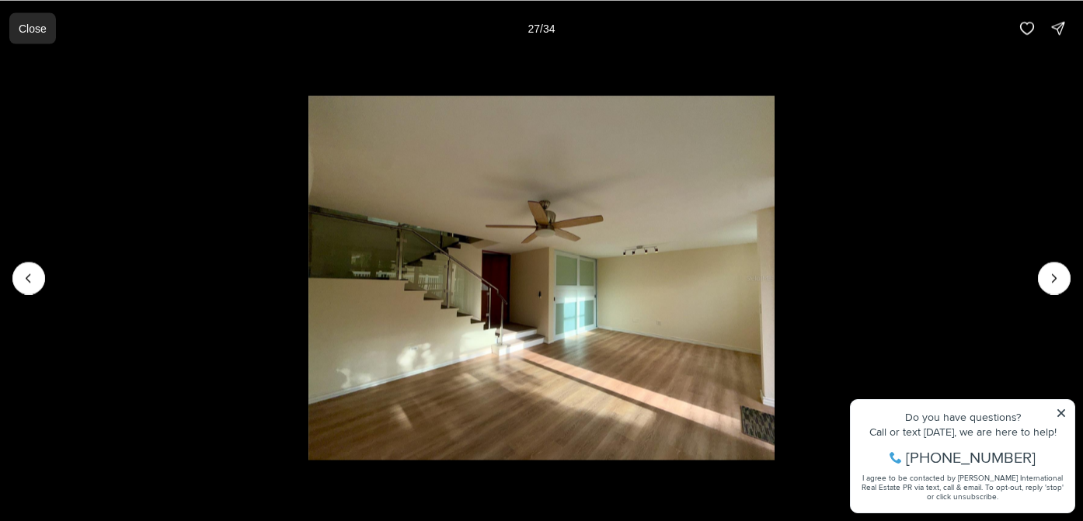
click at [33, 26] on p "Close" at bounding box center [33, 28] width 28 height 12
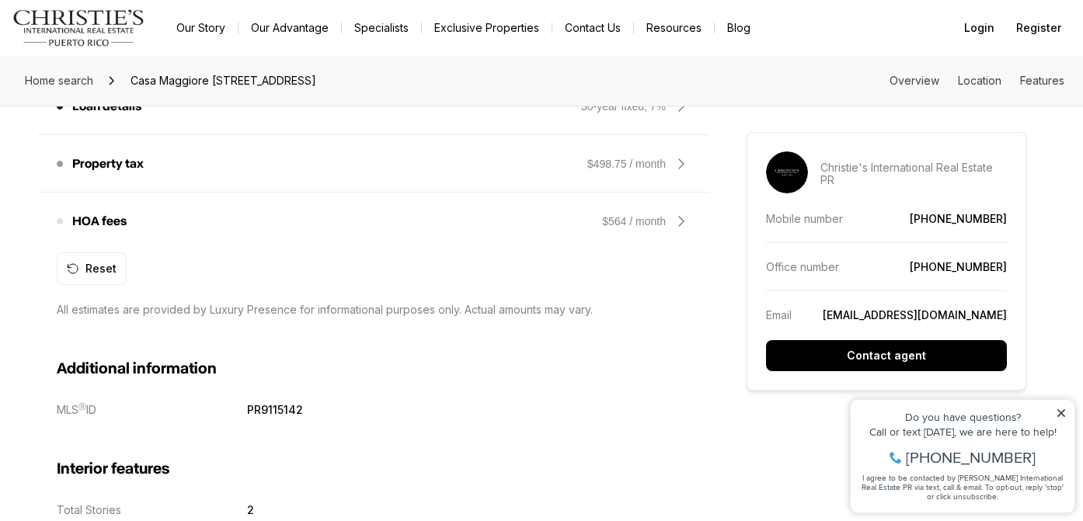
scroll to position [612, 0]
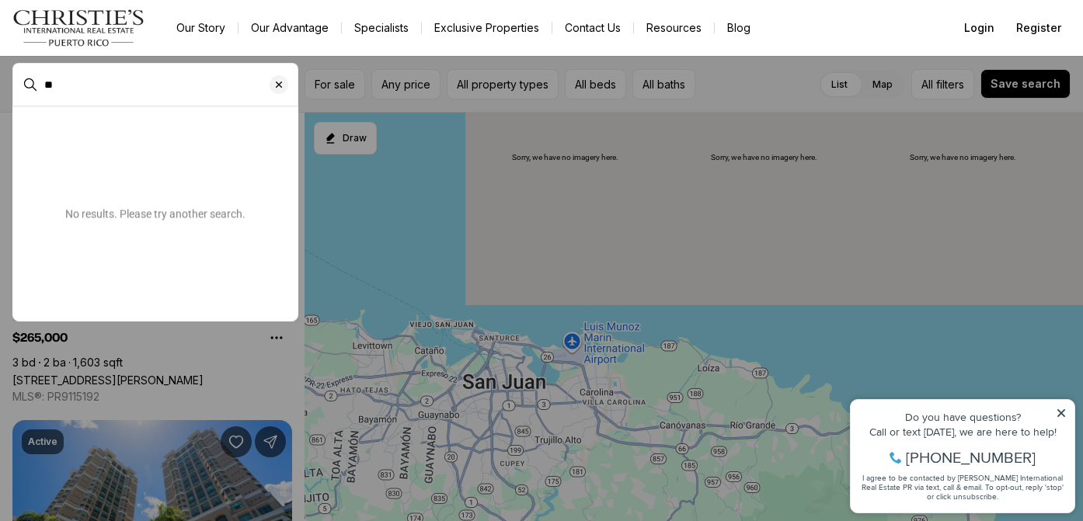
type input "*"
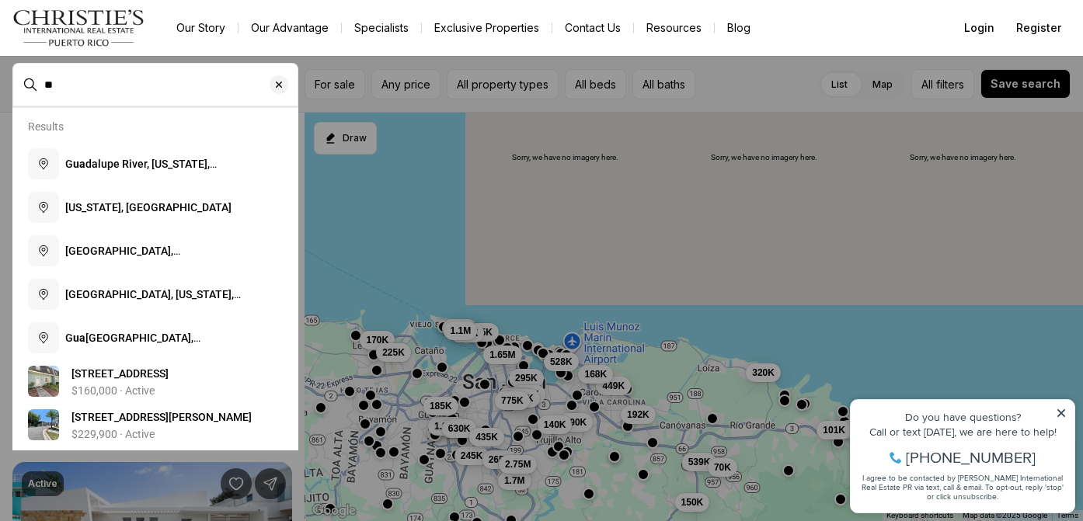
type input "*"
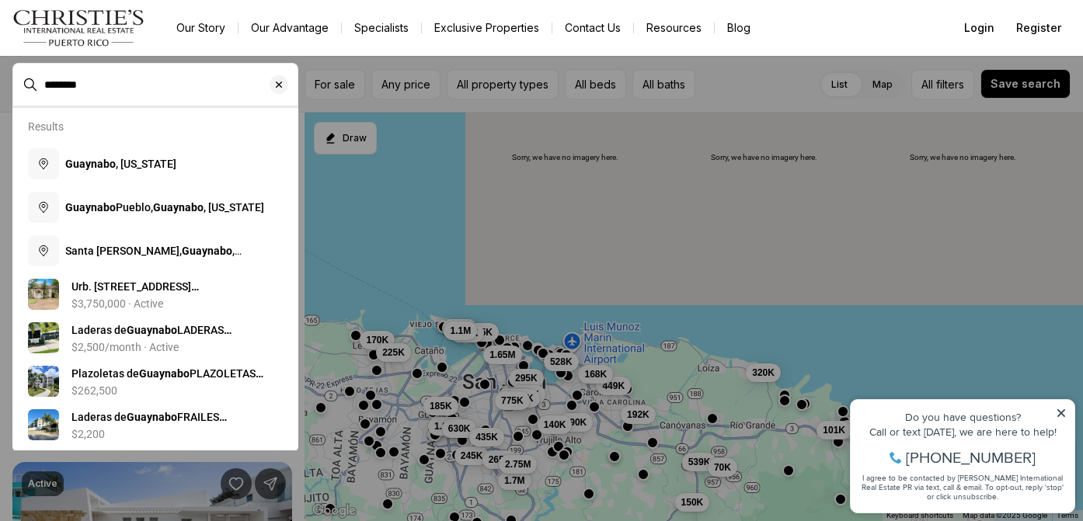
type input "********"
drag, startPoint x: 0, startPoint y: 0, endPoint x: 151, endPoint y: 148, distance: 211.5
click at [151, 148] on button "Guaynabo , Puerto Rico" at bounding box center [155, 164] width 267 height 44
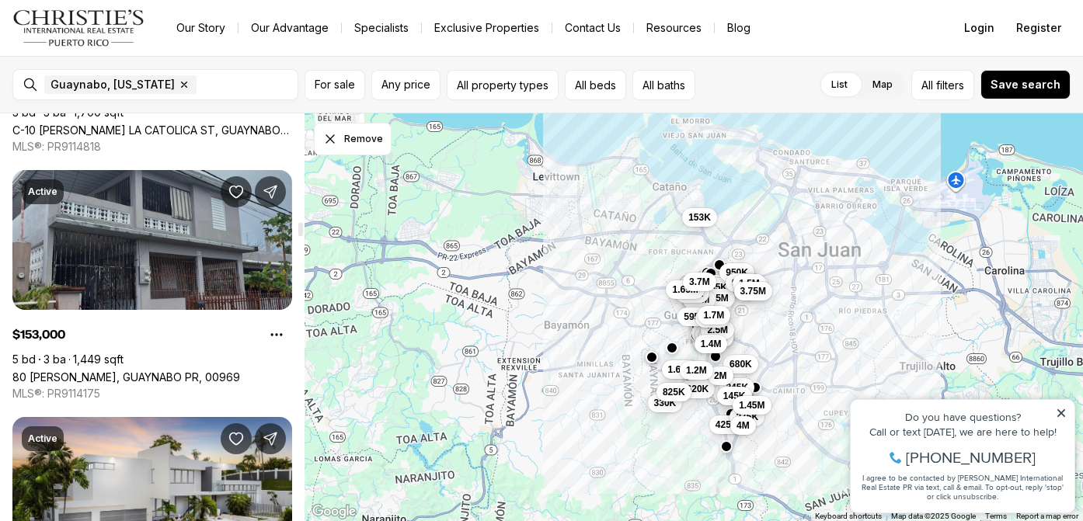
scroll to position [3461, 0]
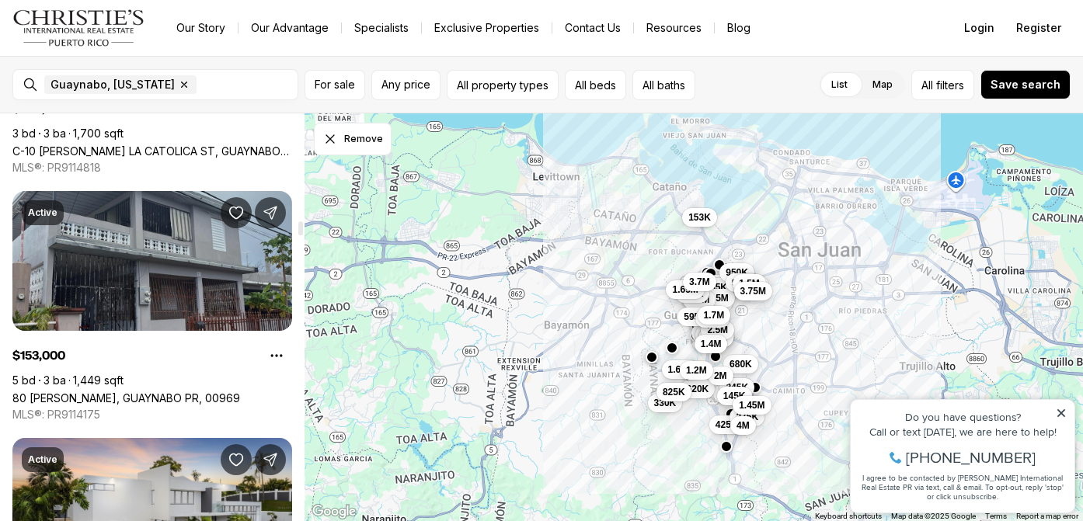
click at [153, 392] on link "80 JOSE DE DIEGO, GUAYNABO PR, 00969" at bounding box center [126, 398] width 228 height 13
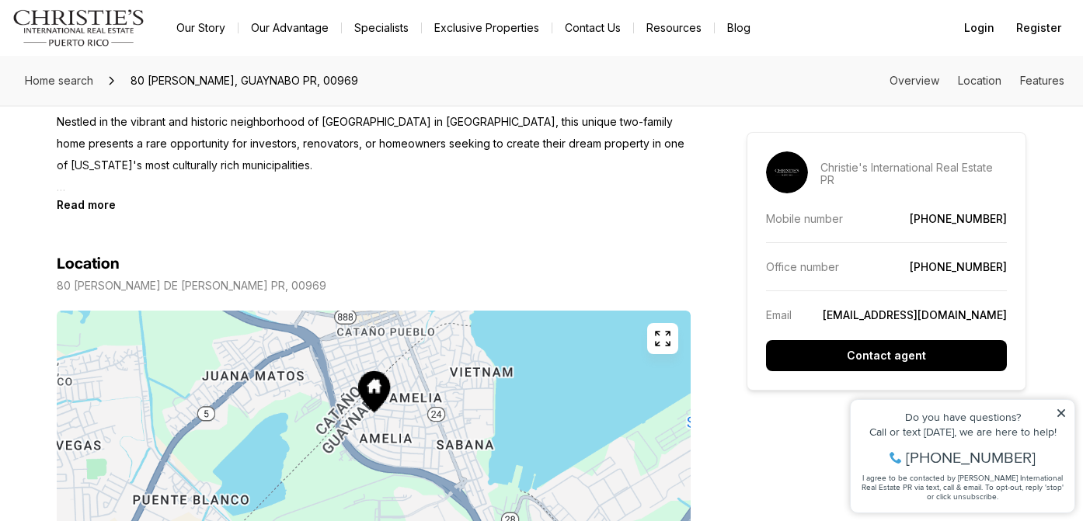
scroll to position [758, 0]
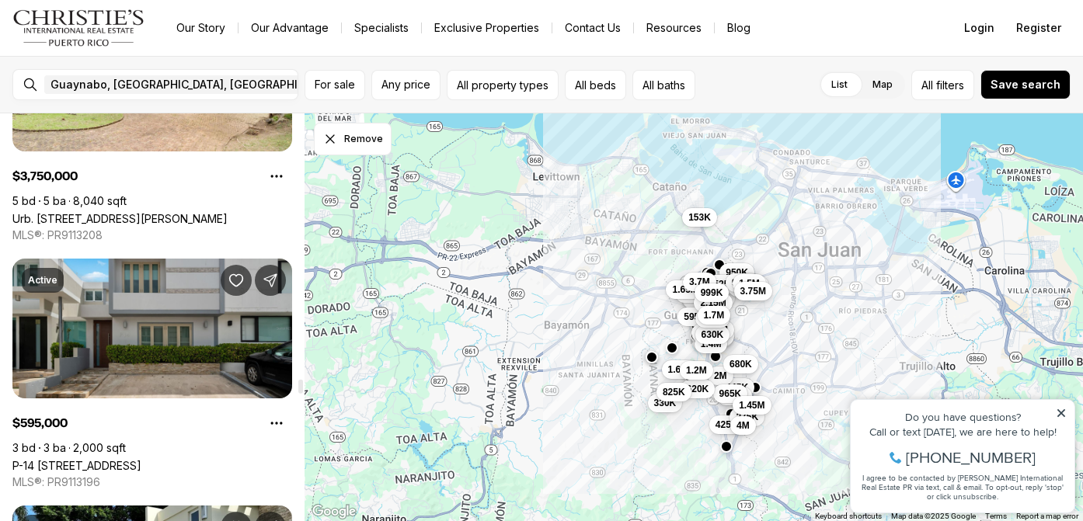
scroll to position [8566, 0]
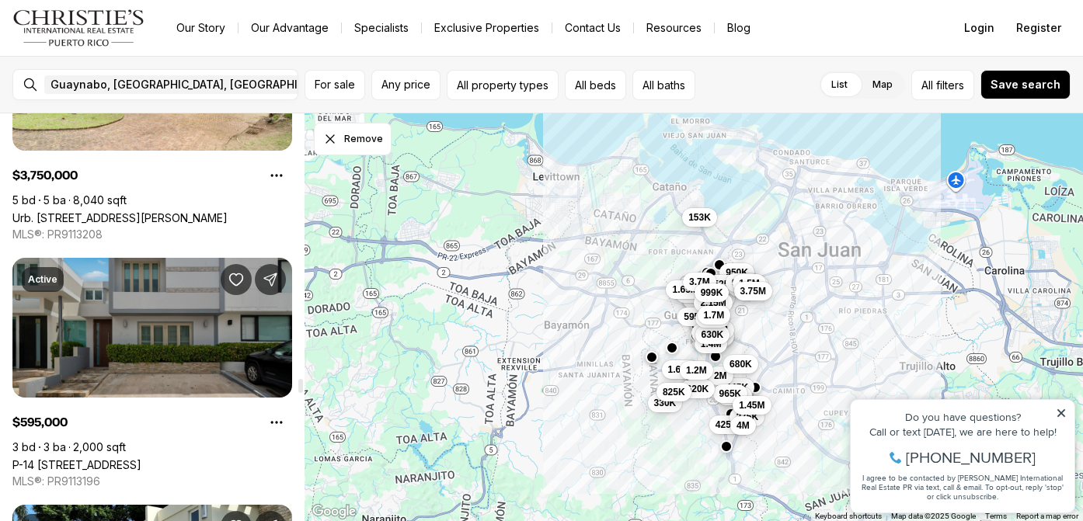
click at [141, 458] on link "P-14 [STREET_ADDRESS]" at bounding box center [76, 464] width 129 height 13
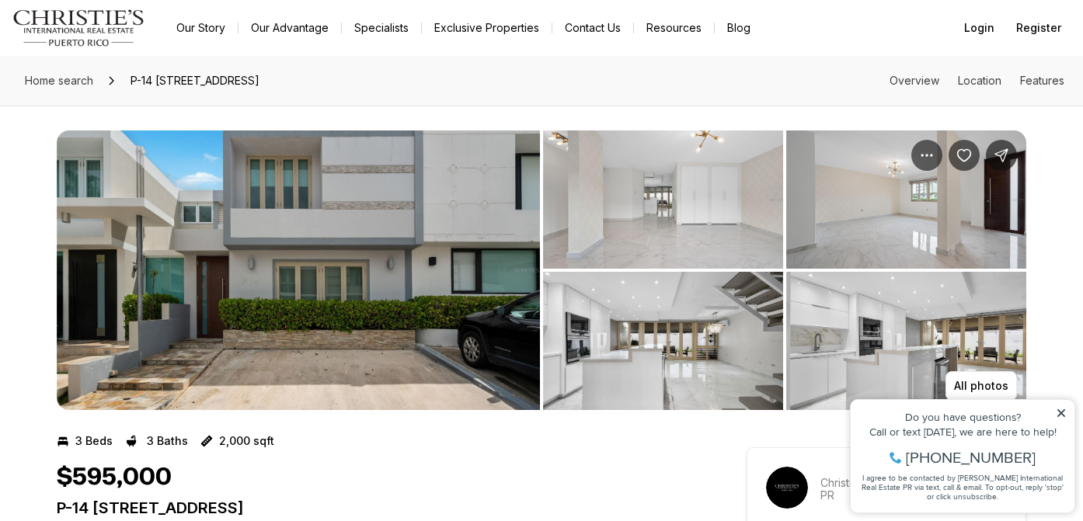
click at [657, 192] on img "View image gallery" at bounding box center [663, 200] width 240 height 138
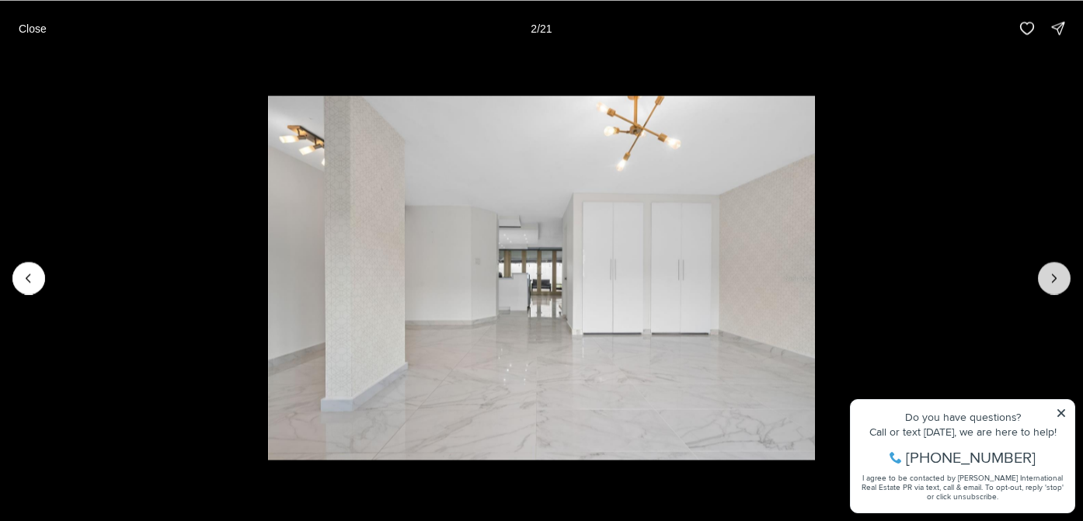
click at [1058, 281] on icon "Next slide" at bounding box center [1055, 278] width 16 height 16
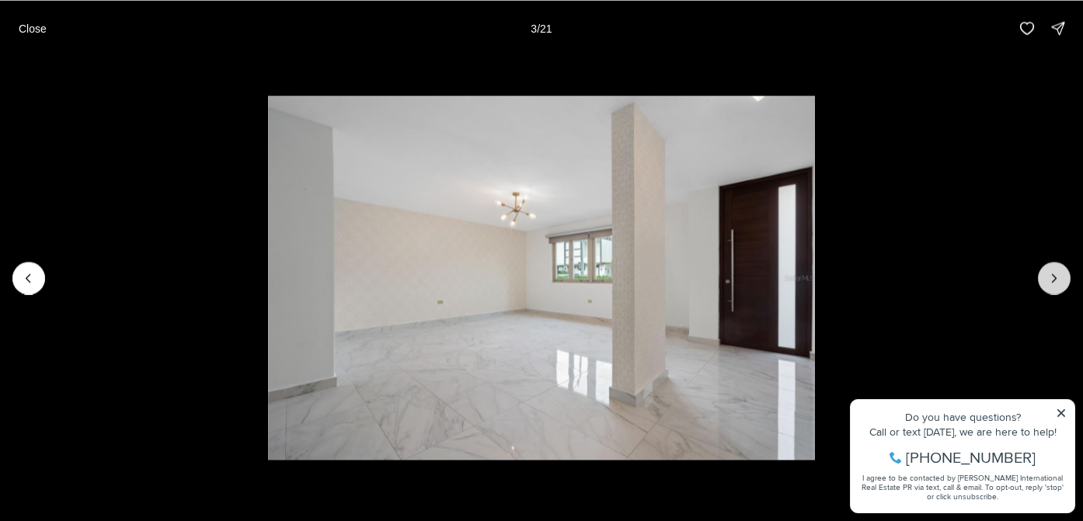
click at [1057, 282] on icon "Next slide" at bounding box center [1055, 278] width 16 height 16
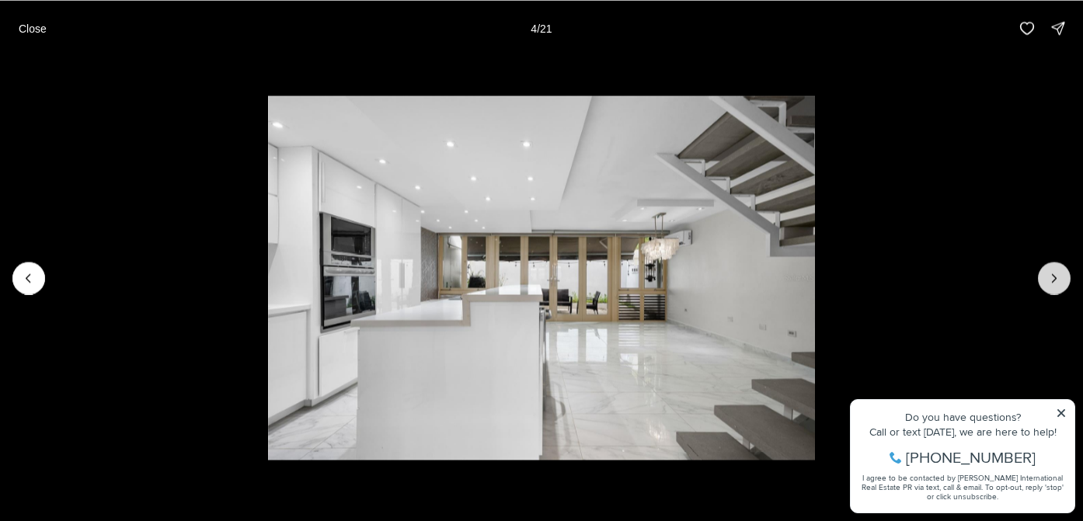
click at [1063, 281] on button "Next slide" at bounding box center [1054, 278] width 33 height 33
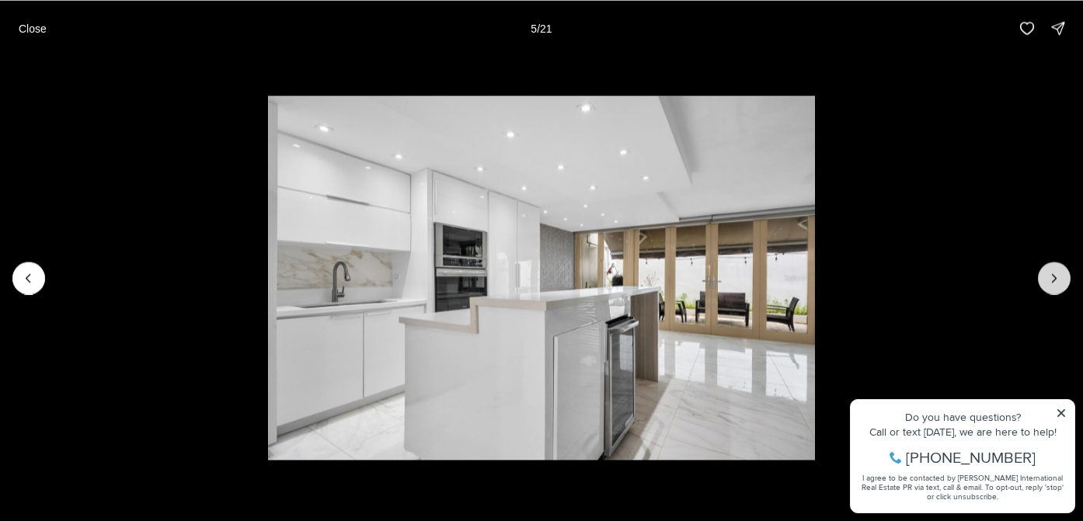
click at [1062, 282] on button "Next slide" at bounding box center [1054, 278] width 33 height 33
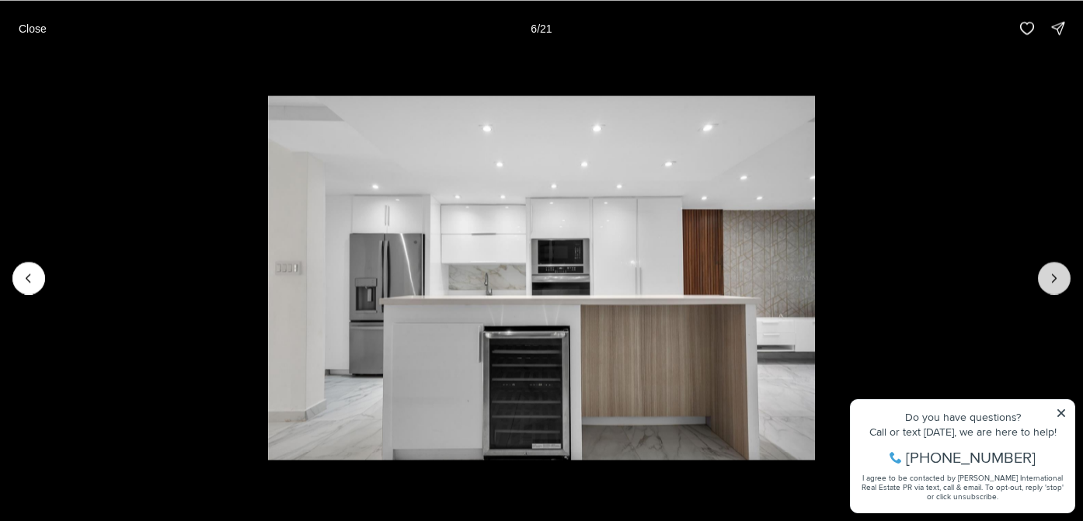
click at [1062, 282] on button "Next slide" at bounding box center [1054, 278] width 33 height 33
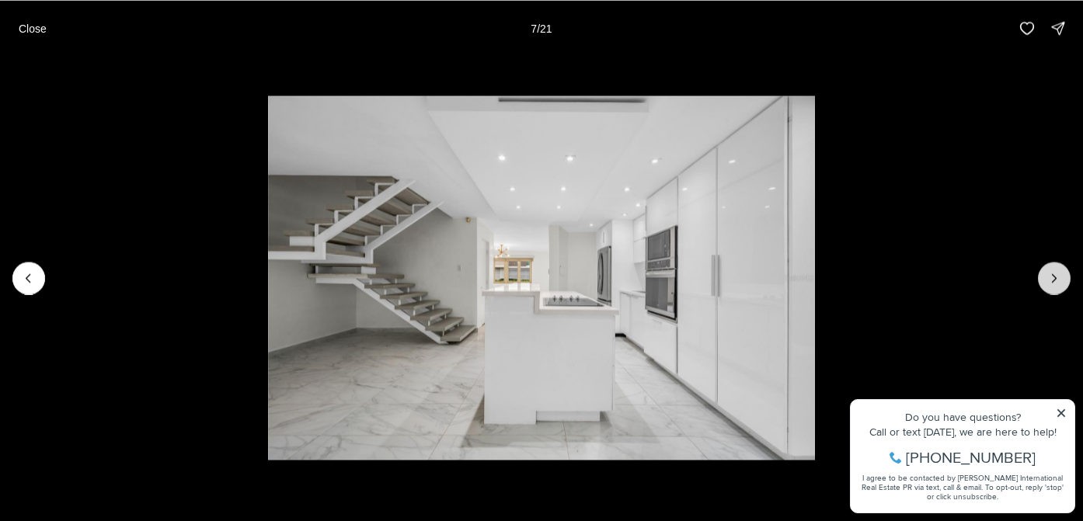
click at [1062, 282] on button "Next slide" at bounding box center [1054, 278] width 33 height 33
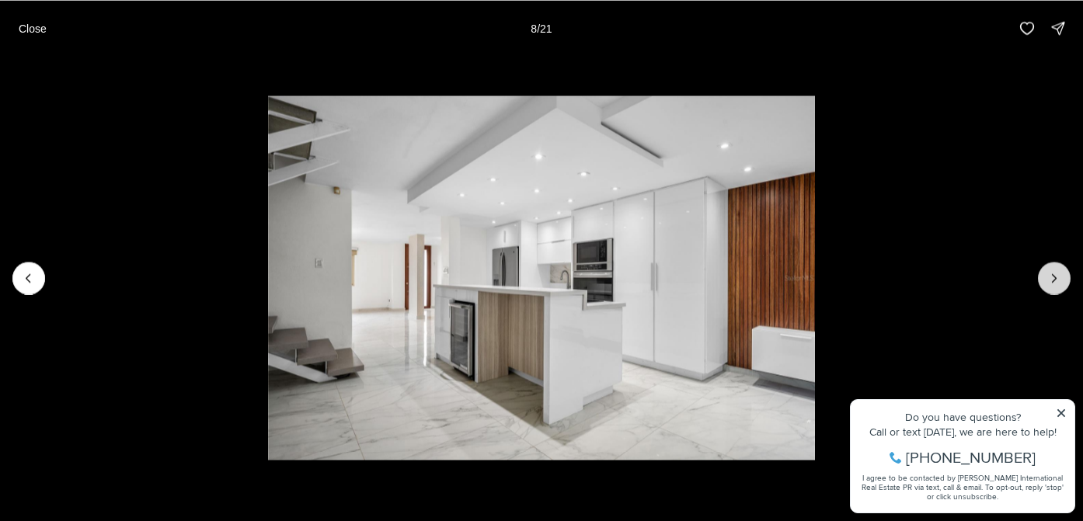
click at [1062, 282] on button "Next slide" at bounding box center [1054, 278] width 33 height 33
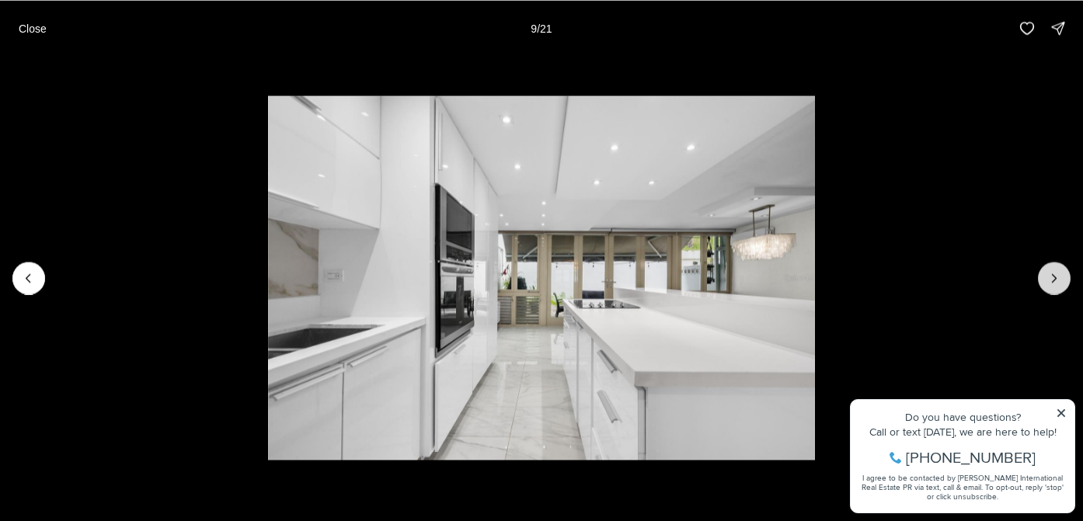
click at [1063, 282] on button "Next slide" at bounding box center [1054, 278] width 33 height 33
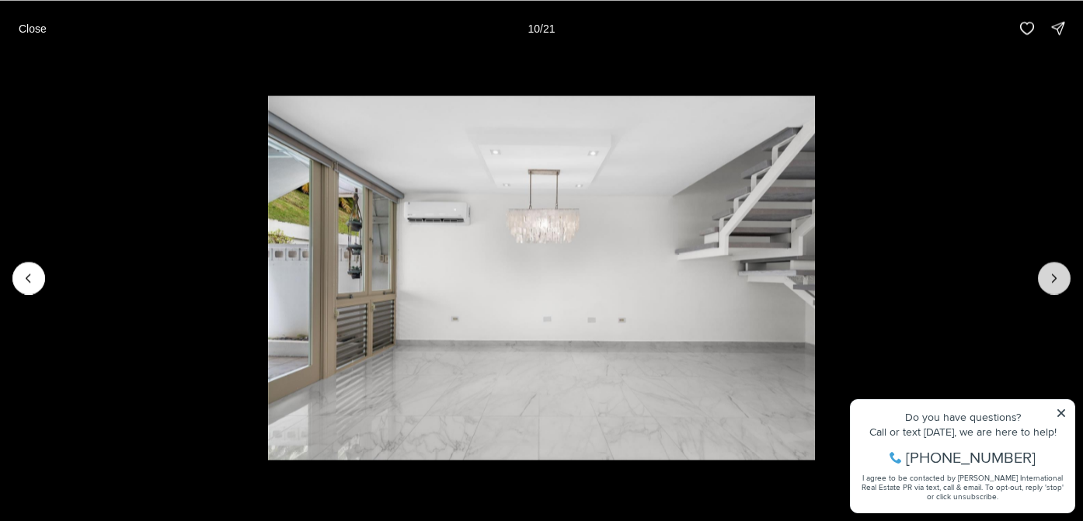
click at [1064, 282] on button "Next slide" at bounding box center [1054, 278] width 33 height 33
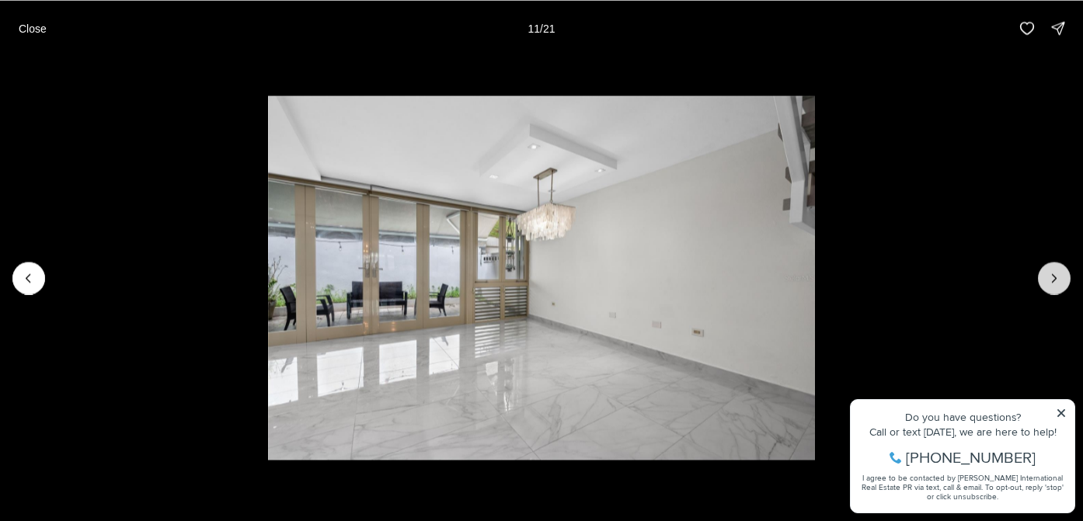
click at [1064, 282] on button "Next slide" at bounding box center [1054, 278] width 33 height 33
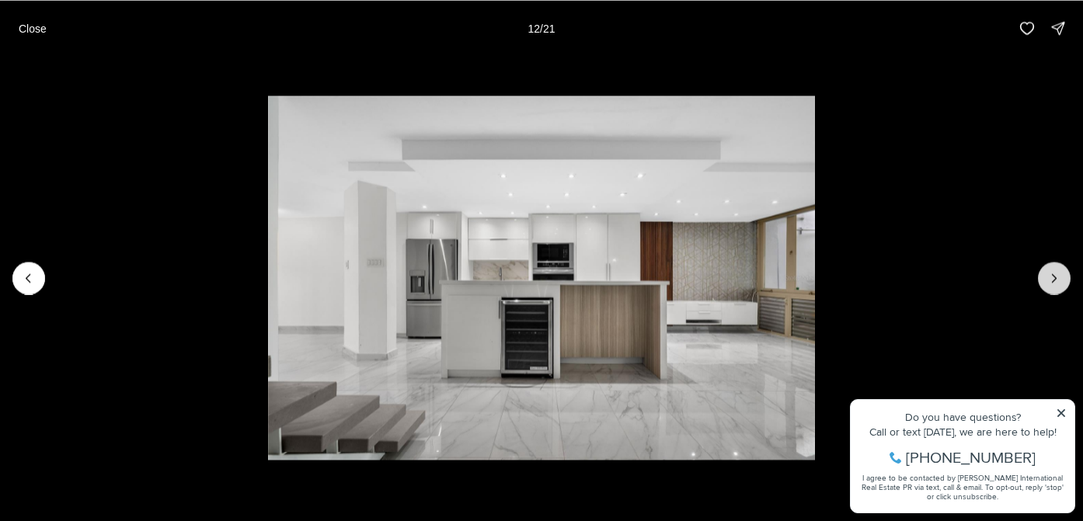
click at [1066, 279] on button "Next slide" at bounding box center [1054, 278] width 33 height 33
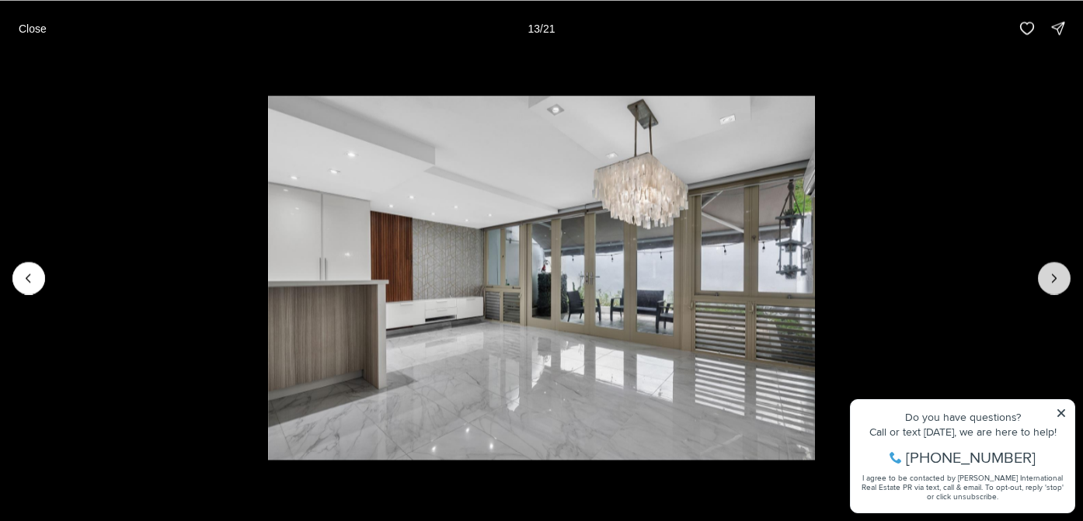
click at [1066, 279] on button "Next slide" at bounding box center [1054, 278] width 33 height 33
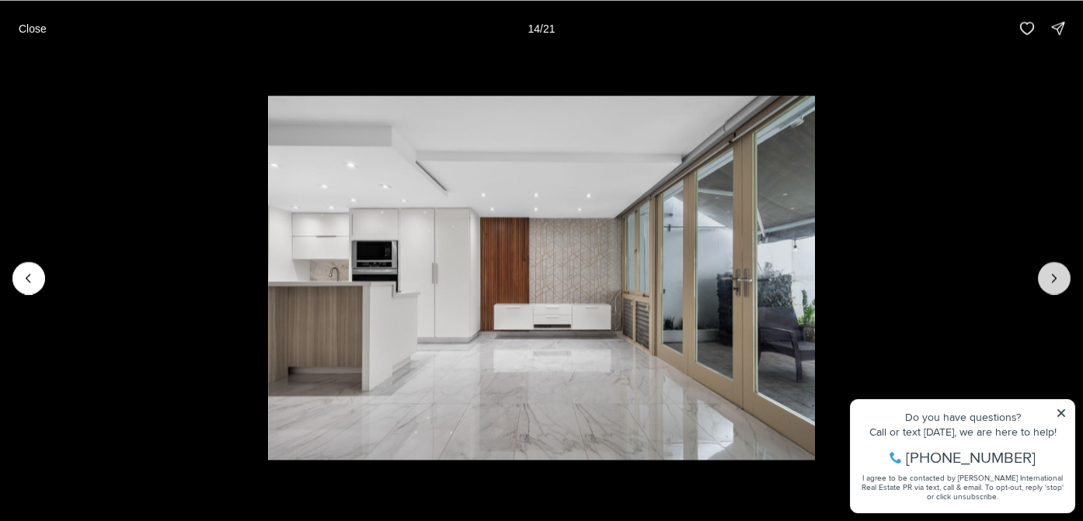
click at [1066, 279] on button "Next slide" at bounding box center [1054, 278] width 33 height 33
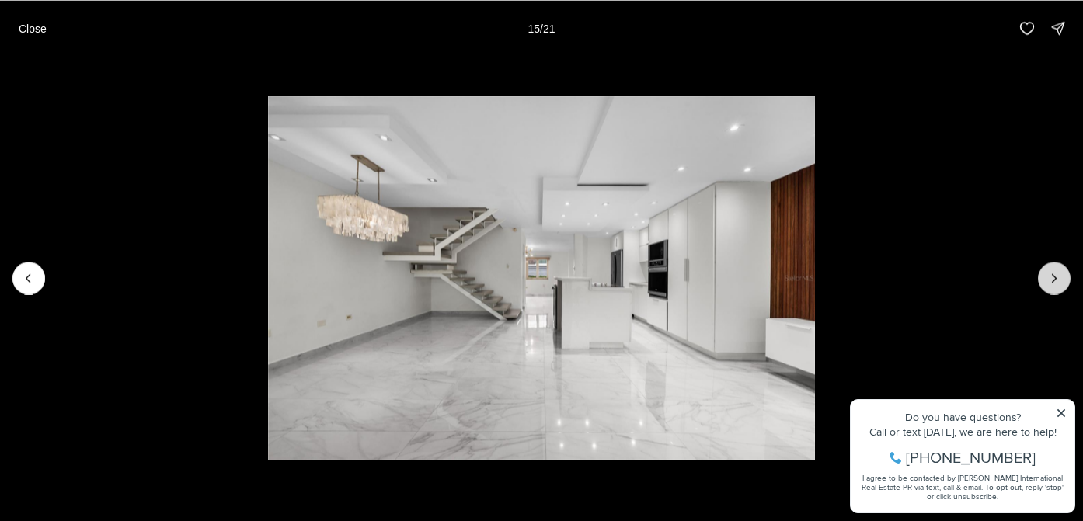
click at [1066, 279] on button "Next slide" at bounding box center [1054, 278] width 33 height 33
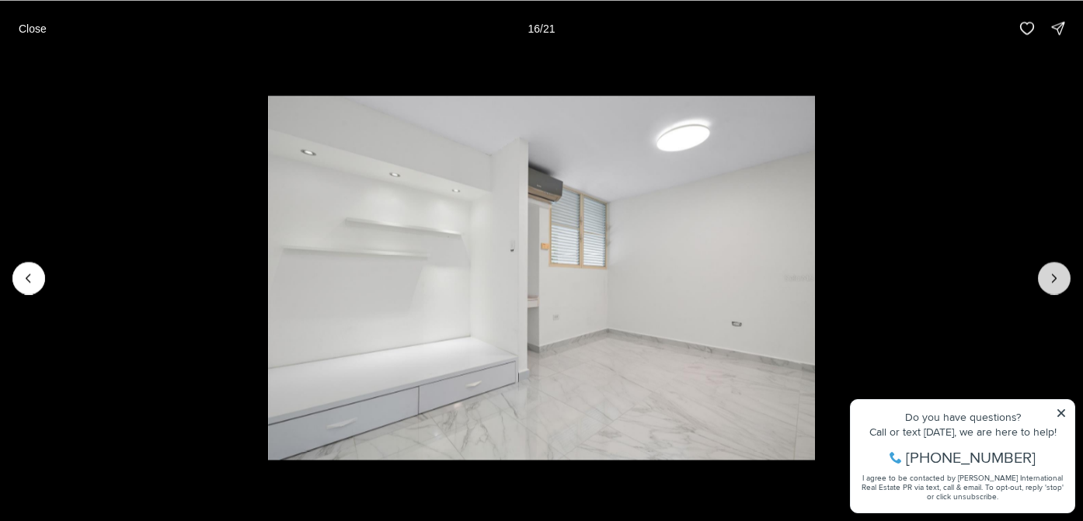
click at [1066, 279] on button "Next slide" at bounding box center [1054, 278] width 33 height 33
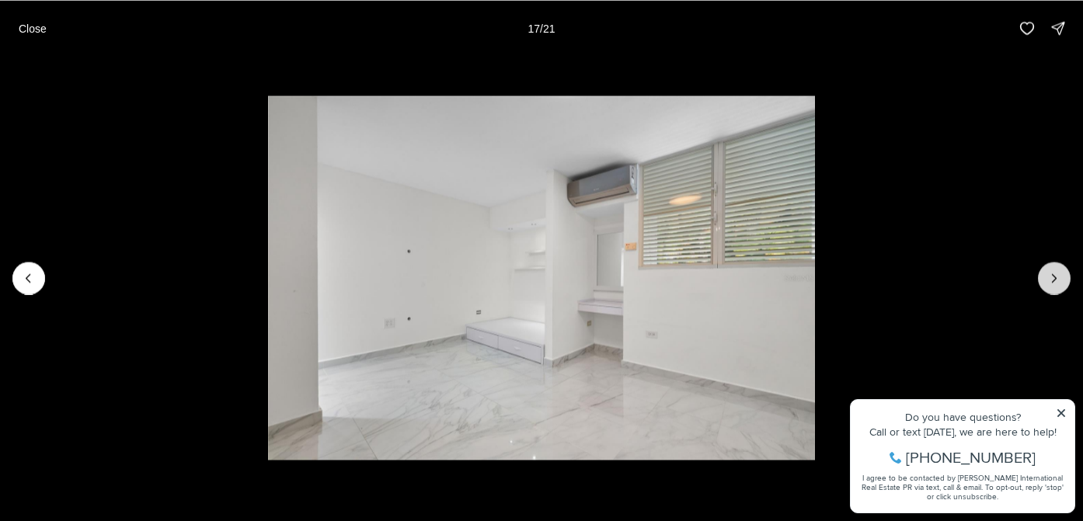
click at [1066, 279] on button "Next slide" at bounding box center [1054, 278] width 33 height 33
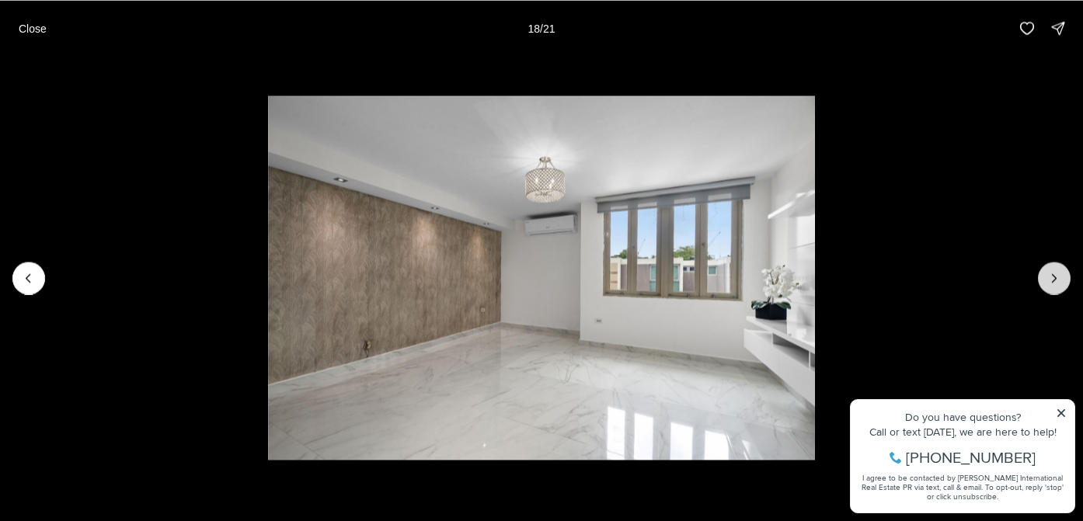
click at [1067, 280] on button "Next slide" at bounding box center [1054, 278] width 33 height 33
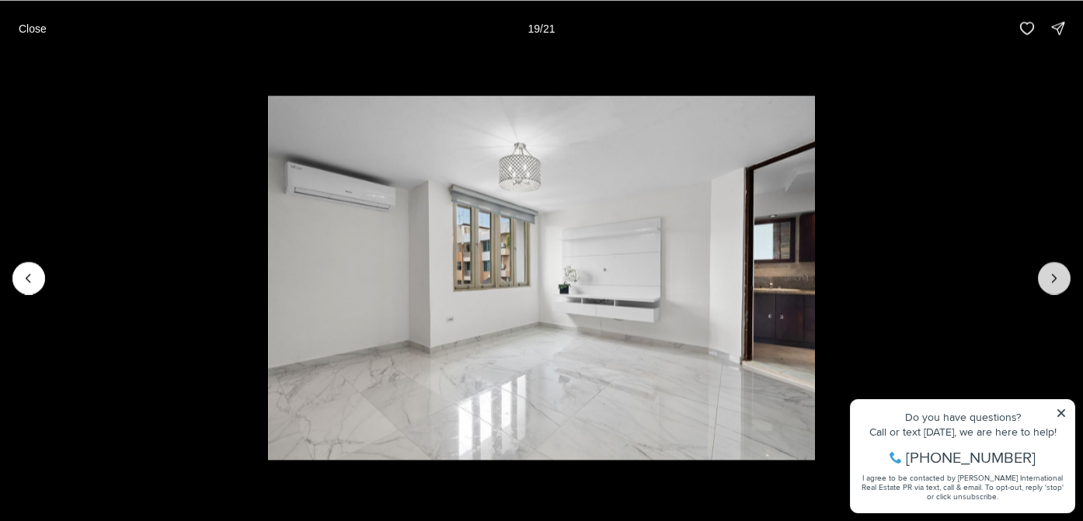
click at [1068, 279] on button "Next slide" at bounding box center [1054, 278] width 33 height 33
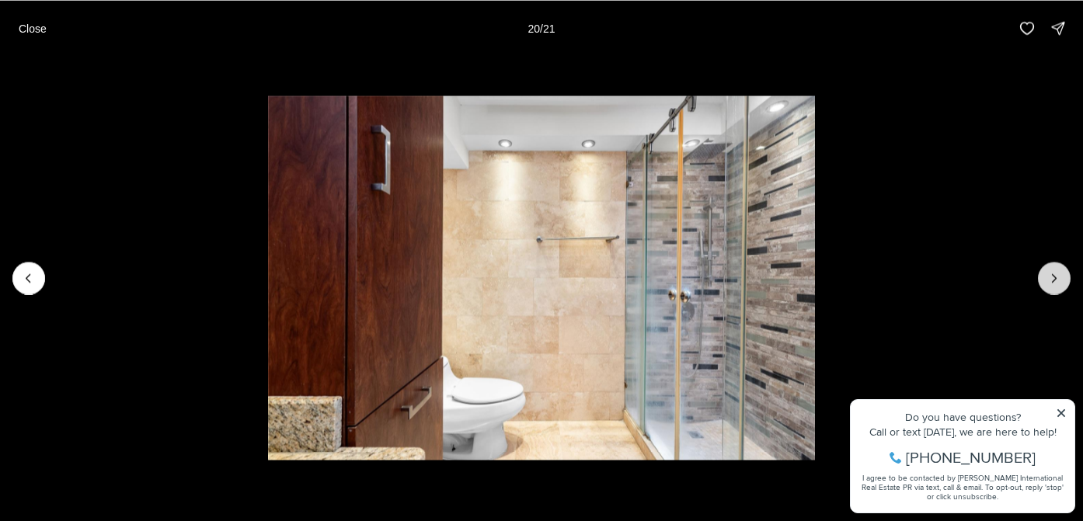
click at [1066, 283] on button "Next slide" at bounding box center [1054, 278] width 33 height 33
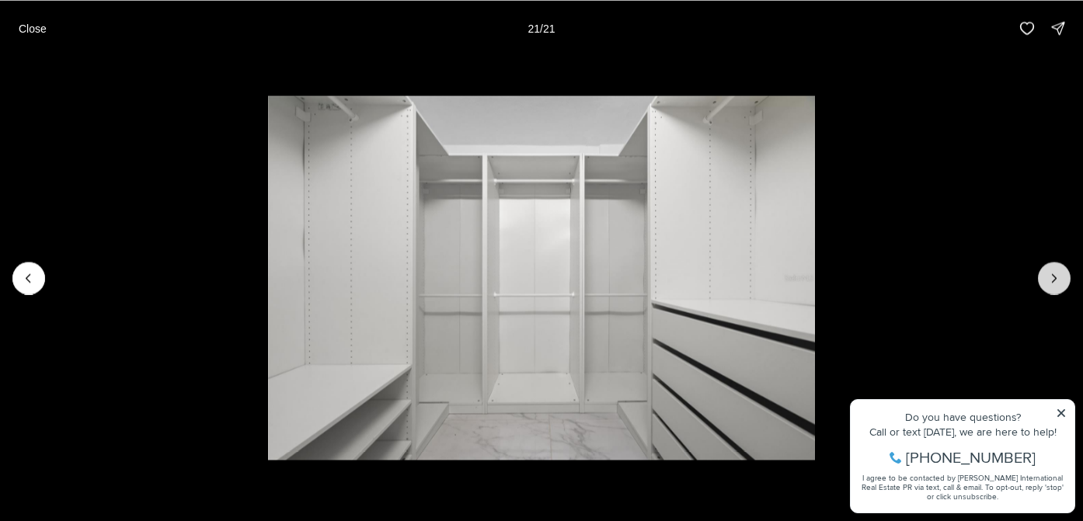
click at [1066, 283] on div at bounding box center [1054, 278] width 33 height 33
click at [1059, 281] on div at bounding box center [1054, 278] width 33 height 33
click at [1055, 281] on div at bounding box center [1054, 278] width 33 height 33
click at [1055, 277] on div at bounding box center [1054, 278] width 33 height 33
click at [19, 22] on p "Close" at bounding box center [33, 28] width 28 height 12
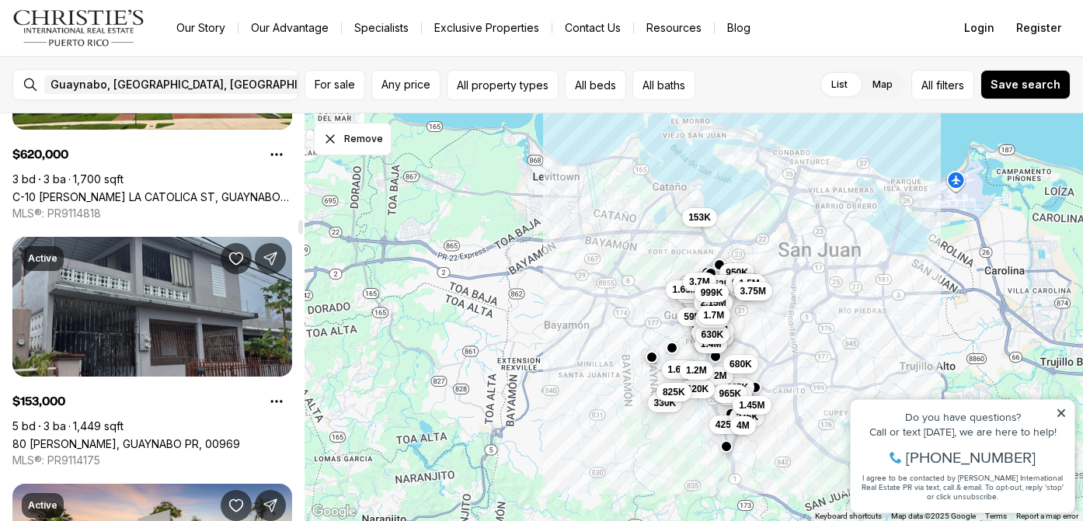
scroll to position [3410, 0]
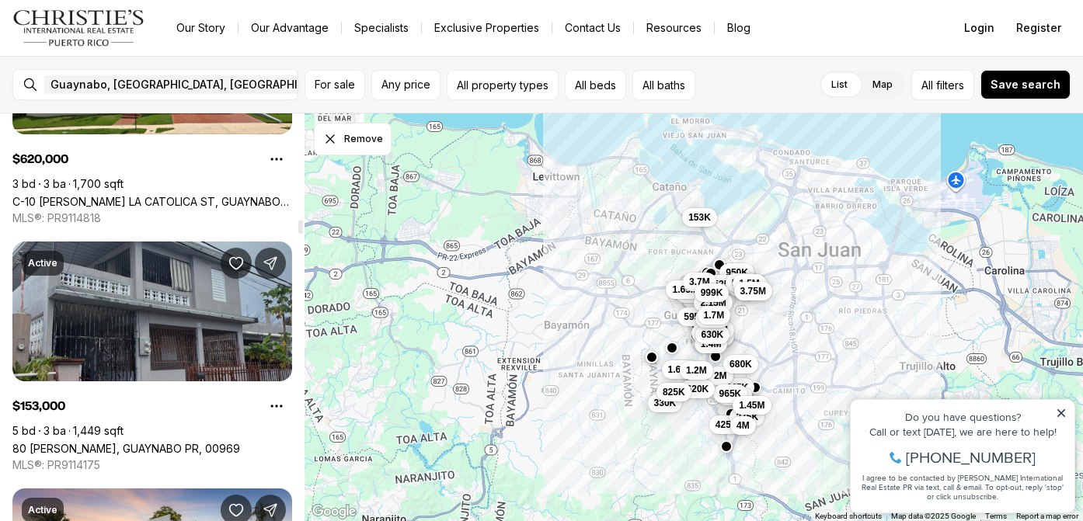
click at [175, 442] on link "80 [PERSON_NAME], GUAYNABO PR, 00969" at bounding box center [126, 448] width 228 height 13
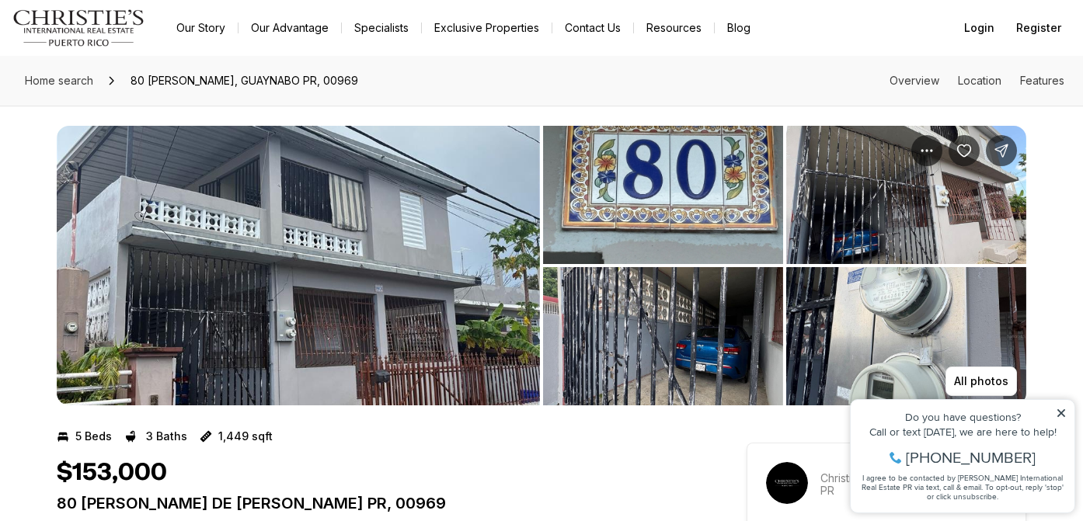
scroll to position [1, 0]
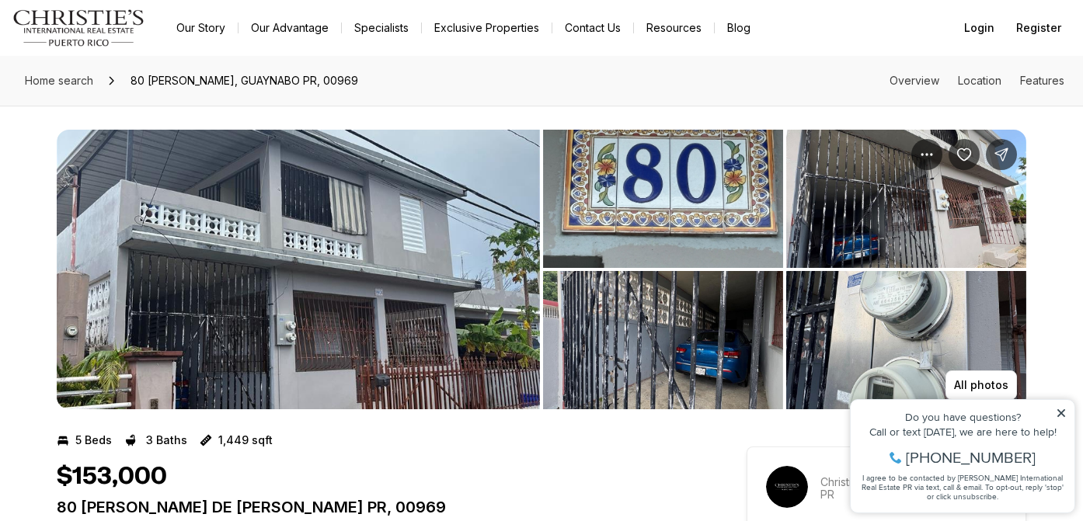
click at [636, 237] on img "View image gallery" at bounding box center [663, 199] width 240 height 138
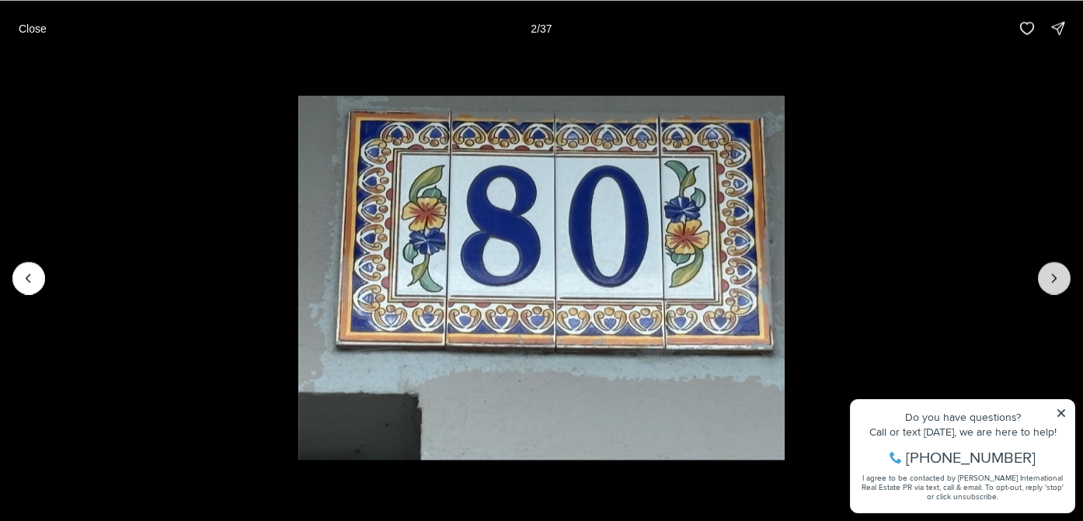
click at [1050, 283] on icon "Next slide" at bounding box center [1055, 278] width 16 height 16
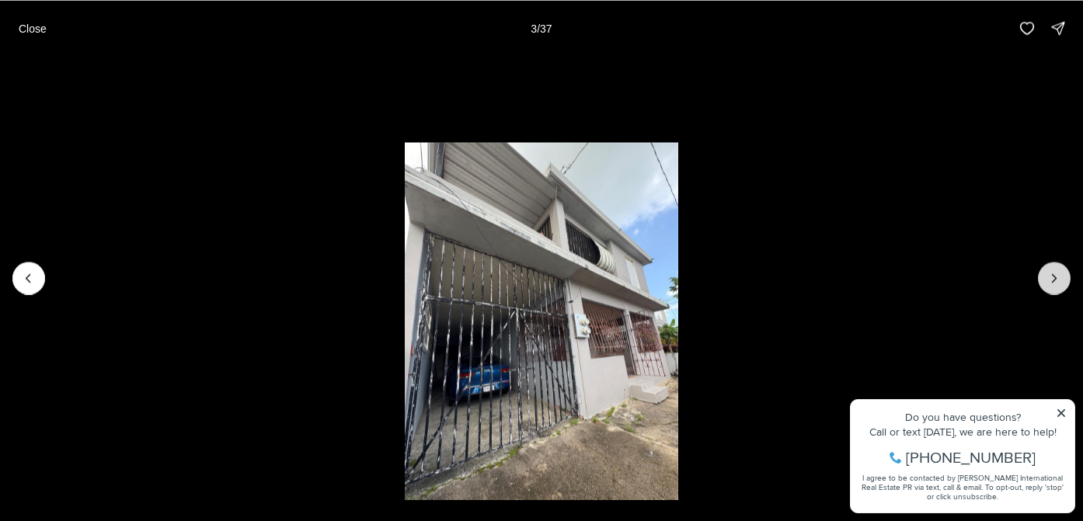
click at [1050, 284] on icon "Next slide" at bounding box center [1055, 278] width 16 height 16
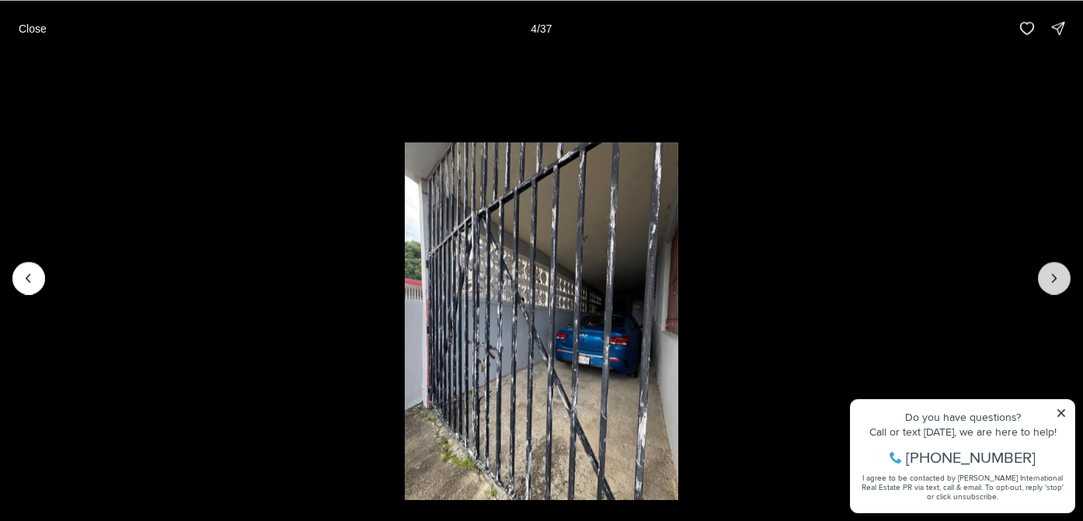
click at [1050, 284] on icon "Next slide" at bounding box center [1055, 278] width 16 height 16
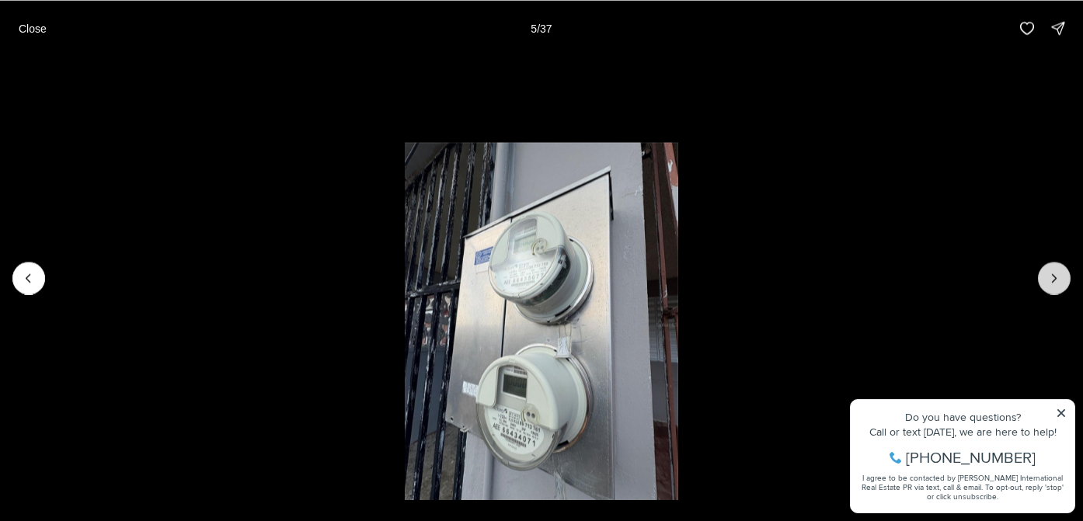
click at [1050, 284] on icon "Next slide" at bounding box center [1055, 278] width 16 height 16
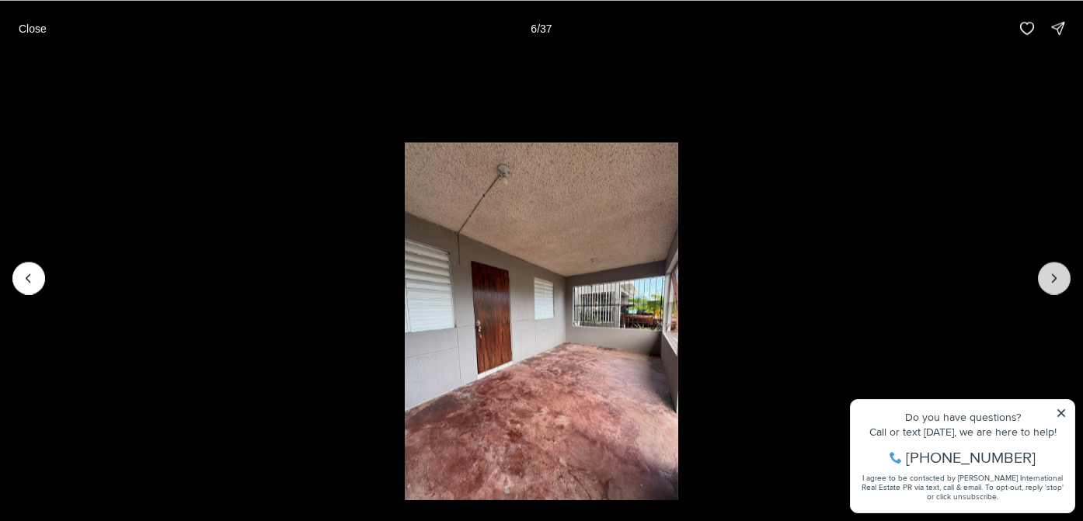
click at [1050, 284] on icon "Next slide" at bounding box center [1055, 278] width 16 height 16
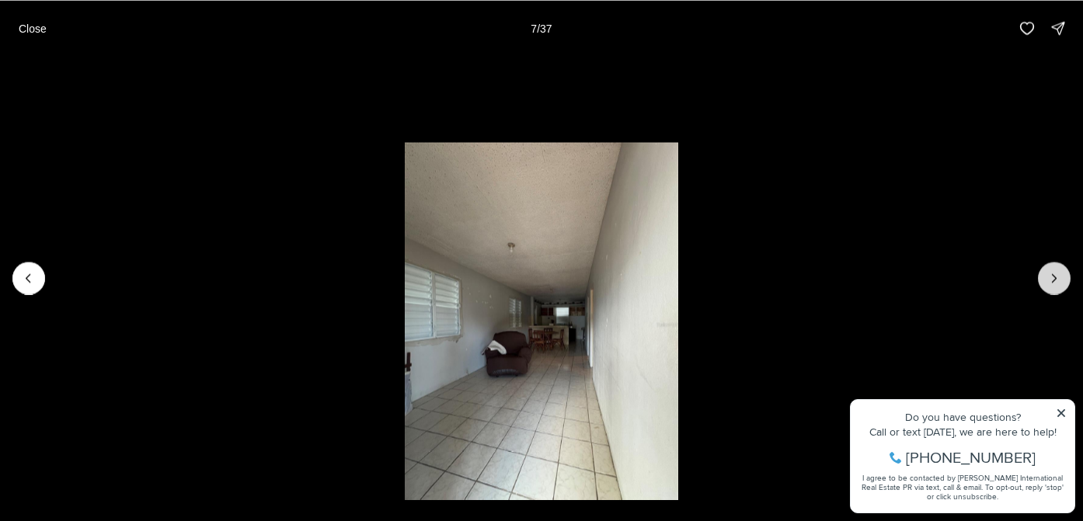
click at [1050, 284] on icon "Next slide" at bounding box center [1055, 278] width 16 height 16
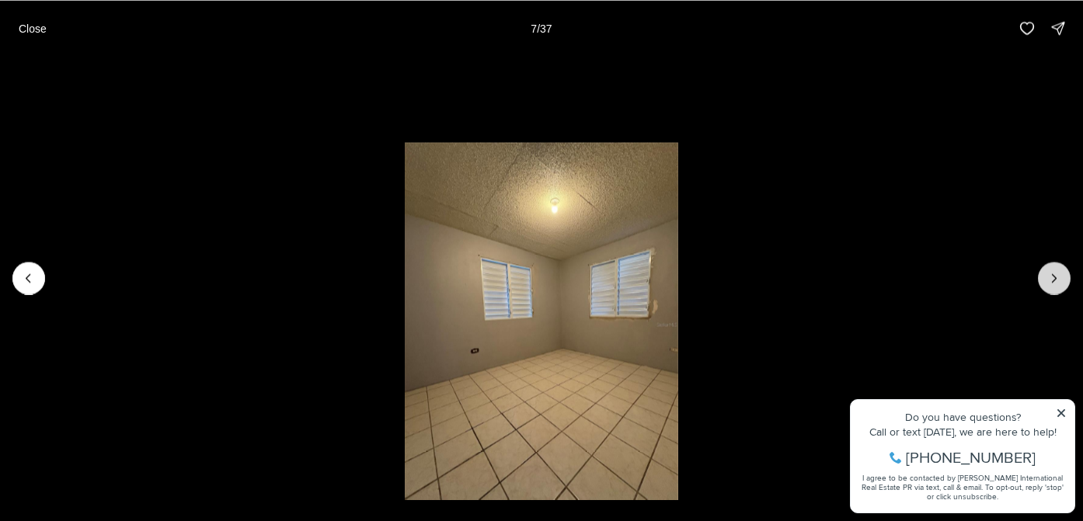
click at [1050, 284] on icon "Next slide" at bounding box center [1055, 278] width 16 height 16
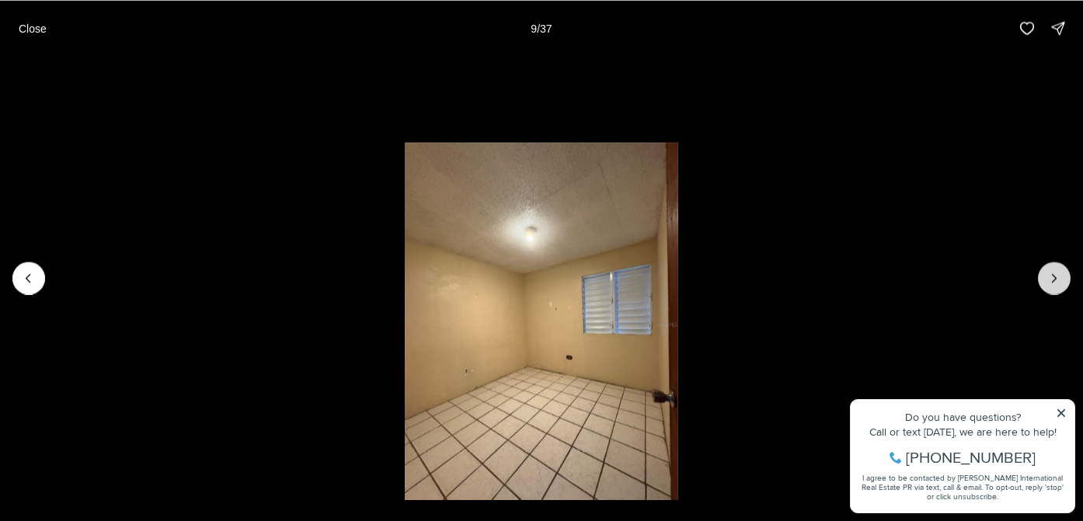
click at [1052, 279] on icon "Next slide" at bounding box center [1055, 278] width 16 height 16
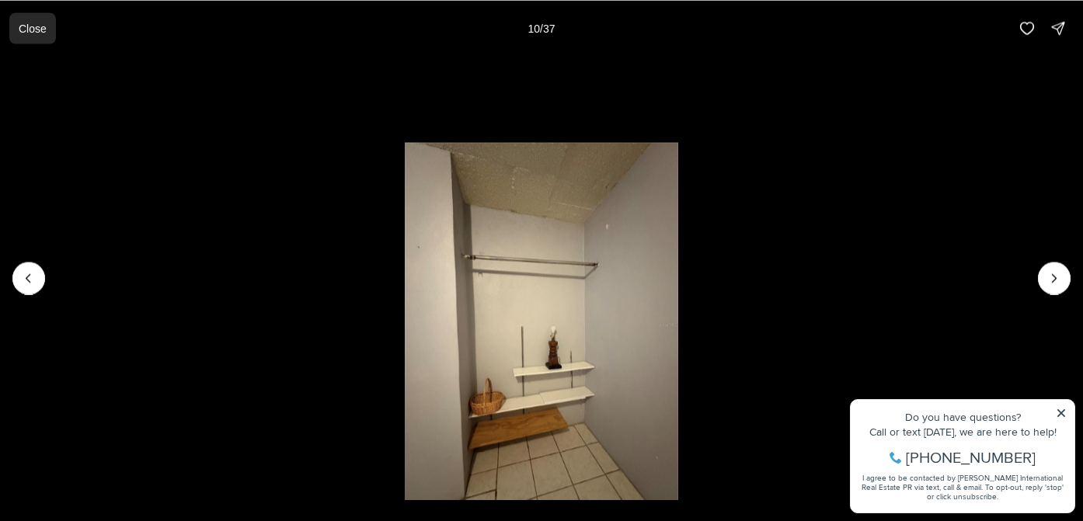
click at [46, 30] on p "Close" at bounding box center [33, 28] width 28 height 12
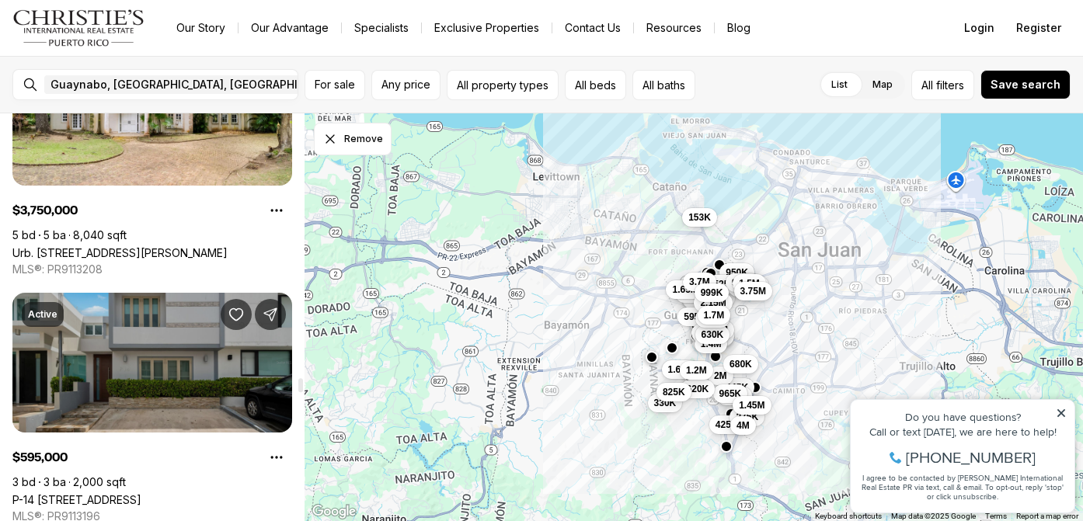
scroll to position [8553, 0]
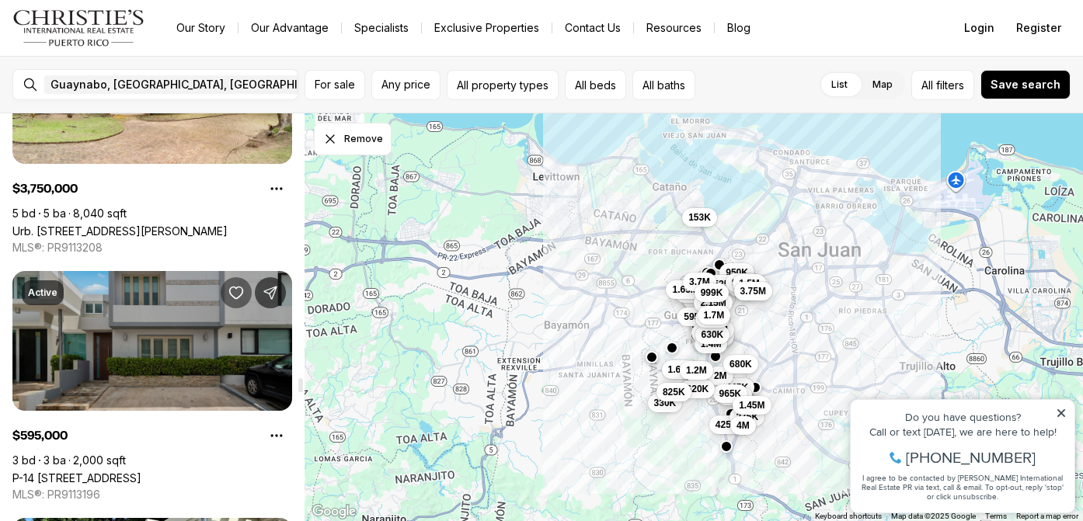
click at [233, 301] on button "Save Property: P-14 8 ST" at bounding box center [236, 292] width 31 height 31
